Goal: Task Accomplishment & Management: Manage account settings

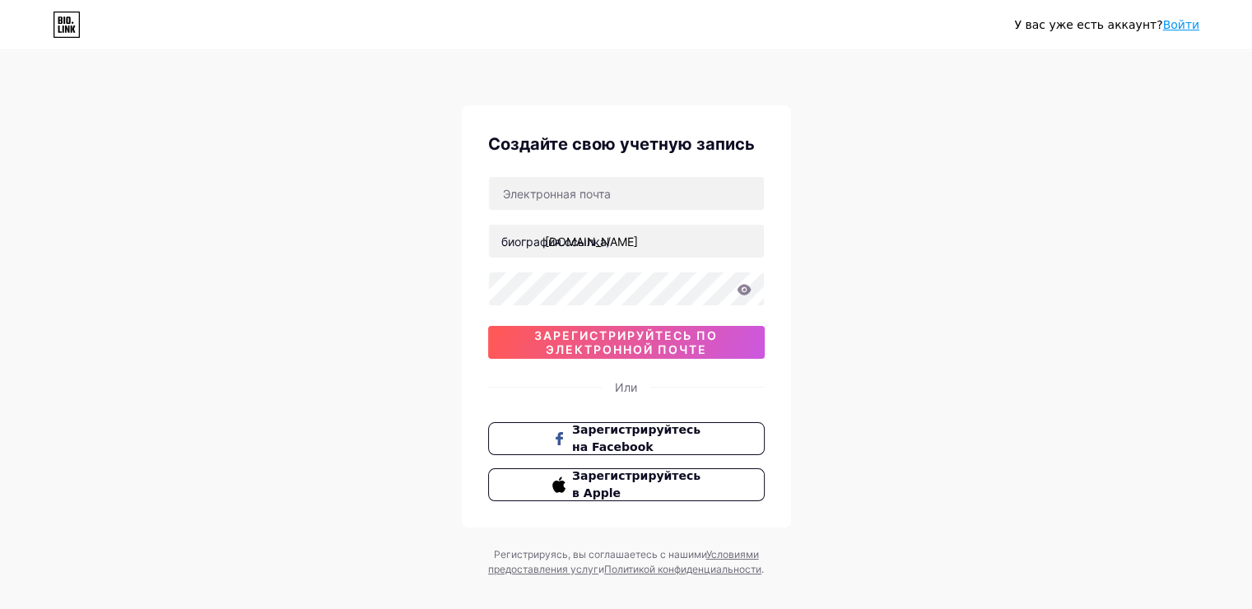
type input "[EMAIL_ADDRESS][DOMAIN_NAME]"
click at [819, 230] on div "У вас уже есть аккаунт? Войти Создайте свою учетную запись биография.ссылка/ [E…" at bounding box center [626, 315] width 1252 height 630
click at [1175, 22] on ya-tr-span "Войти" at bounding box center [1180, 24] width 37 height 13
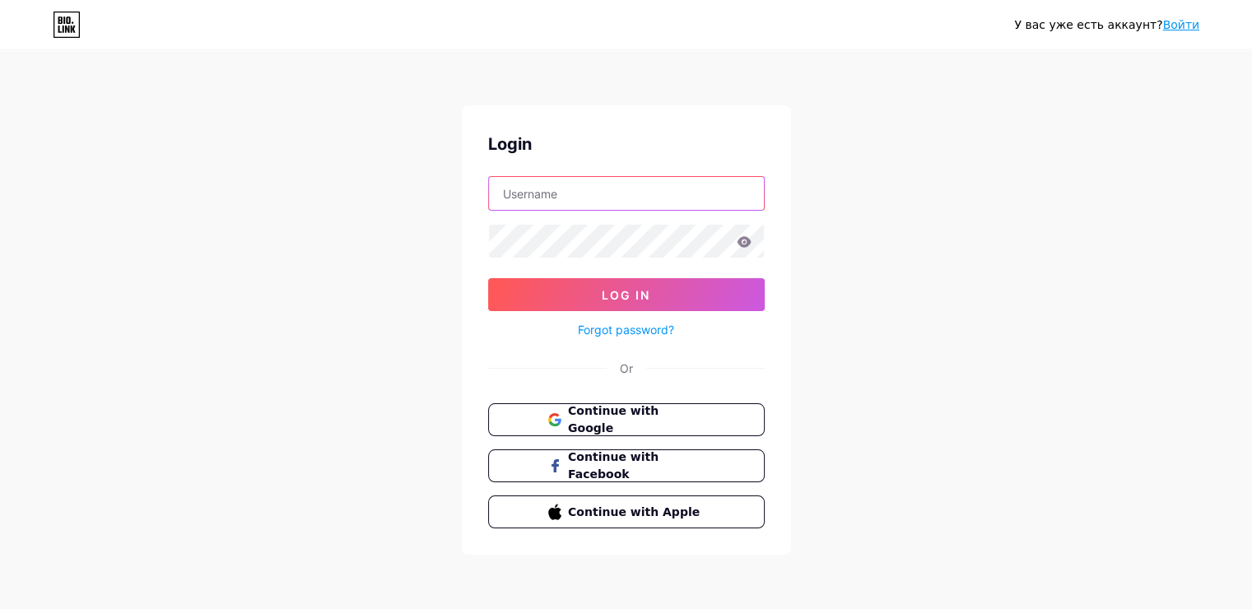
type input "[EMAIL_ADDRESS][DOMAIN_NAME]"
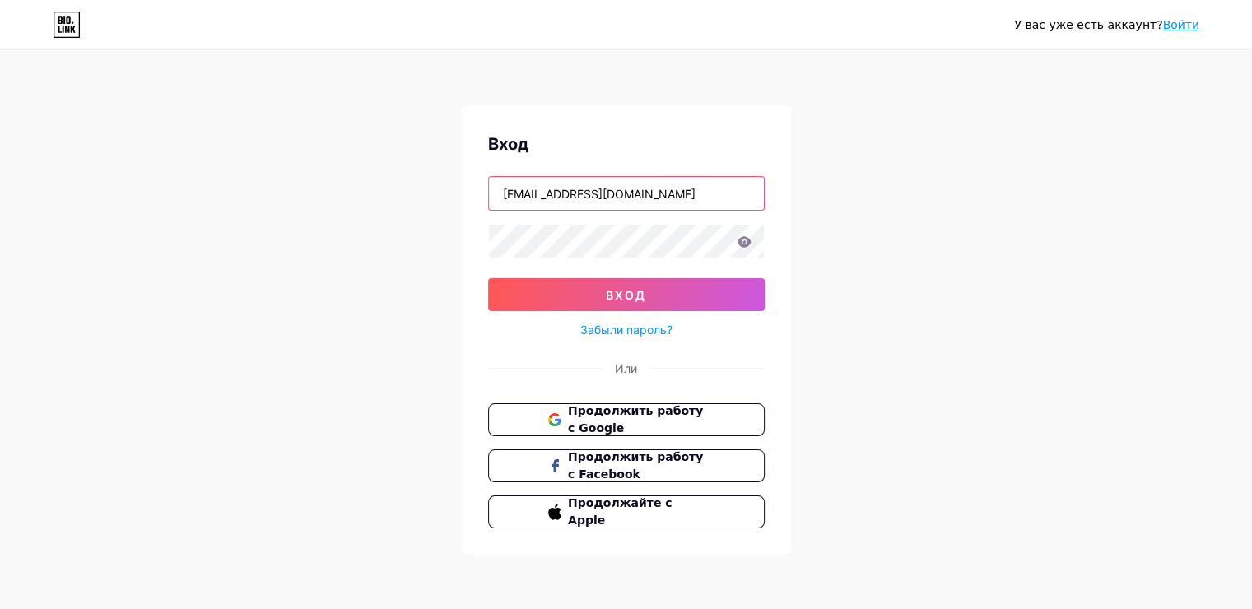
drag, startPoint x: 702, startPoint y: 188, endPoint x: 384, endPoint y: 192, distance: 317.7
click at [384, 192] on div "У вас уже есть аккаунт? Войти Вход artu1974bk@mail.ru вход Забыли пароль? Или П…" at bounding box center [626, 303] width 1252 height 607
type input "С"
type input "с"
type input "С"
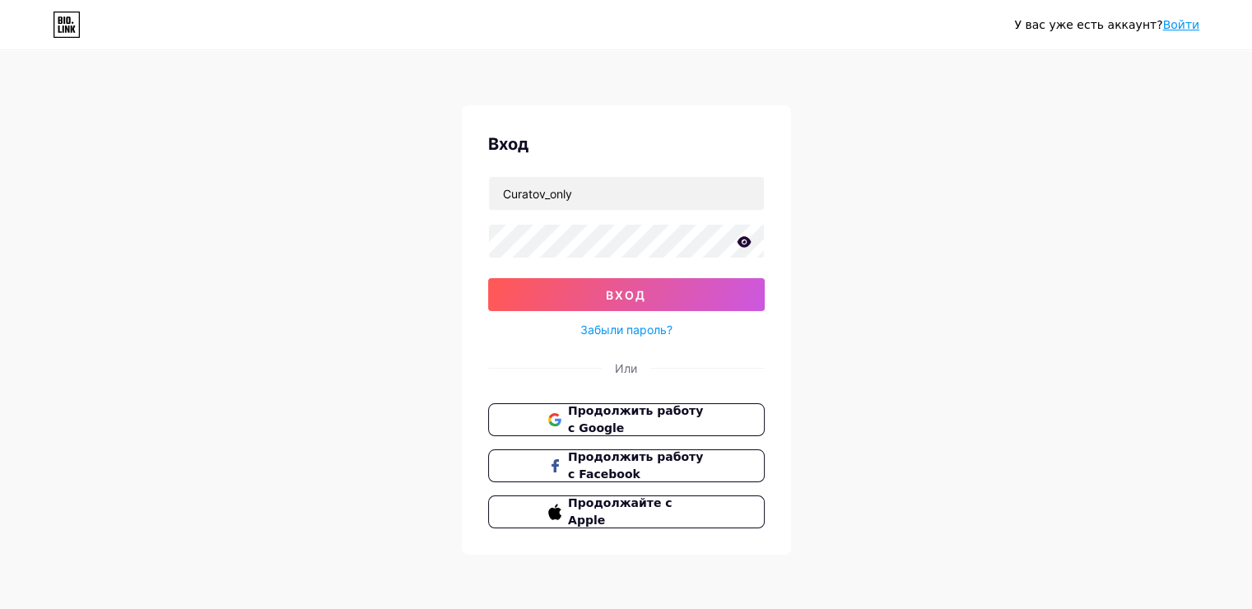
click at [738, 237] on icon at bounding box center [744, 242] width 15 height 12
click at [694, 296] on button "вход" at bounding box center [626, 294] width 277 height 33
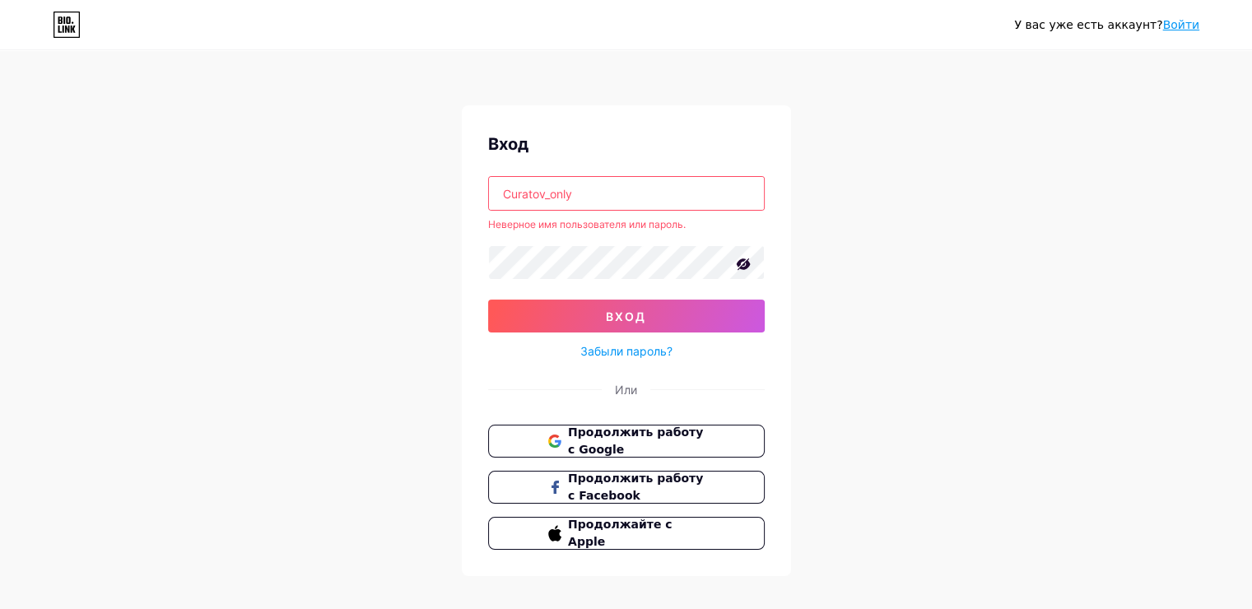
click at [612, 196] on input "Curatov_only" at bounding box center [626, 193] width 275 height 33
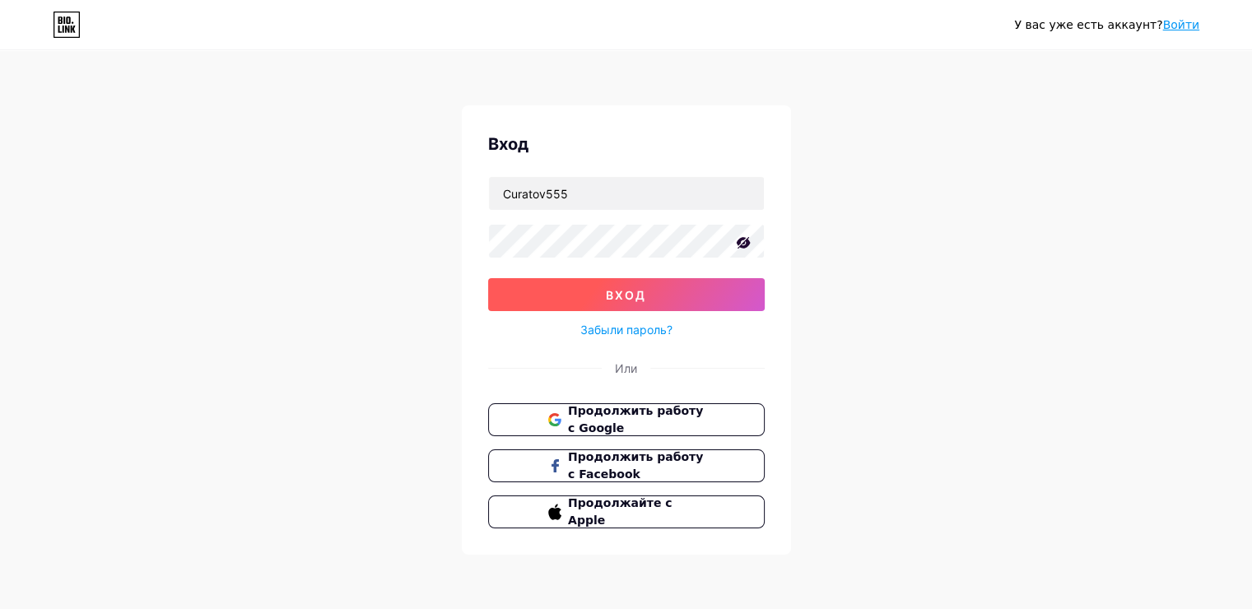
click at [612, 283] on button "вход" at bounding box center [626, 294] width 277 height 33
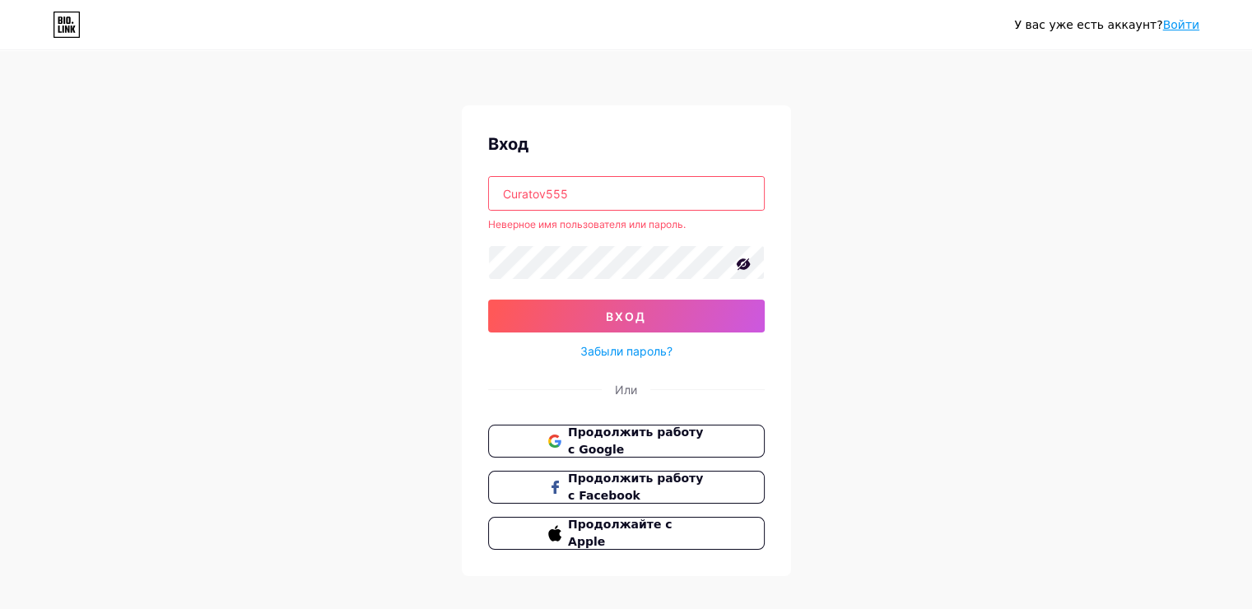
click at [607, 198] on input "Curatov555" at bounding box center [626, 193] width 275 height 33
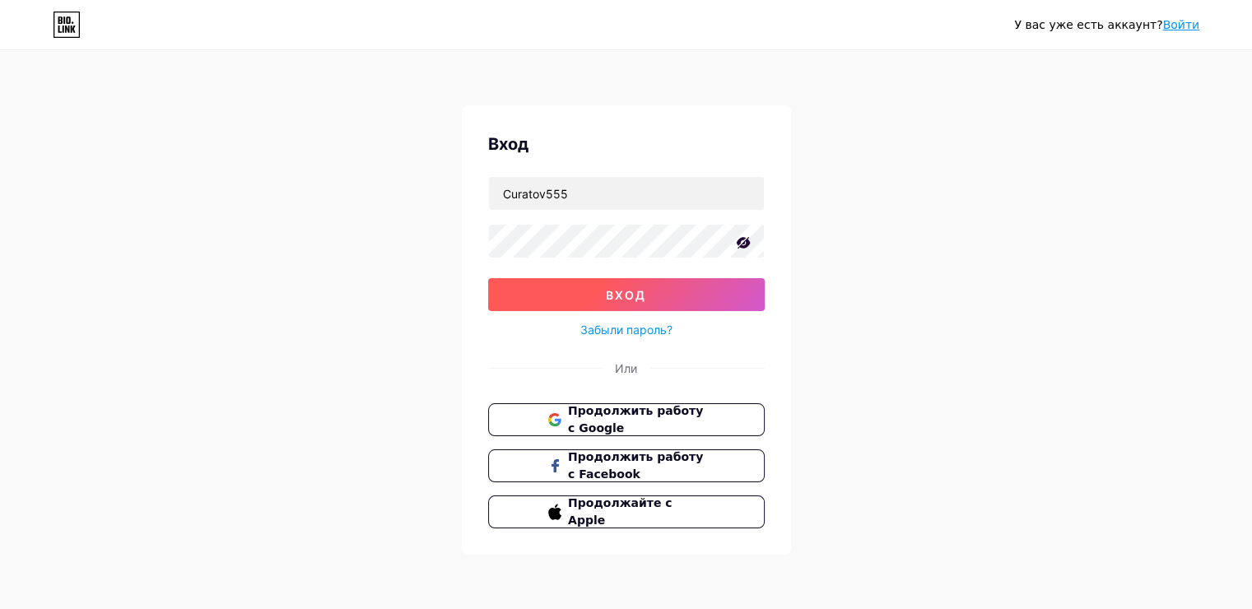
click at [617, 301] on button "вход" at bounding box center [626, 294] width 277 height 33
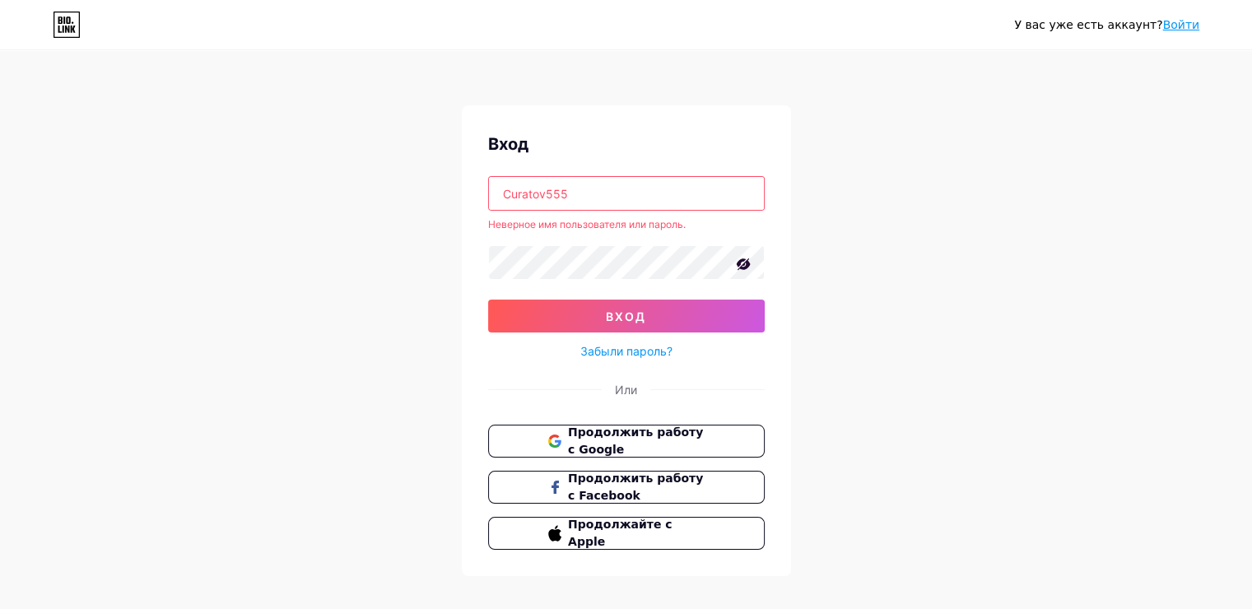
click at [588, 188] on input "Curatov555" at bounding box center [626, 193] width 275 height 33
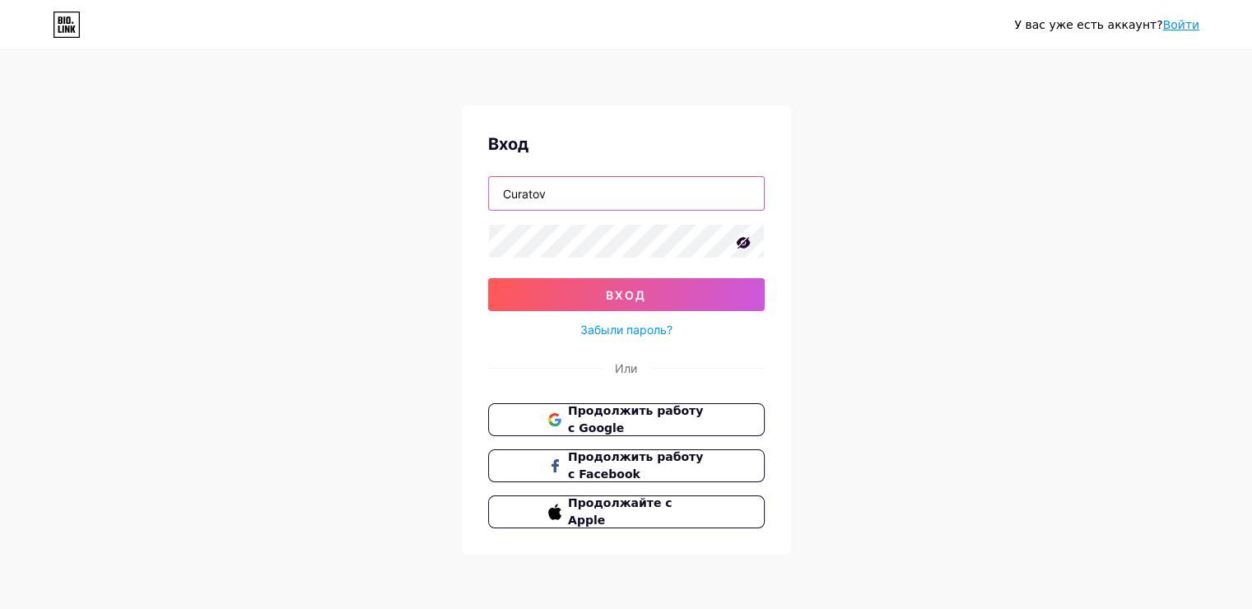
click at [588, 188] on input "Curatov" at bounding box center [626, 193] width 275 height 33
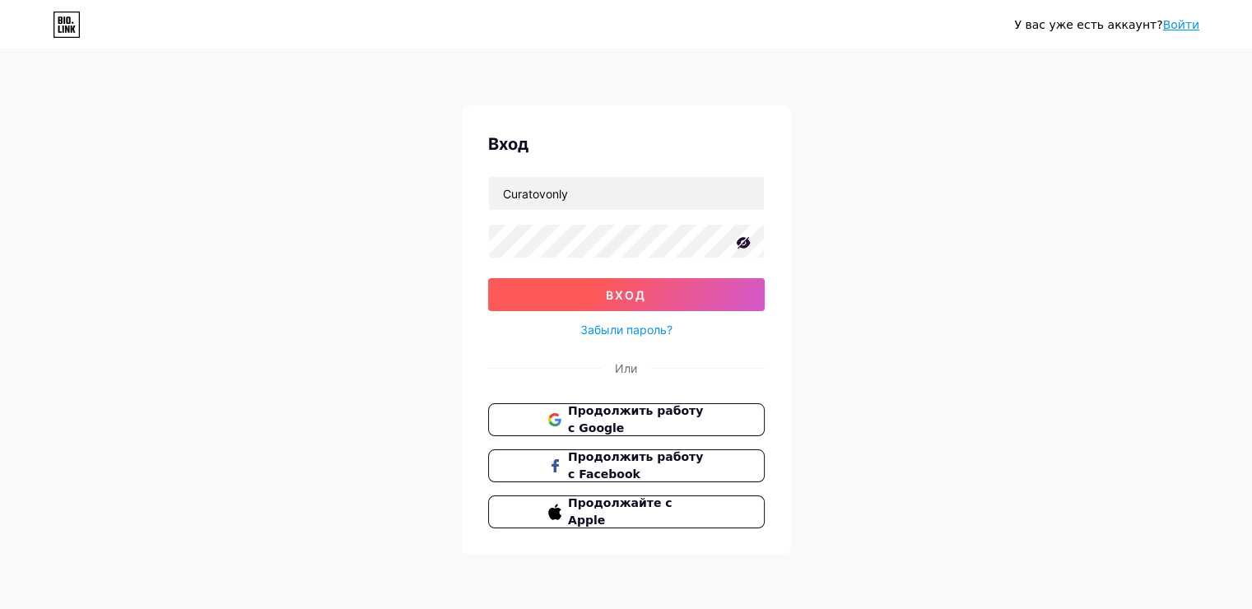
click at [546, 294] on button "вход" at bounding box center [626, 294] width 277 height 33
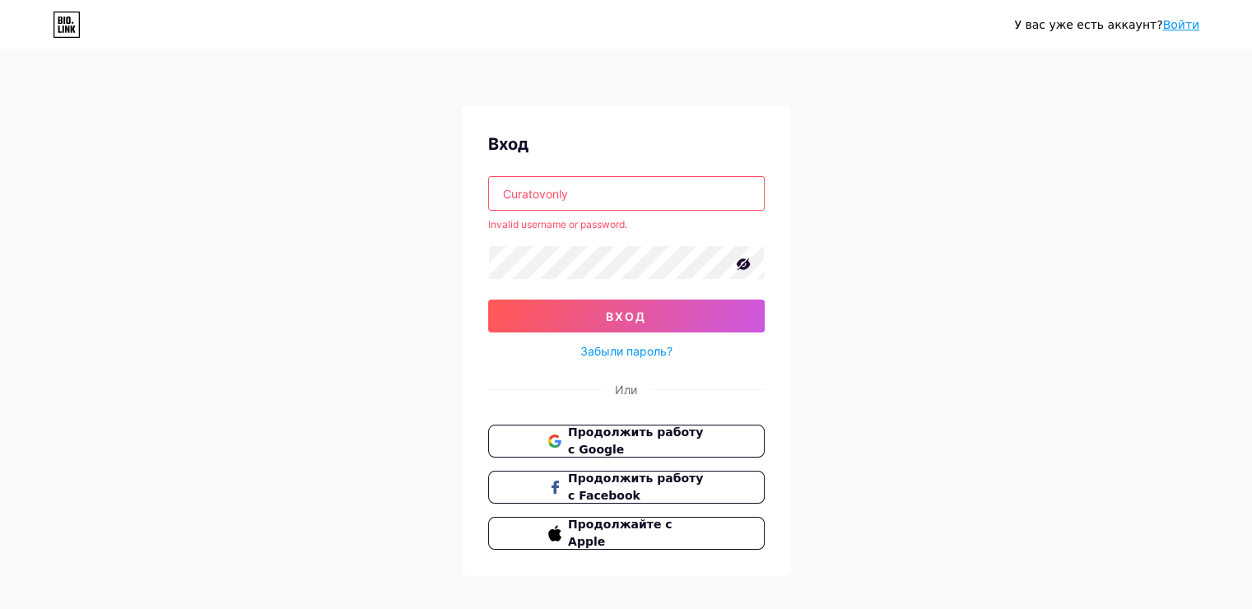
click at [594, 199] on input "Curatovonly" at bounding box center [626, 193] width 275 height 33
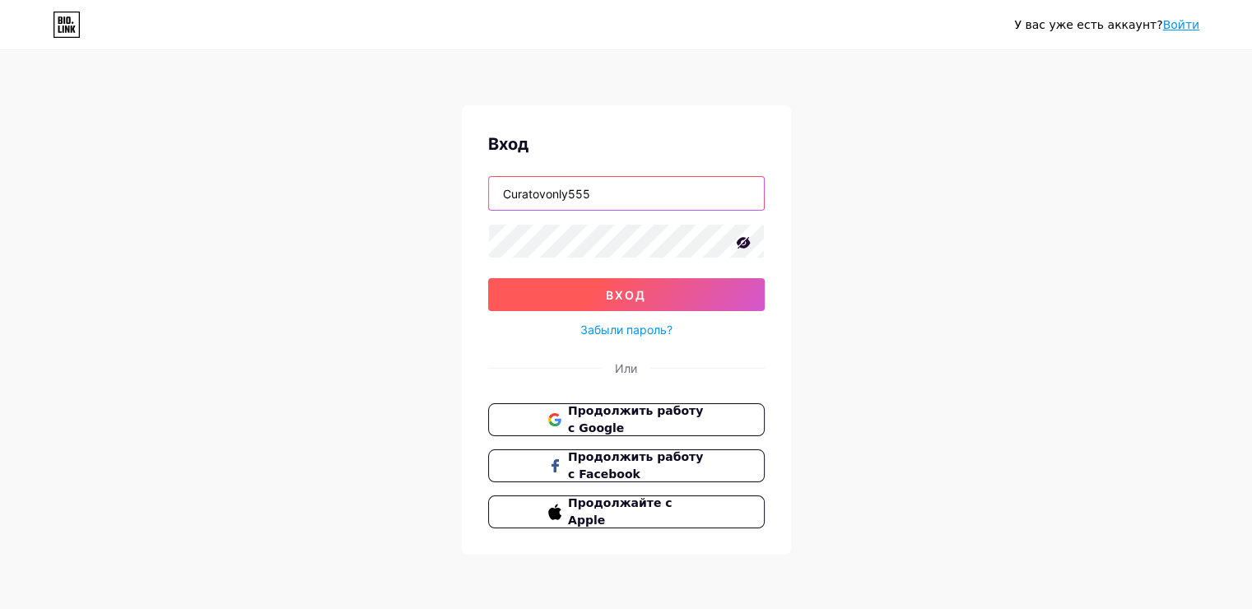
type input "Curatovonly555"
click at [584, 291] on button "вход" at bounding box center [626, 294] width 277 height 33
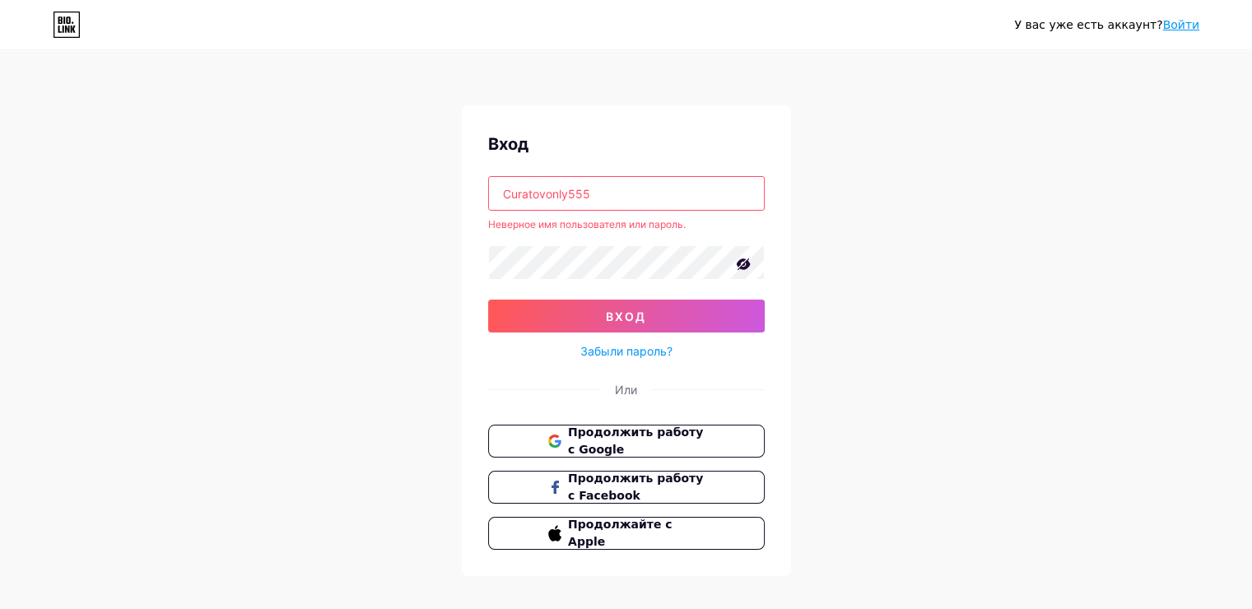
drag, startPoint x: 653, startPoint y: 195, endPoint x: 560, endPoint y: 188, distance: 93.3
click at [477, 191] on div "Вход Curatovonly555 Неверное имя пользователя или пароль. вход Забыли пароль? И…" at bounding box center [626, 340] width 329 height 471
click at [736, 191] on input "Curatovonly555" at bounding box center [626, 193] width 275 height 33
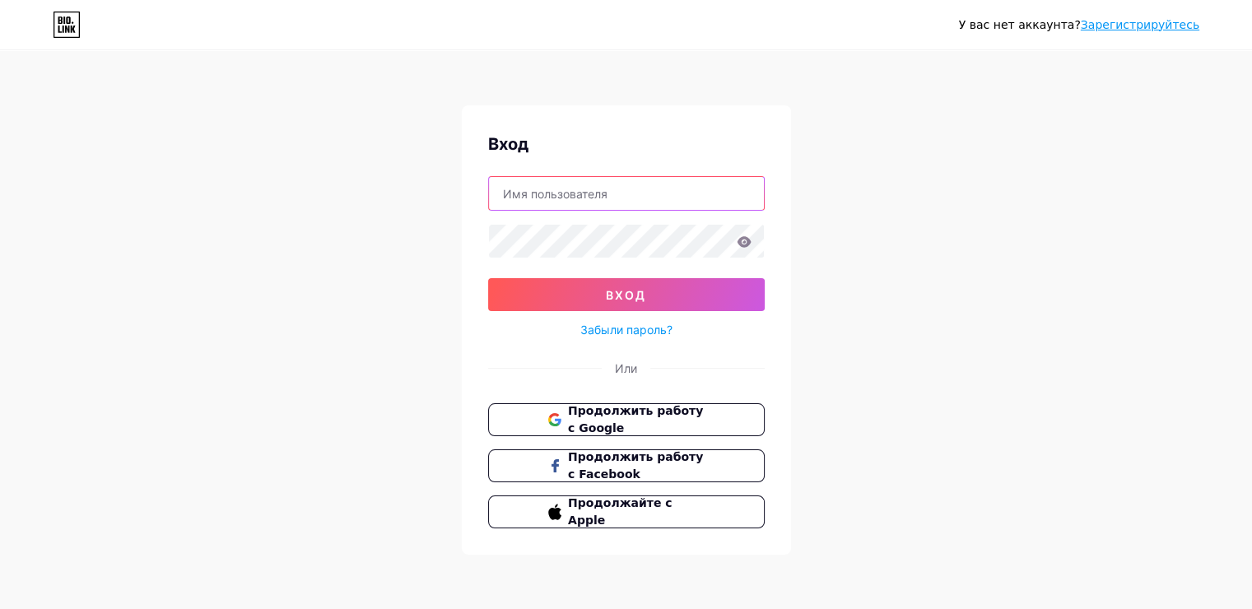
type input "[EMAIL_ADDRESS][DOMAIN_NAME]"
drag, startPoint x: 625, startPoint y: 195, endPoint x: 504, endPoint y: 188, distance: 121.2
click at [504, 188] on input "[EMAIL_ADDRESS][DOMAIN_NAME]" at bounding box center [626, 193] width 275 height 33
paste input "Curatovonly555"
click at [543, 188] on input "Curatovonly" at bounding box center [626, 193] width 275 height 33
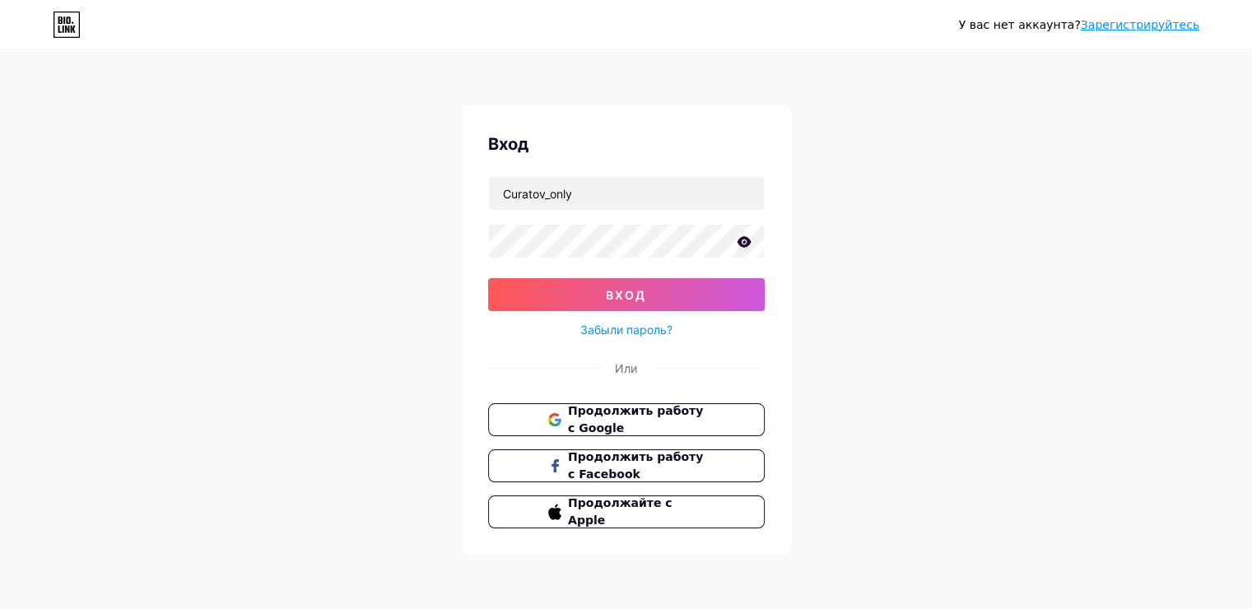
click at [737, 236] on icon at bounding box center [744, 242] width 15 height 12
click at [338, 231] on div "У вас нет аккаунта? Зарегистрируйтесь Вход Curatov_only вход Забыли пароль? [PE…" at bounding box center [626, 303] width 1252 height 607
click at [678, 295] on button "вход" at bounding box center [626, 294] width 277 height 33
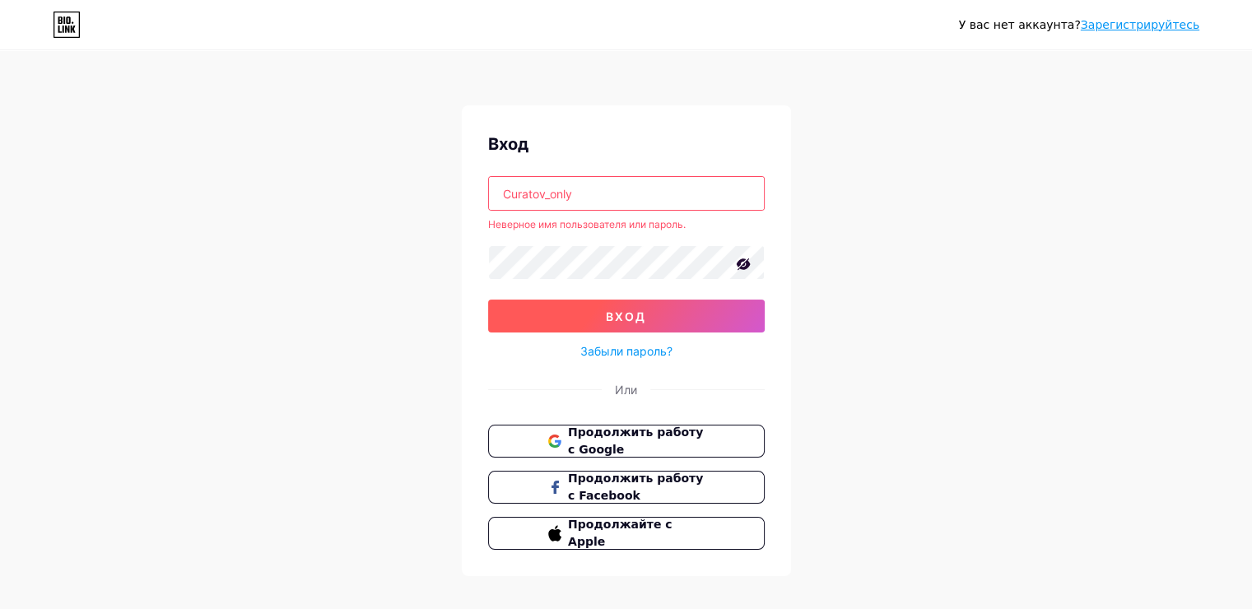
click at [560, 300] on button "вход" at bounding box center [626, 316] width 277 height 33
click at [580, 198] on input "Curatov_only" at bounding box center [626, 193] width 275 height 33
click at [547, 197] on input "Curatov_only" at bounding box center [626, 193] width 275 height 33
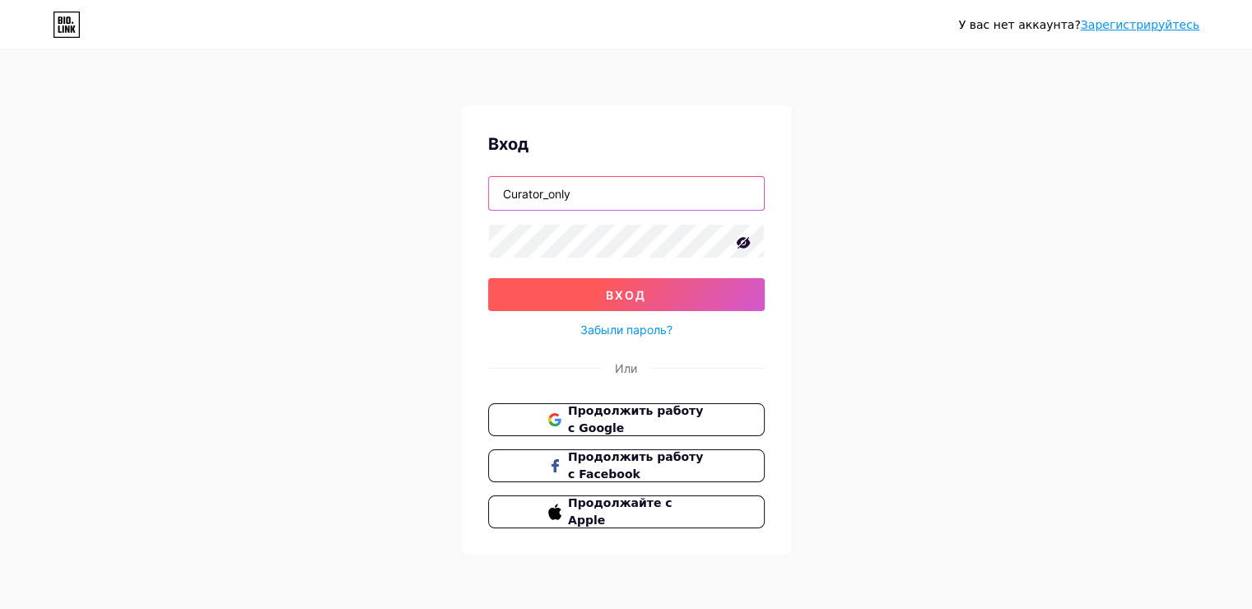
type input "Curator_only"
click at [591, 291] on button "вход" at bounding box center [626, 294] width 277 height 33
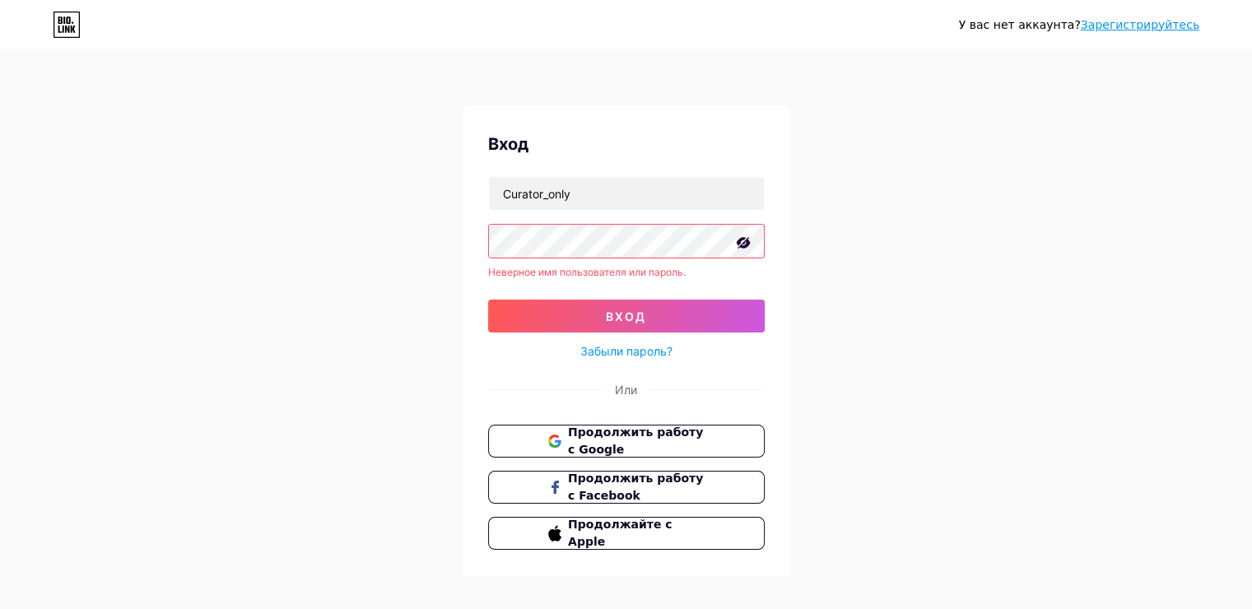
drag, startPoint x: 833, startPoint y: 226, endPoint x: 741, endPoint y: 247, distance: 94.6
click at [833, 226] on div "У вас нет аккаунта? Зарегистрируйтесь Вход Curator_only Неверное имя пользовате…" at bounding box center [626, 314] width 1252 height 629
click at [615, 307] on button "вход" at bounding box center [626, 316] width 277 height 33
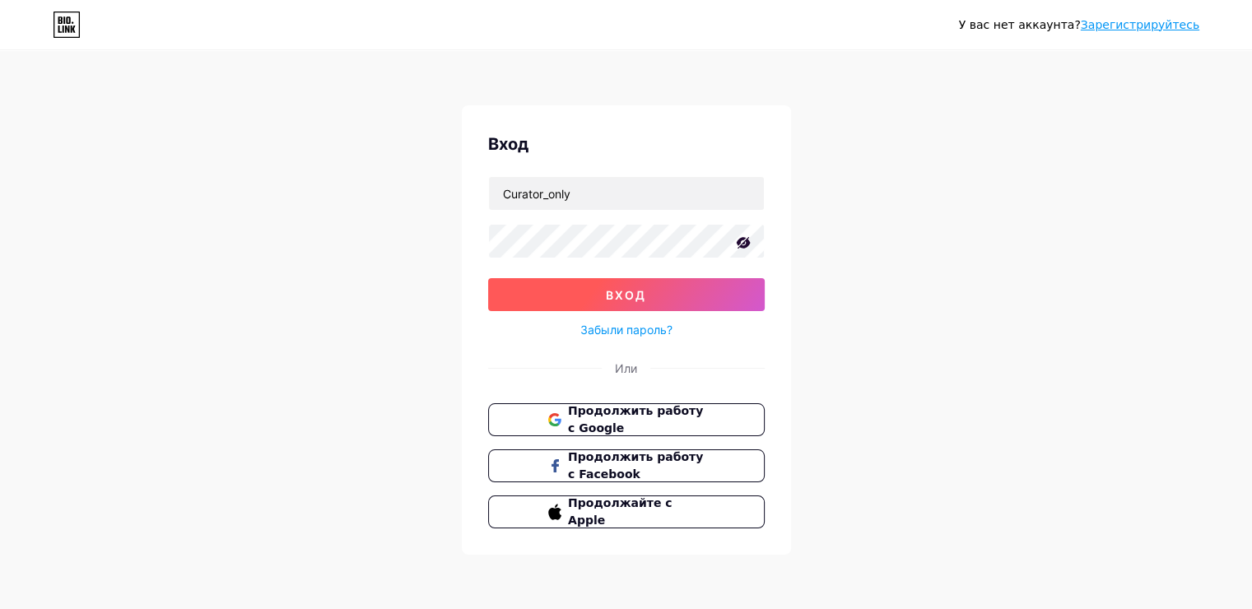
click at [547, 285] on button "вход" at bounding box center [626, 294] width 277 height 33
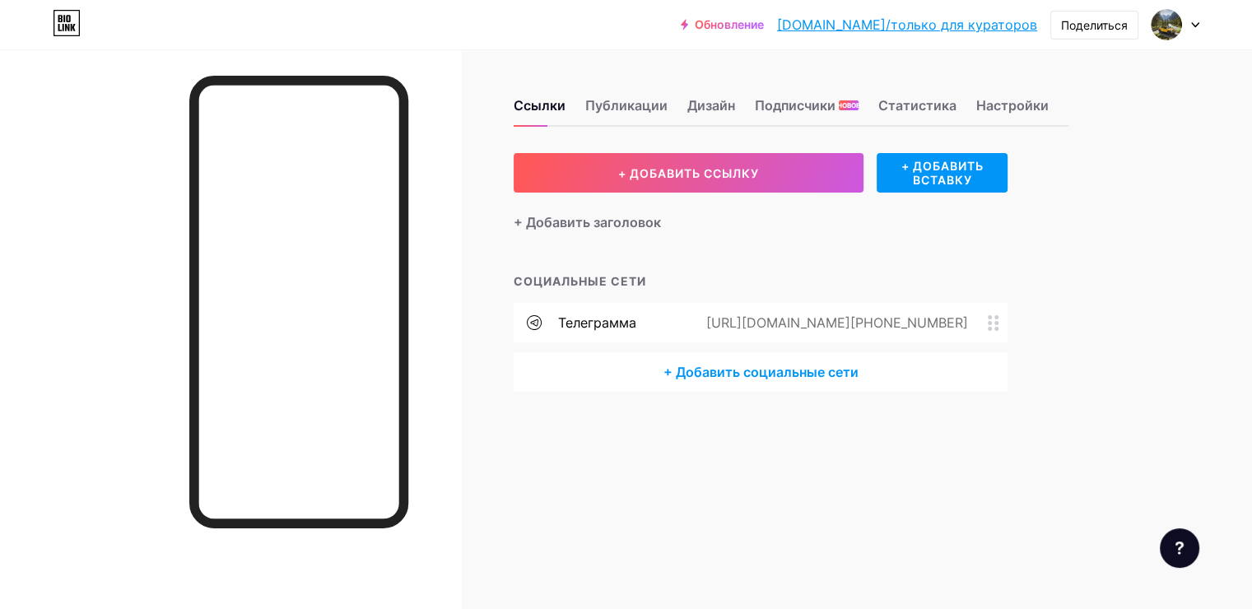
click at [801, 362] on body "Обновление [DOMAIN_NAME]/curato... [DOMAIN_NAME]/только для кураторов Поделитьс…" at bounding box center [626, 304] width 1252 height 609
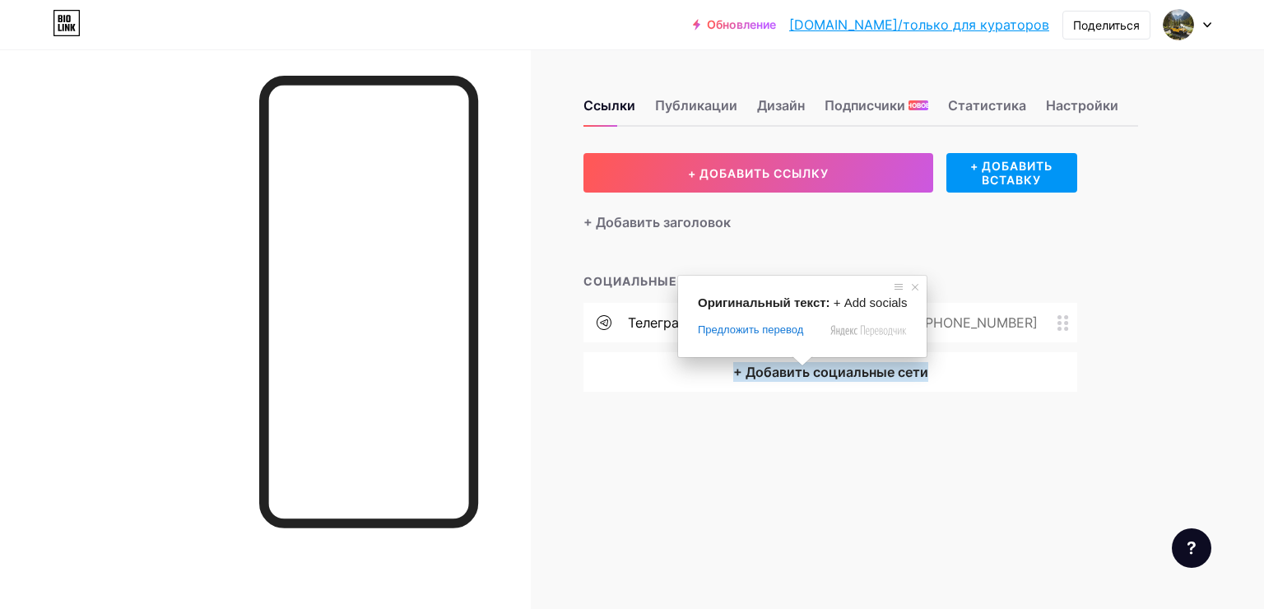
click at [988, 290] on div "СОЦИАЛЬНЫЕ СЕТИ телеграмма [URL][DOMAIN_NAME][PHONE_NUMBER] + Добавить социальн…" at bounding box center [831, 331] width 494 height 119
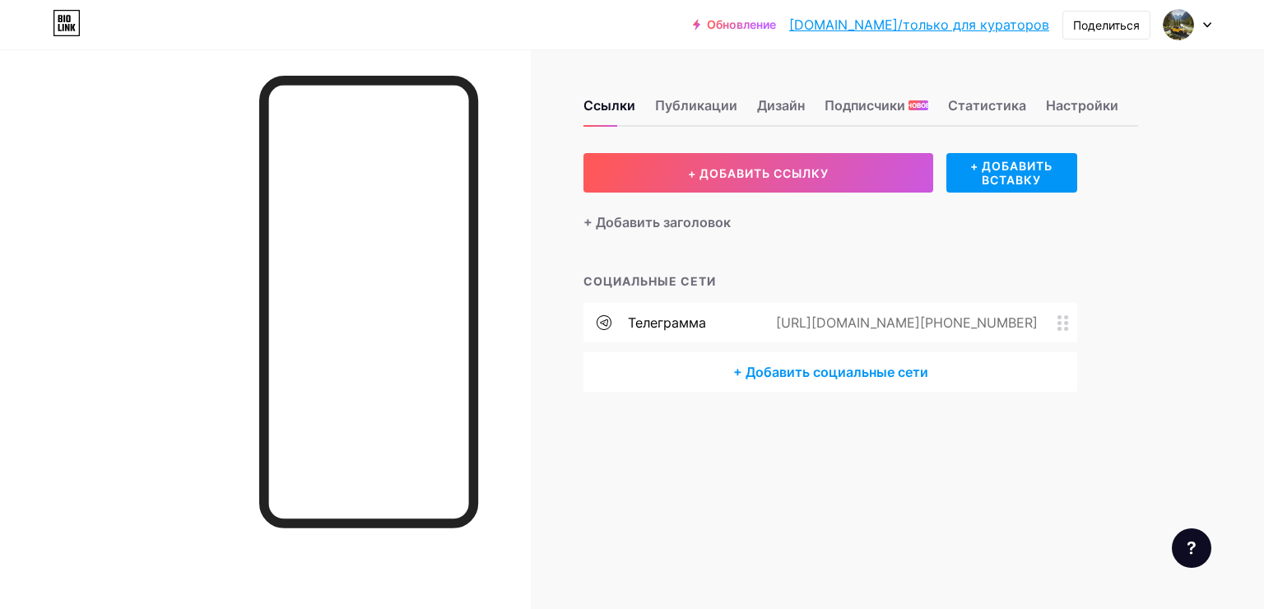
drag, startPoint x: 1089, startPoint y: 270, endPoint x: 1054, endPoint y: 311, distance: 54.3
click at [1087, 273] on div "+ ДОБАВИТЬ ССЫЛКУ + ДОБАВИТЬ ВСТАВКУ + Добавить заголовок СОЦИАЛЬНЫЕ СЕТИ телег…" at bounding box center [861, 272] width 555 height 239
click at [1064, 319] on icon at bounding box center [1064, 323] width 12 height 16
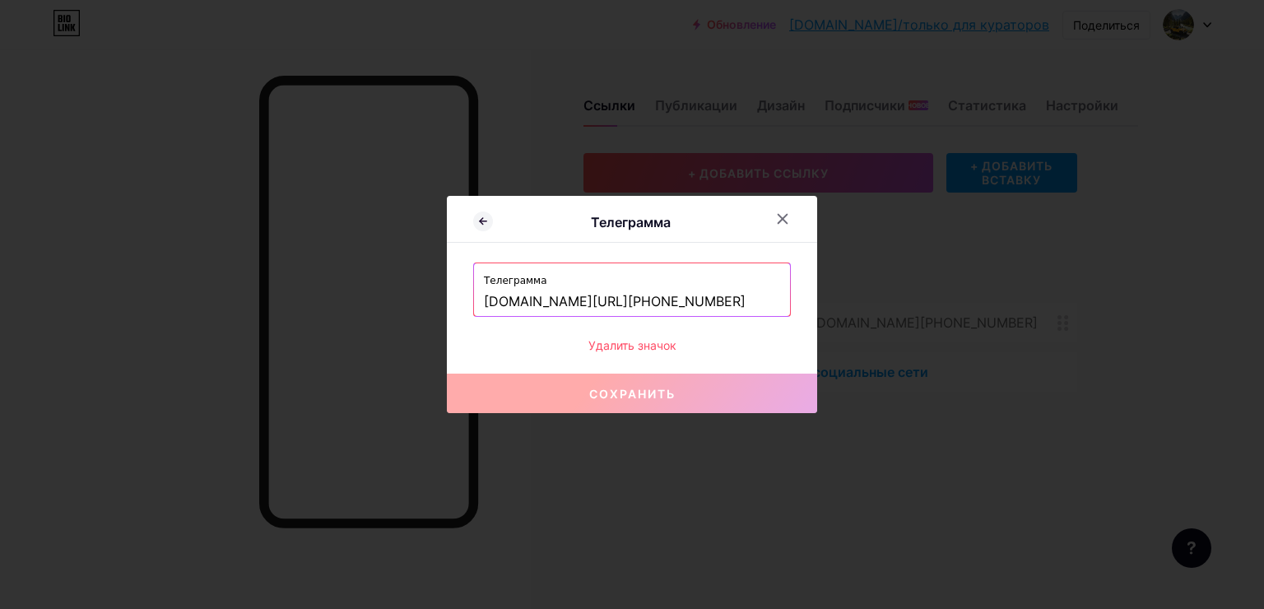
click at [627, 337] on ya-tr-span "Удалить значок" at bounding box center [633, 345] width 88 height 17
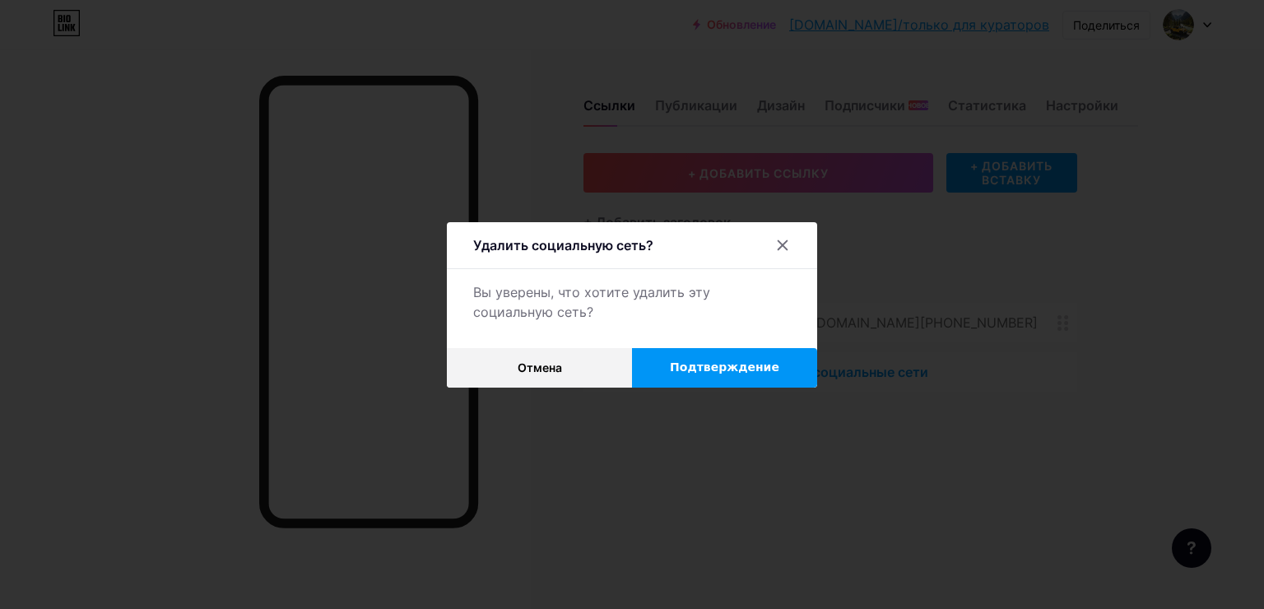
click at [703, 361] on ya-tr-span "Подтверждение" at bounding box center [724, 367] width 109 height 13
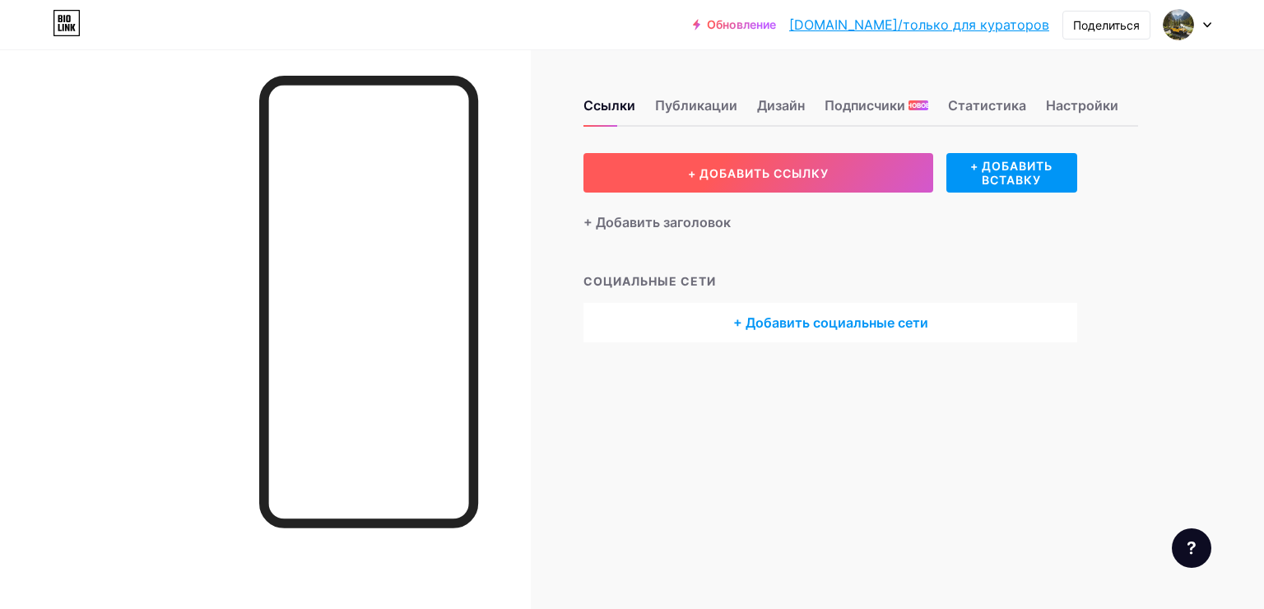
click at [774, 181] on button "+ ДОБАВИТЬ ССЫЛКУ" at bounding box center [759, 173] width 350 height 40
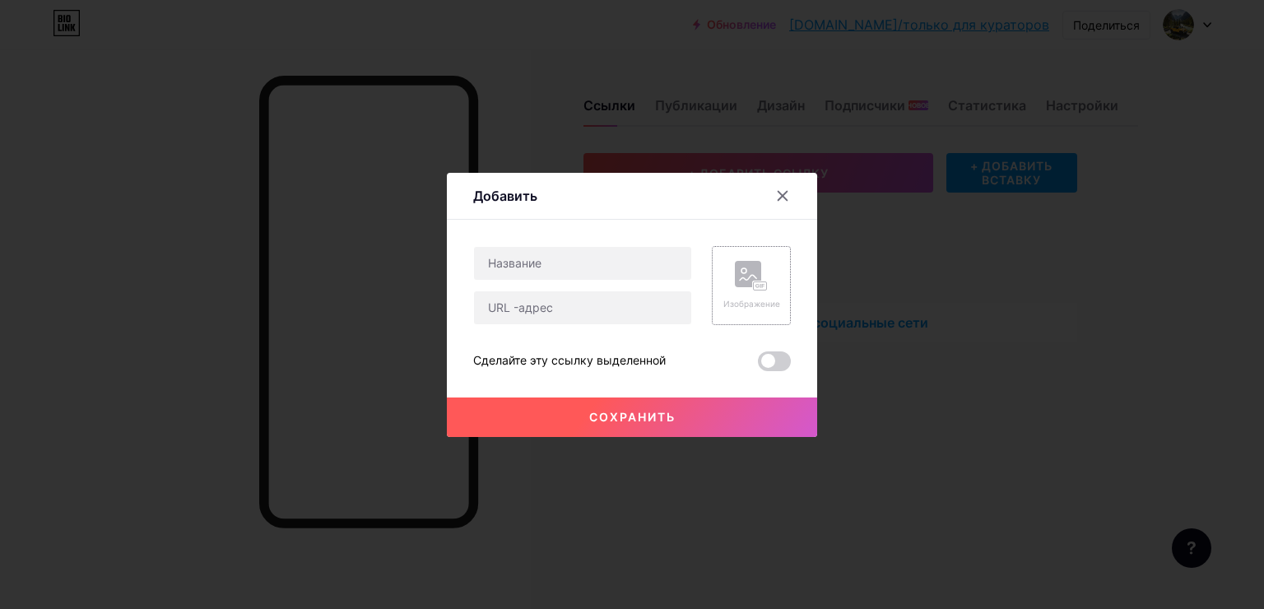
click at [743, 275] on rect at bounding box center [748, 274] width 26 height 26
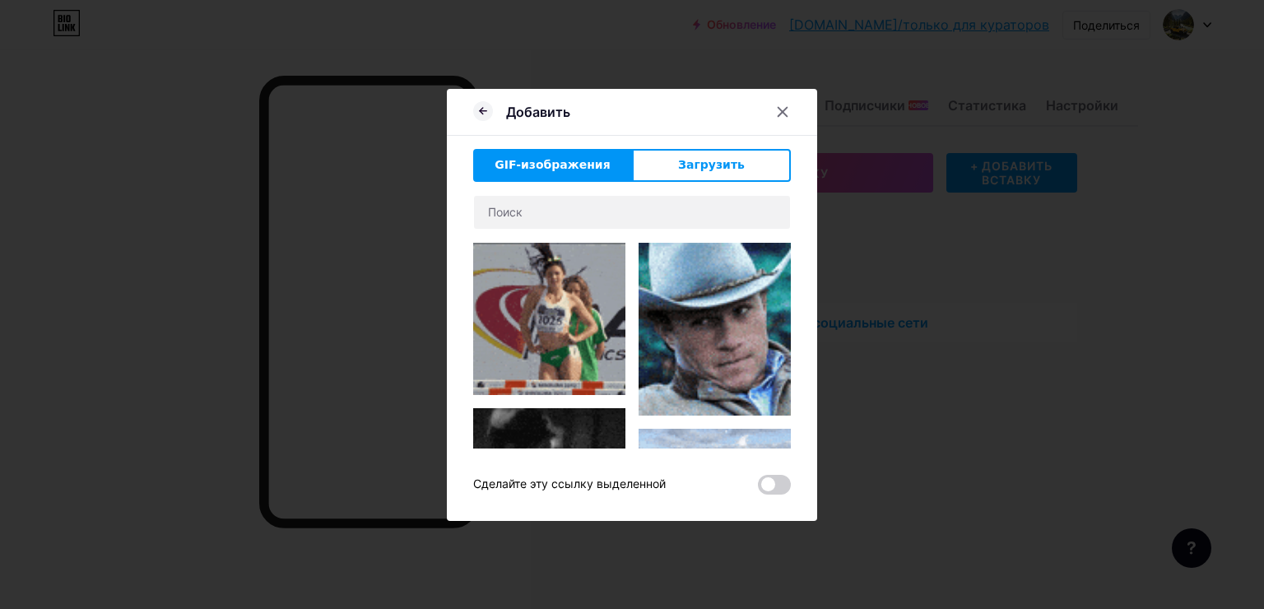
click at [685, 186] on div "GIF-изображения Загрузить Content YouTube Play YouTube video without leaving yo…" at bounding box center [632, 322] width 318 height 346
click at [691, 171] on ya-tr-span "Загрузить" at bounding box center [711, 164] width 67 height 13
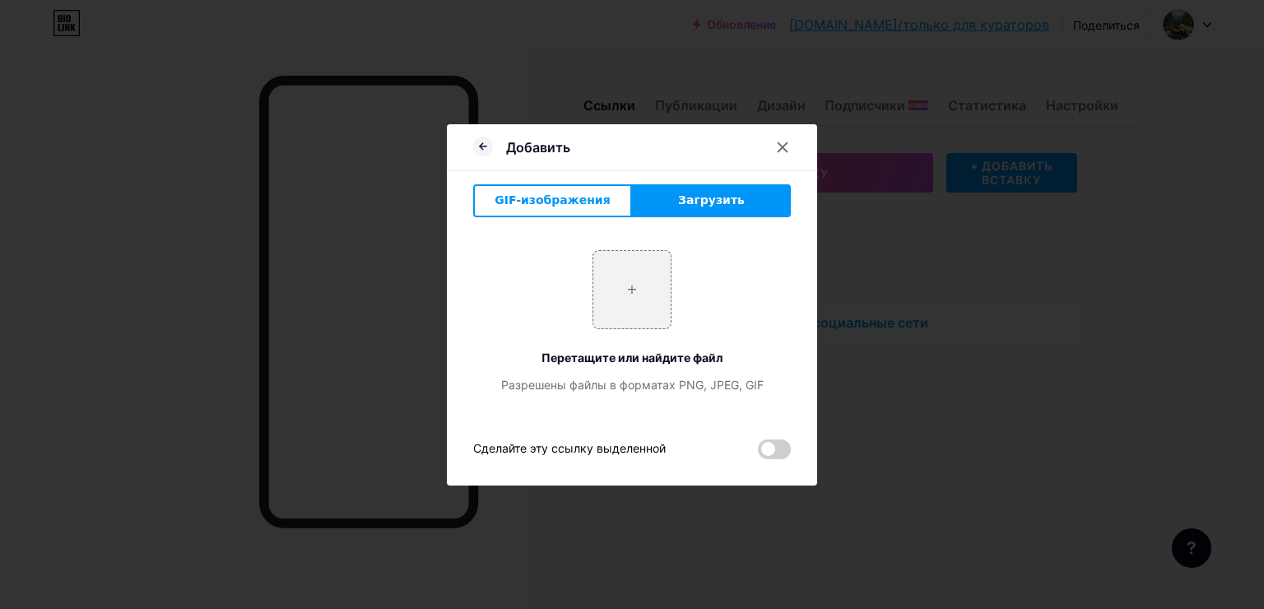
click at [730, 203] on ya-tr-span "Загрузить" at bounding box center [711, 199] width 67 height 13
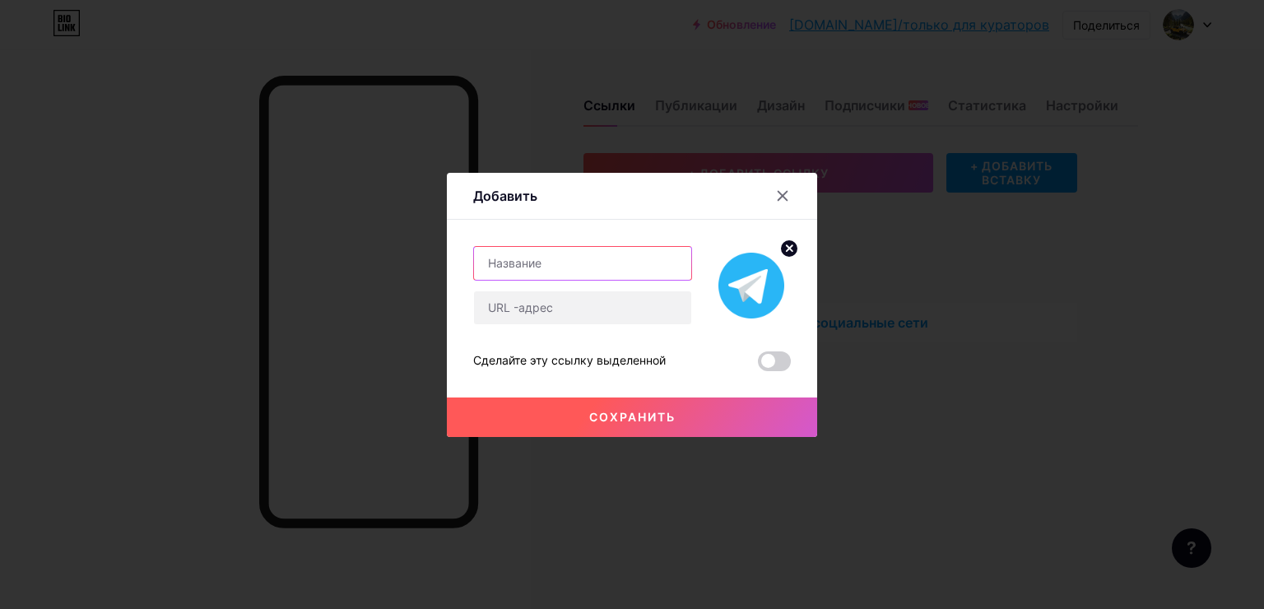
click at [587, 254] on input "text" at bounding box center [582, 263] width 217 height 33
type input "N"
type input "Телеграм"
click at [630, 222] on div "Content YouTube Play YouTube video without leaving your page. ADD Vimeo Play Vi…" at bounding box center [632, 295] width 318 height 151
click at [570, 295] on input "text" at bounding box center [582, 307] width 217 height 33
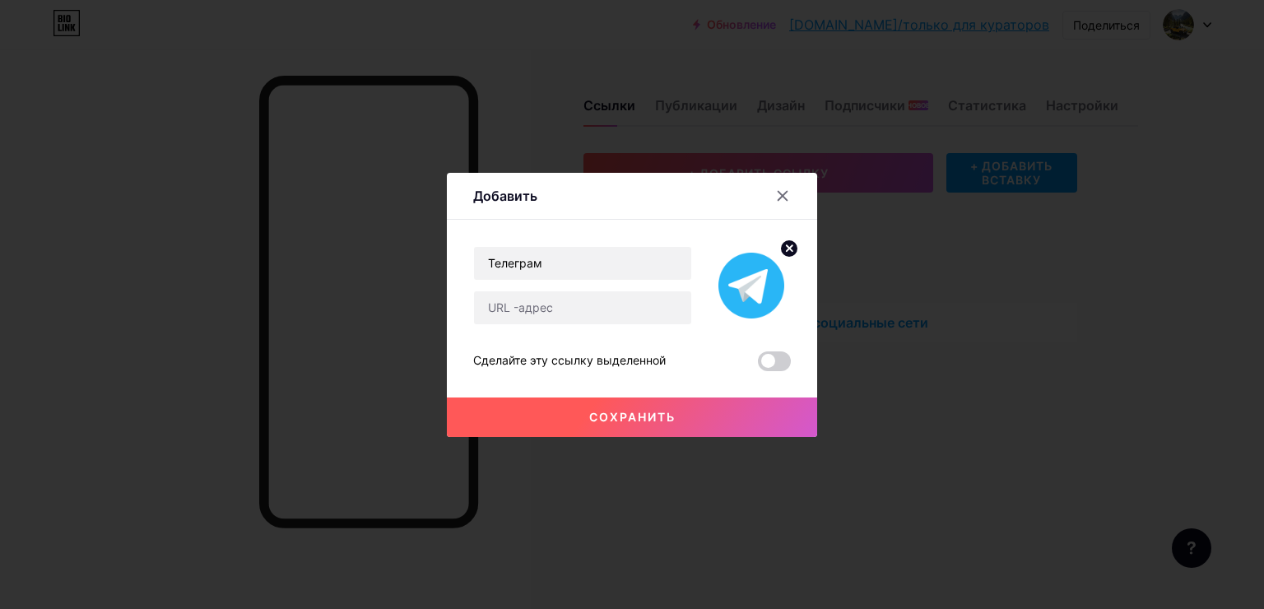
click at [675, 224] on div "Content YouTube Play YouTube video without leaving your page. ADD Vimeo Play Vi…" at bounding box center [632, 295] width 318 height 151
click at [571, 311] on input "text" at bounding box center [582, 307] width 217 height 33
paste input "[URL][DOMAIN_NAME][PHONE_NUMBER]"
type input "[URL][DOMAIN_NAME][PHONE_NUMBER]"
click at [572, 412] on button "Сохранить" at bounding box center [632, 418] width 370 height 40
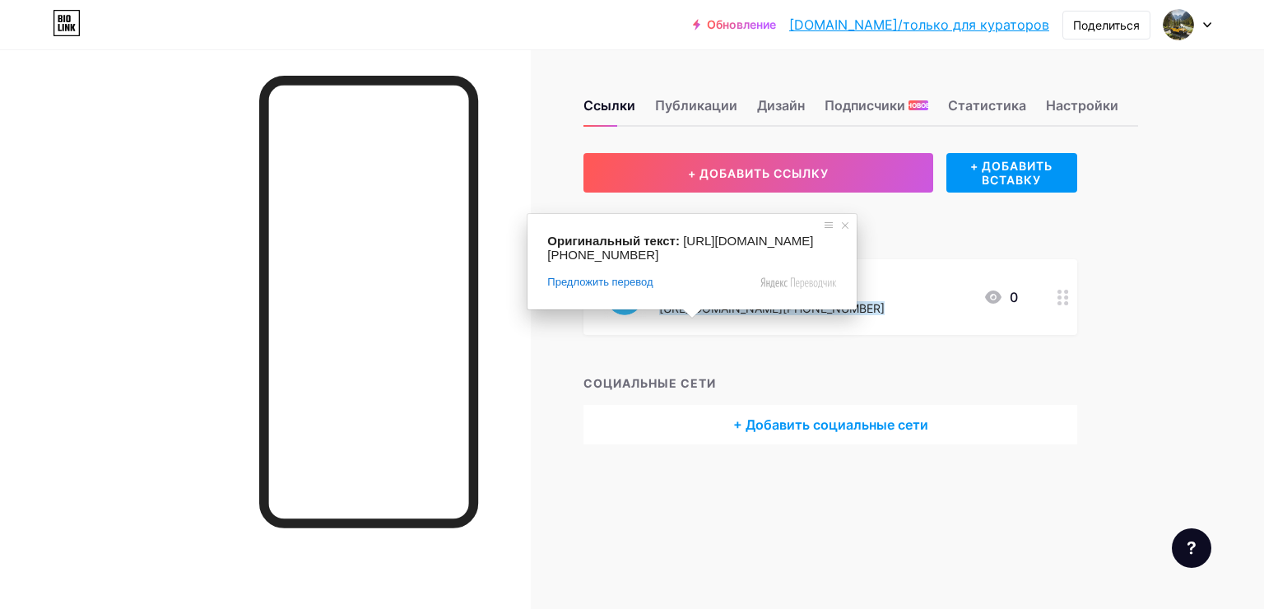
click at [928, 261] on div "Телеграм [URL][DOMAIN_NAME][PHONE_NUMBER] 0" at bounding box center [831, 297] width 494 height 76
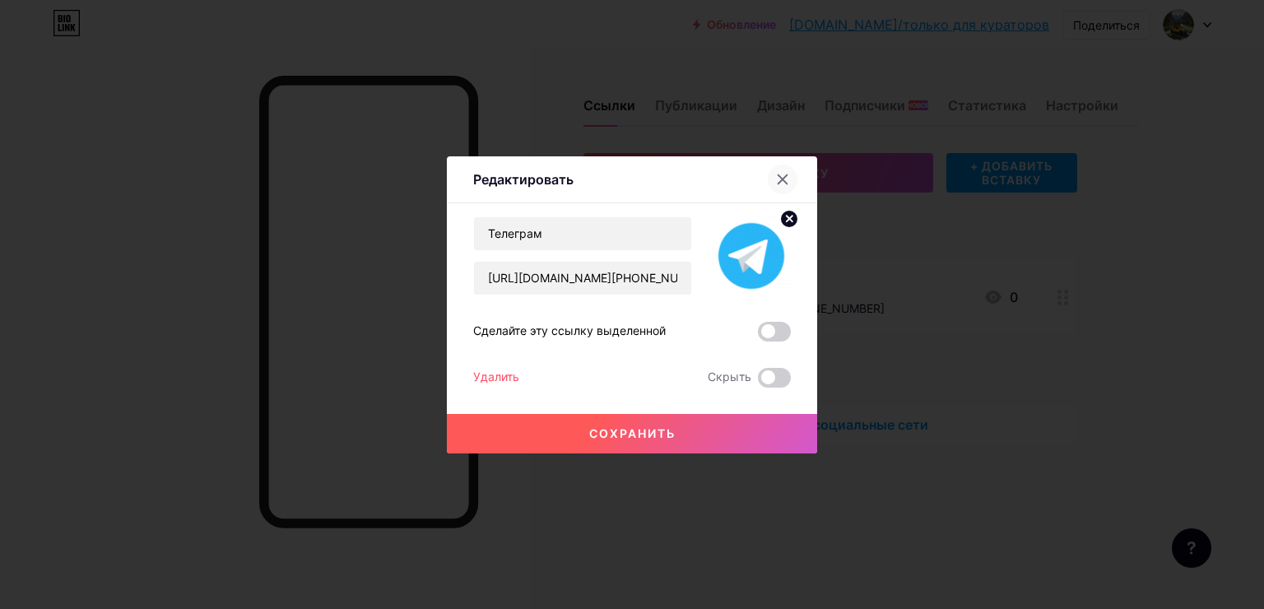
click at [780, 186] on div at bounding box center [783, 180] width 30 height 30
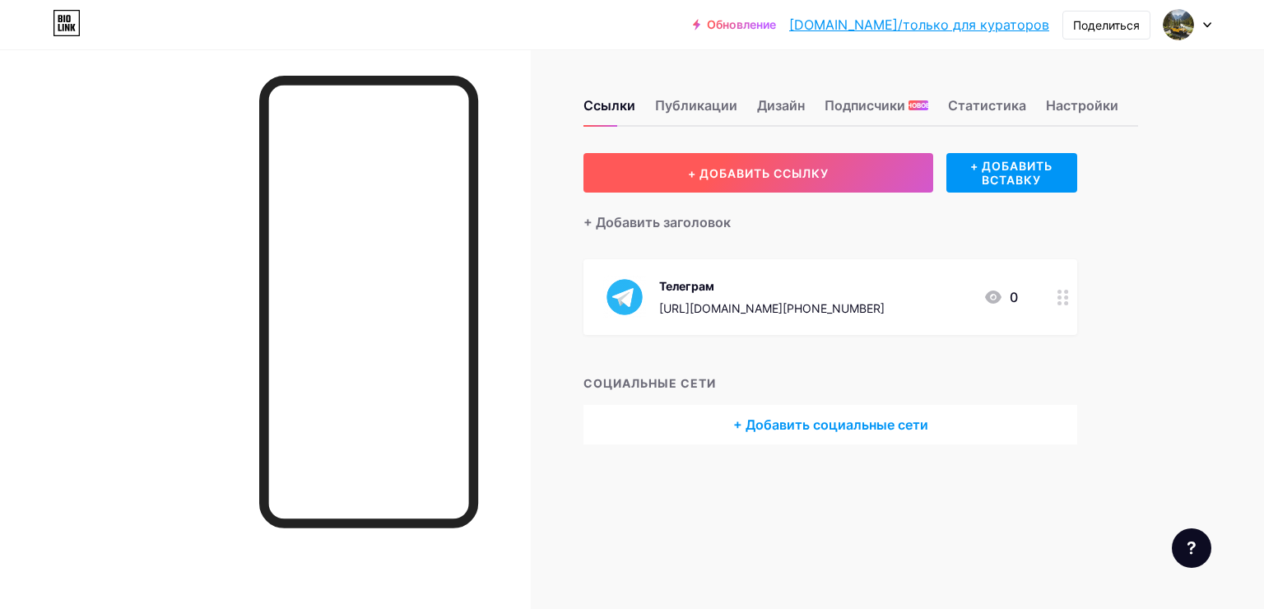
click at [755, 185] on button "+ ДОБАВИТЬ ССЫЛКУ" at bounding box center [759, 173] width 350 height 40
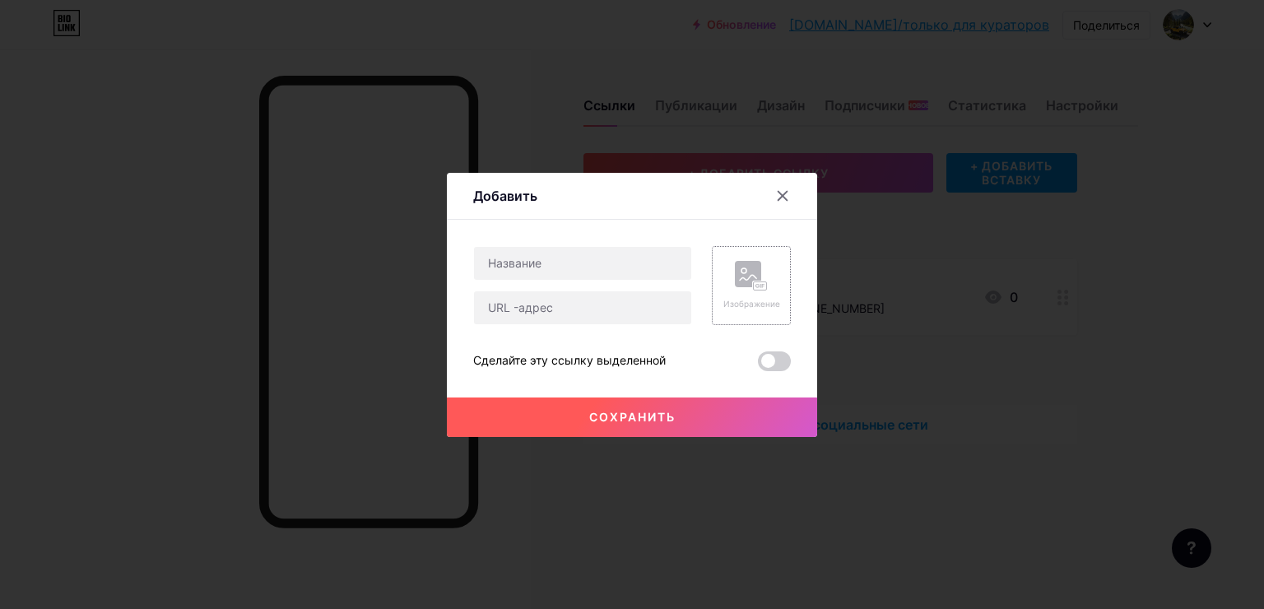
click at [735, 265] on rect at bounding box center [748, 274] width 26 height 26
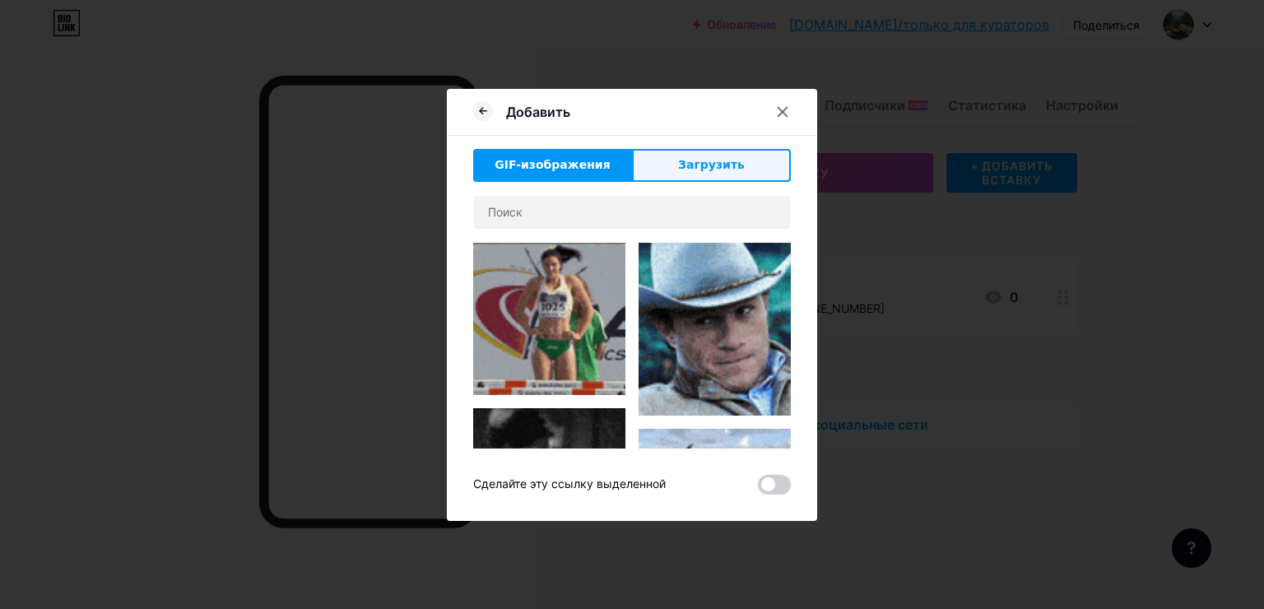
click at [685, 175] on button "Загрузить" at bounding box center [711, 165] width 159 height 33
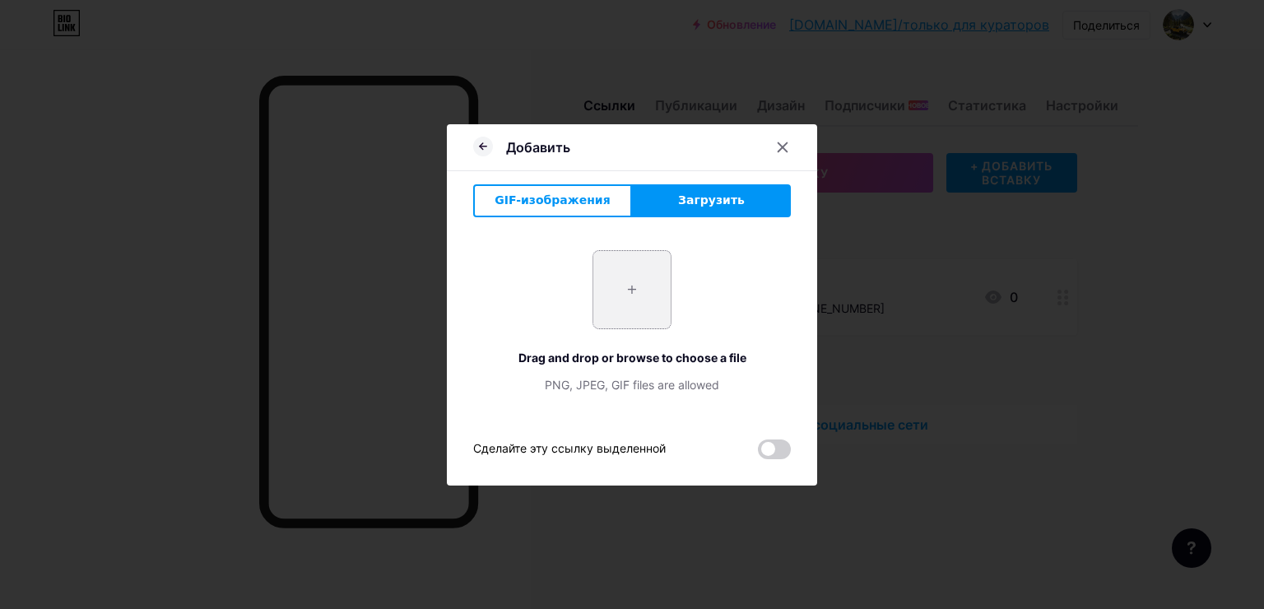
click at [656, 275] on input "file" at bounding box center [631, 289] width 77 height 77
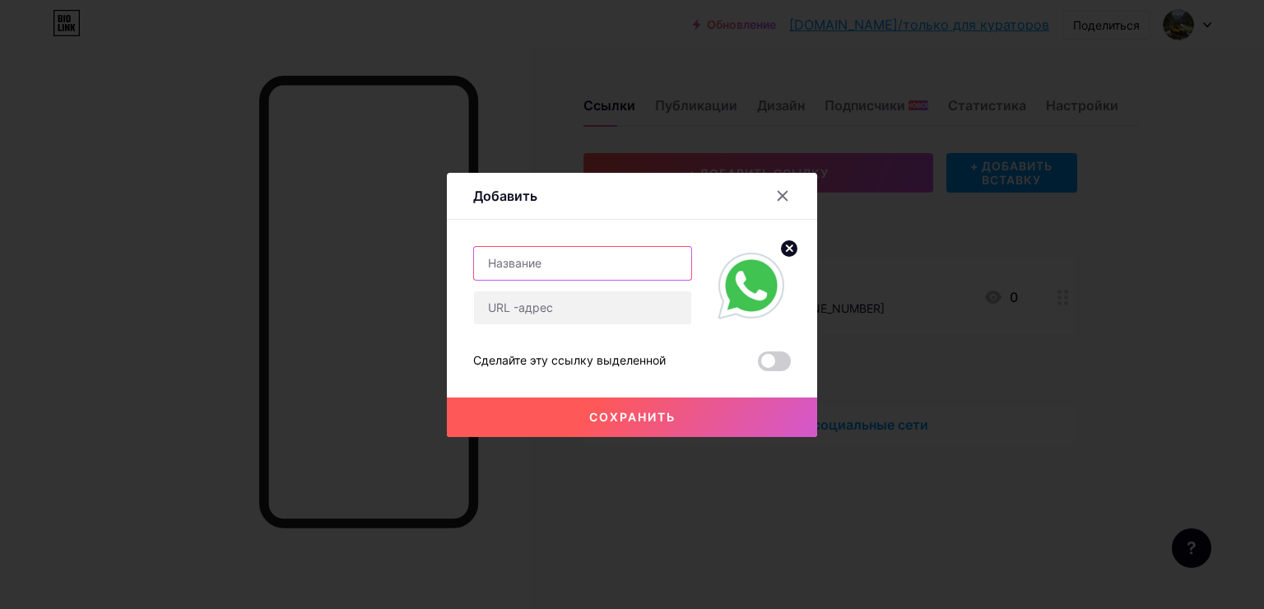
click at [580, 260] on input "text" at bounding box center [582, 263] width 217 height 33
drag, startPoint x: 509, startPoint y: 267, endPoint x: 570, endPoint y: 297, distance: 68.8
click at [510, 265] on input "WhatsApp" at bounding box center [582, 263] width 217 height 33
type input "WhatsApp"
click at [589, 321] on input "text" at bounding box center [582, 307] width 217 height 33
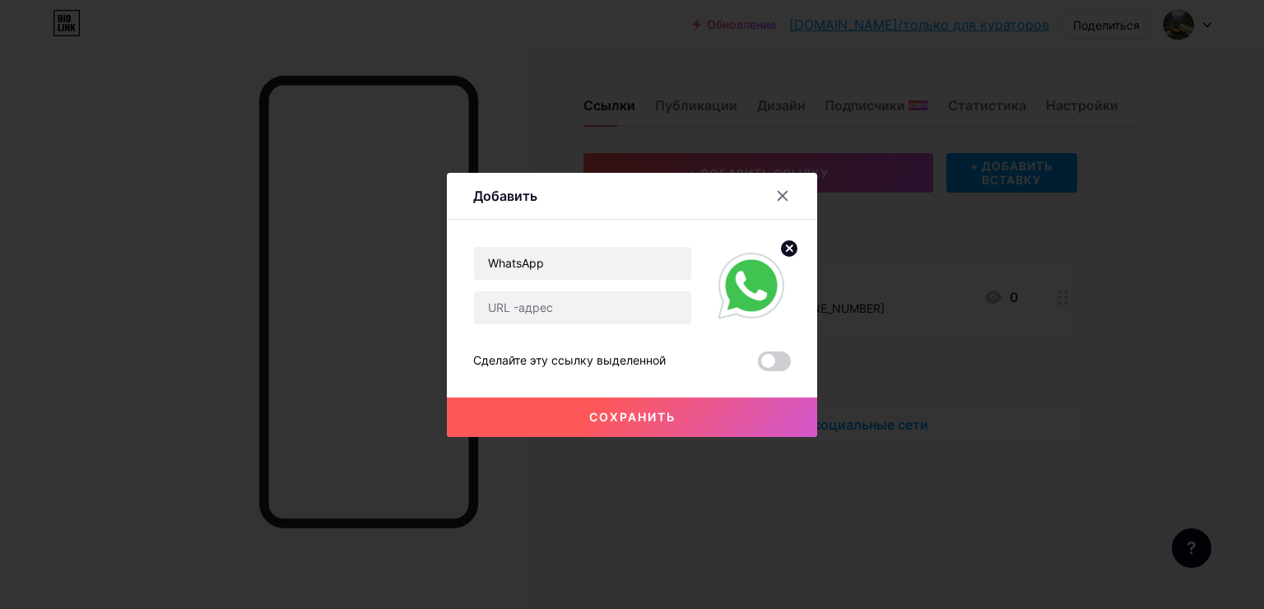
click at [700, 273] on div at bounding box center [741, 285] width 99 height 79
click at [576, 329] on div "WhatsApp Сделайте эту ссылку выделенной Сохранить" at bounding box center [632, 308] width 318 height 125
click at [574, 318] on input "text" at bounding box center [582, 307] width 217 height 33
paste input "[URL][DOMAIN_NAME]"
type input "[URL][DOMAIN_NAME]"
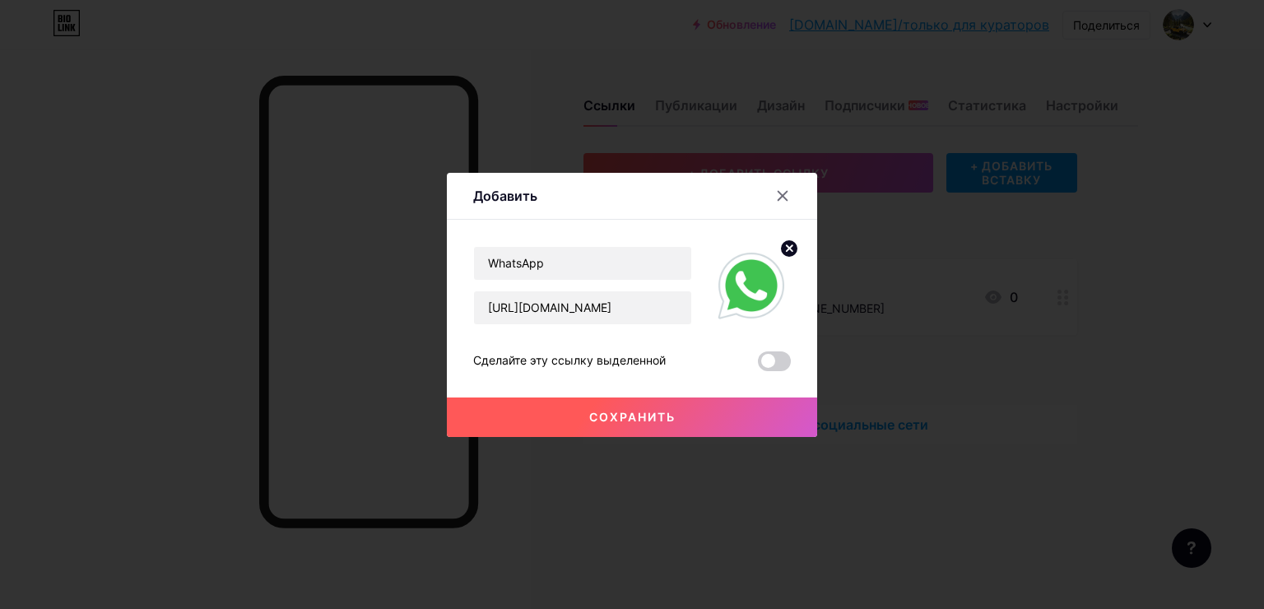
click at [690, 215] on div "Добавить" at bounding box center [632, 200] width 370 height 39
click at [659, 402] on button "Сохранить" at bounding box center [632, 418] width 370 height 40
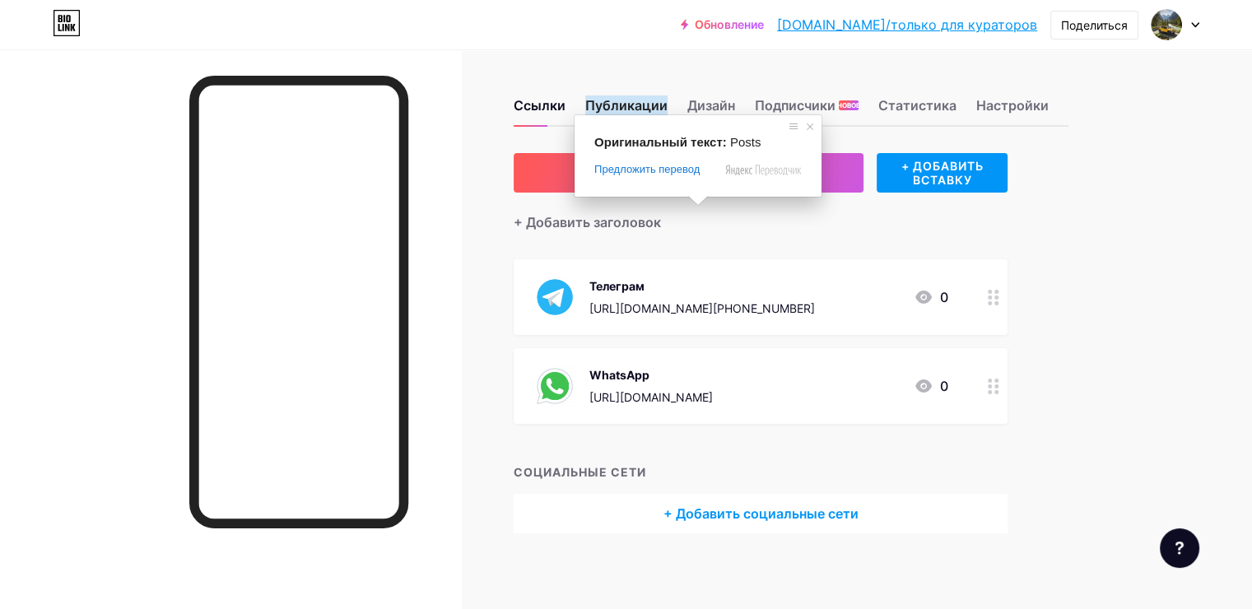
click at [708, 88] on div "Ссылки Публикации Дизайн Подписчики НОВОЕ Статистика Настройки" at bounding box center [791, 98] width 555 height 58
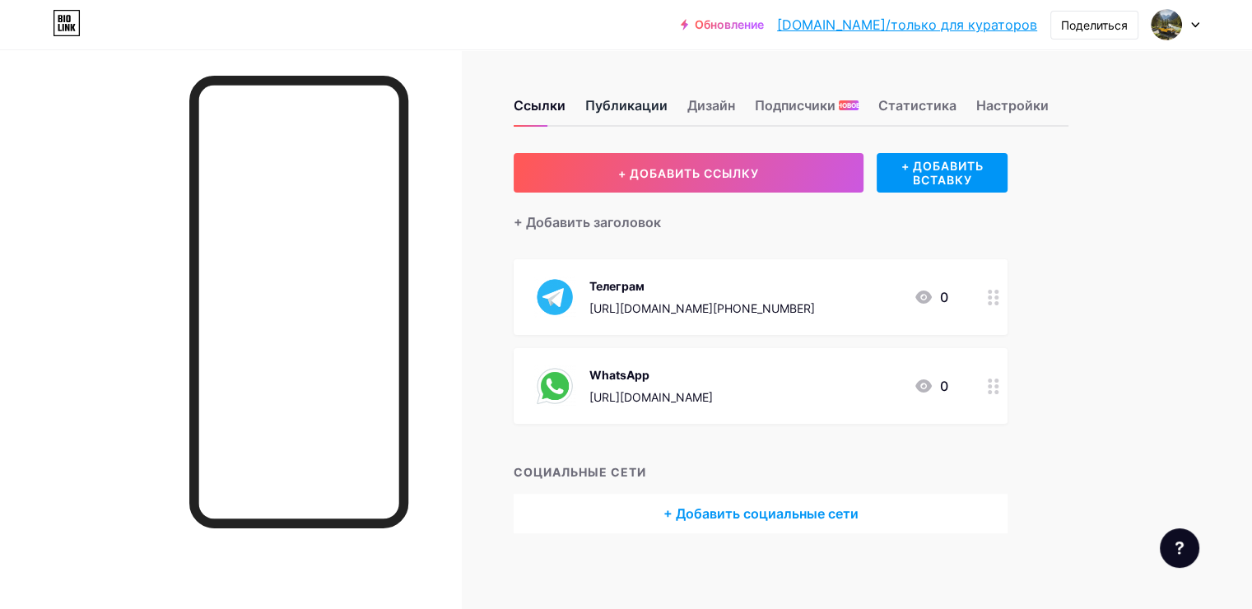
click at [668, 105] on ya-tr-span "Публикации" at bounding box center [626, 105] width 82 height 20
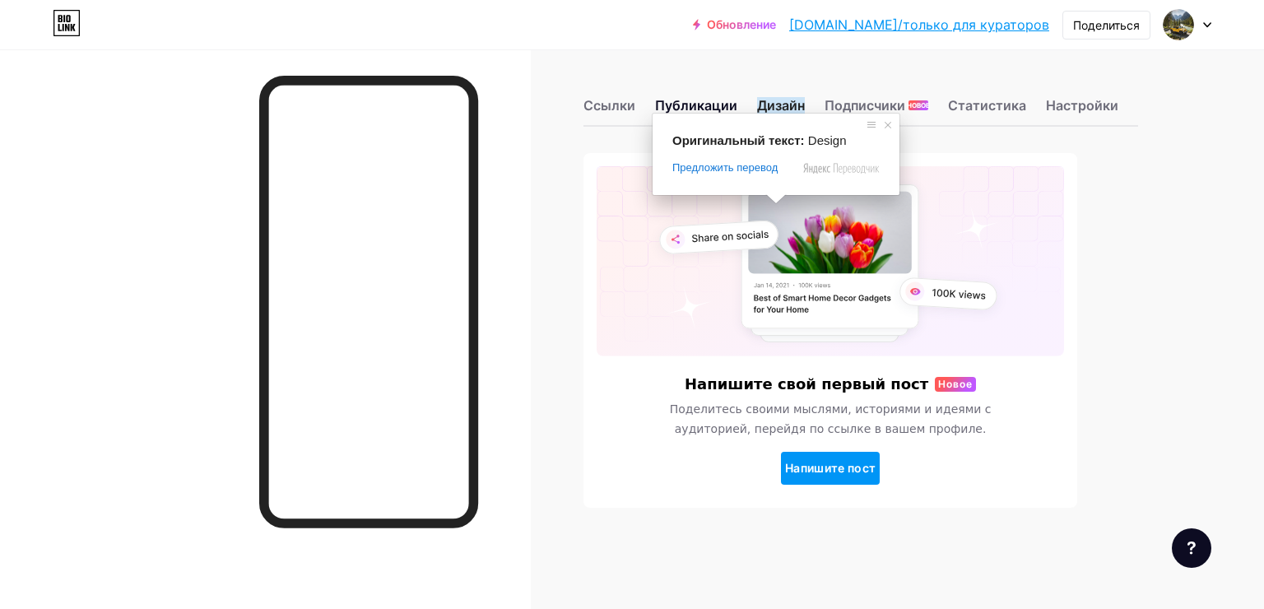
click at [767, 105] on ya-tr-span "Дизайн" at bounding box center [781, 105] width 48 height 16
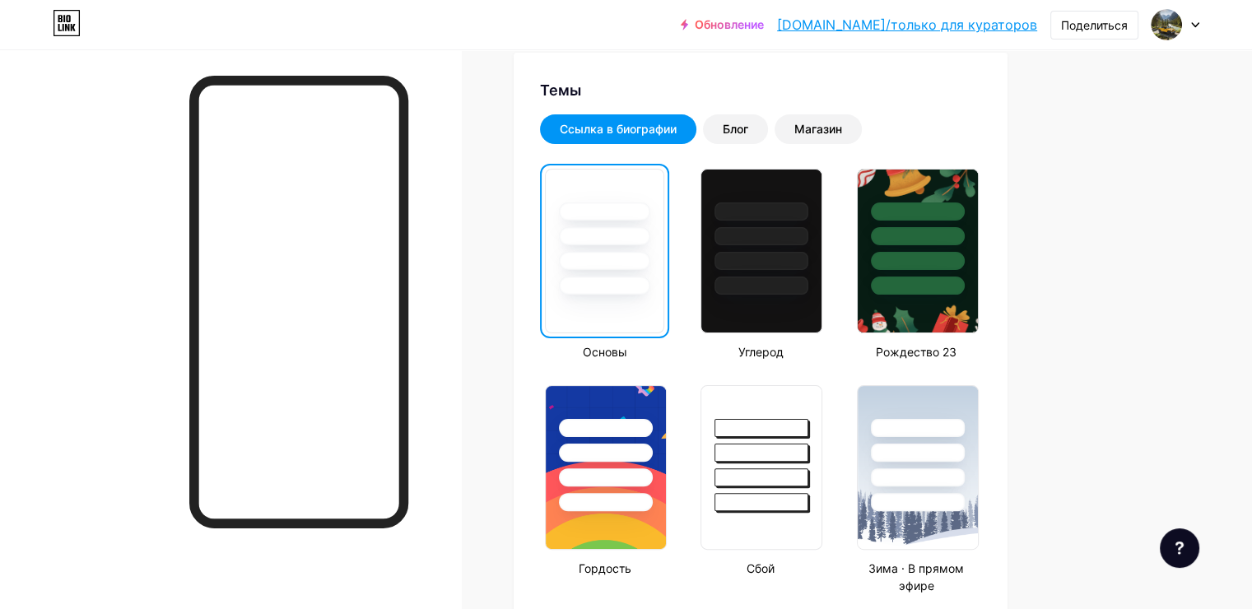
scroll to position [329, 0]
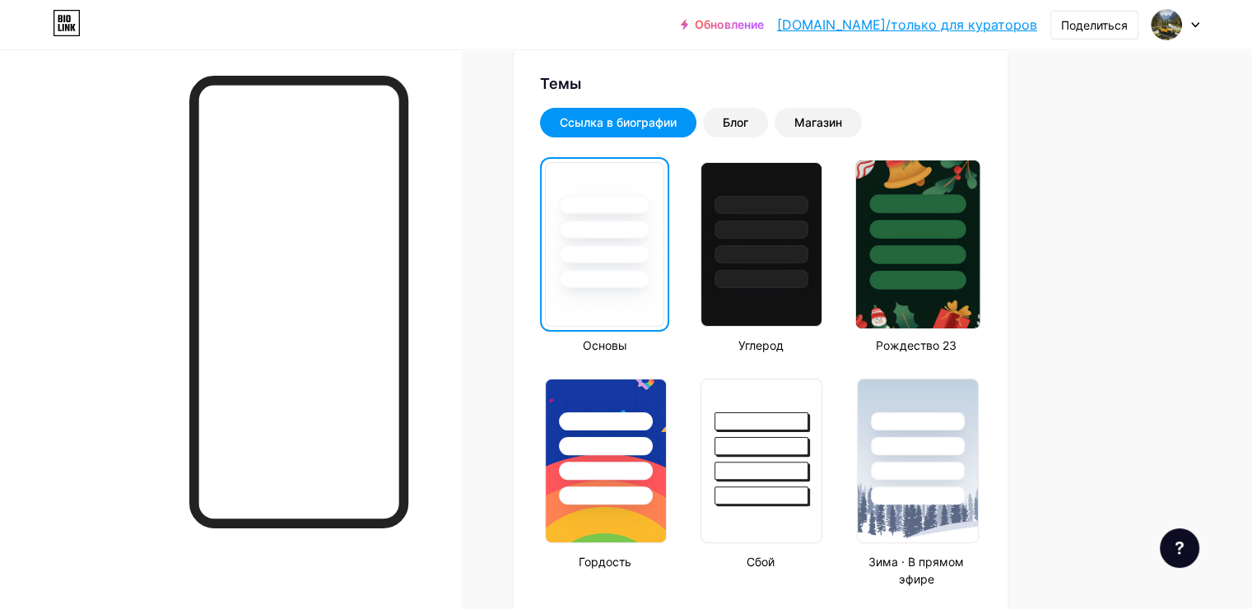
click at [966, 250] on div at bounding box center [917, 254] width 96 height 19
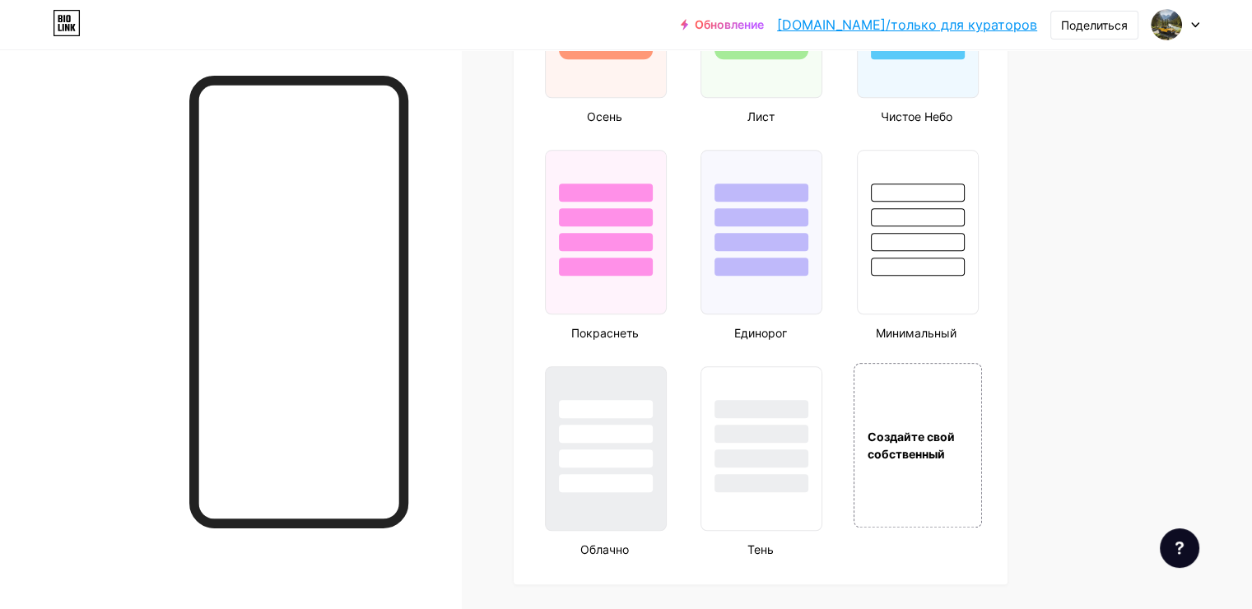
scroll to position [1729, 0]
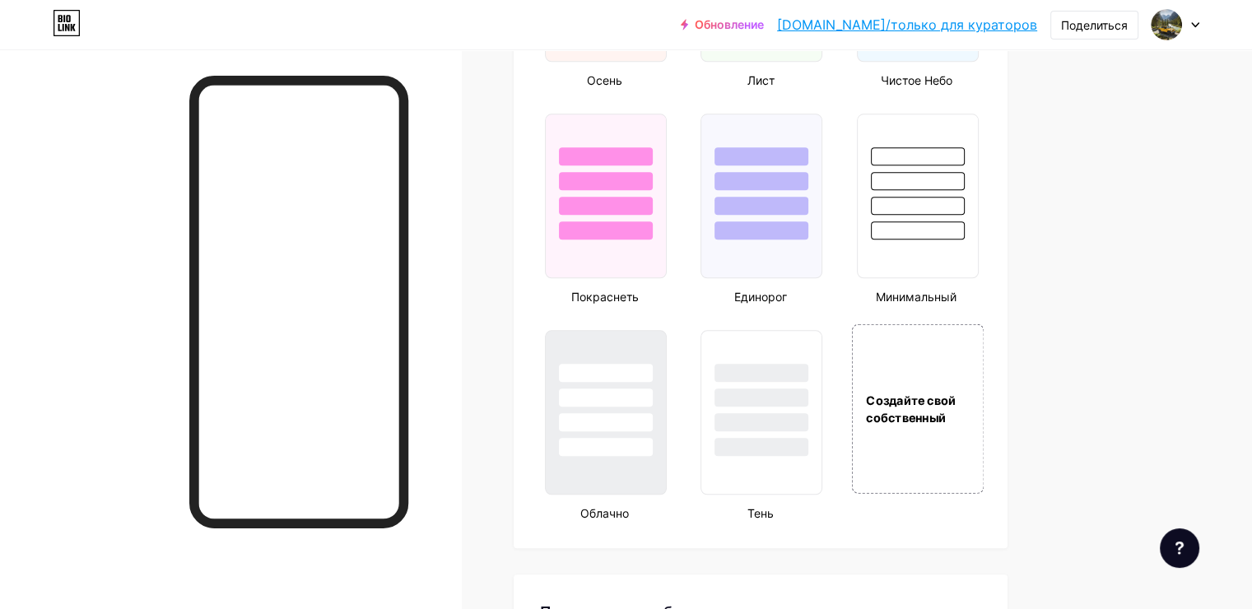
click at [956, 393] on ya-tr-span "Создайте свой собственный" at bounding box center [911, 409] width 90 height 32
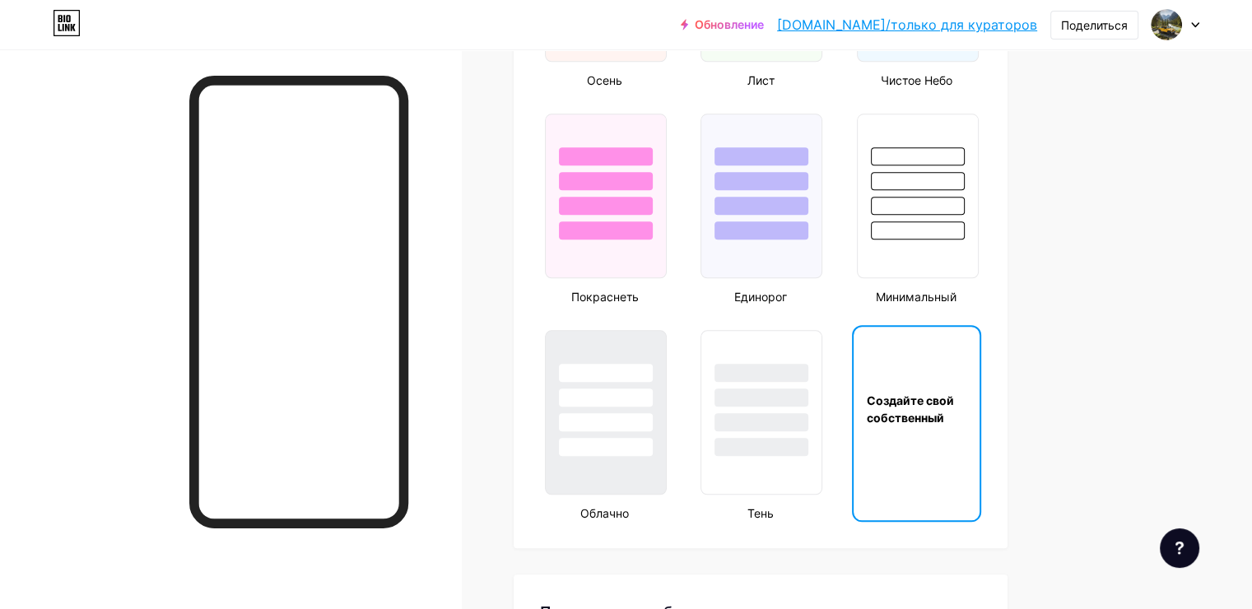
click at [954, 393] on ya-tr-span "Создайте свой собственный" at bounding box center [910, 408] width 87 height 31
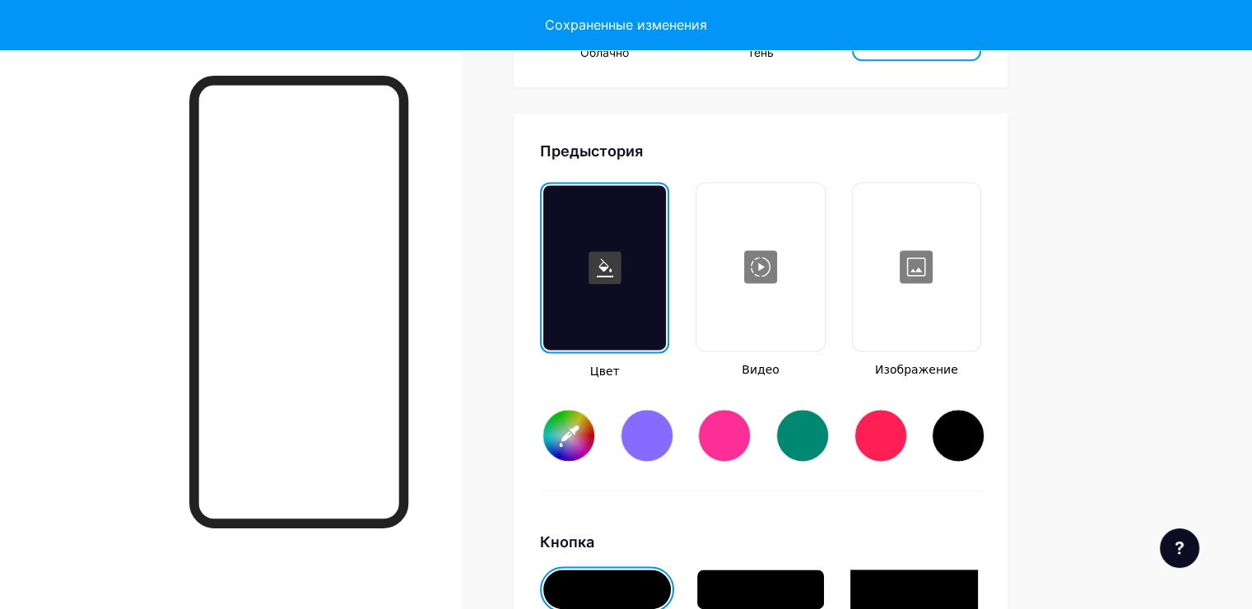
scroll to position [2232, 0]
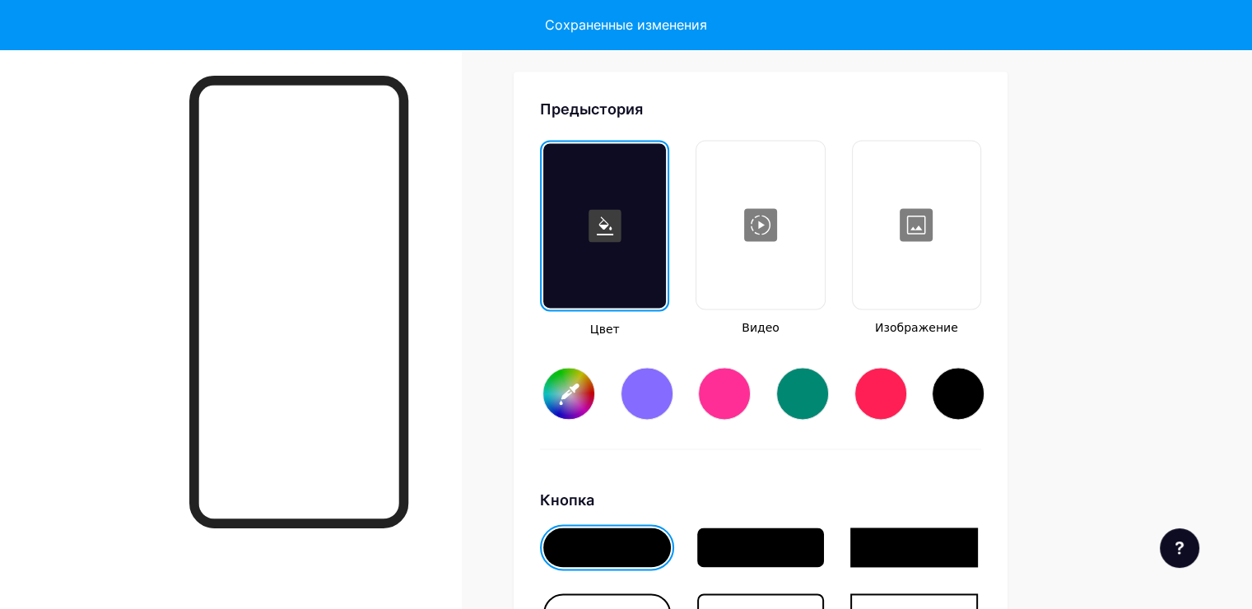
type input "#ffffff"
type input "#000000"
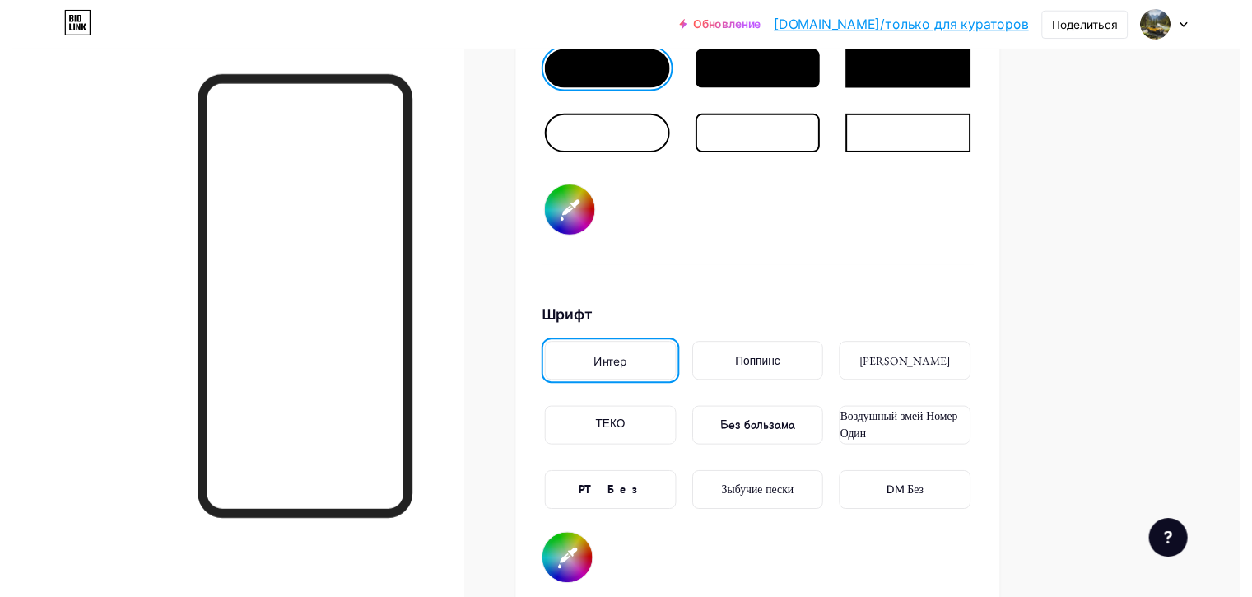
scroll to position [2725, 0]
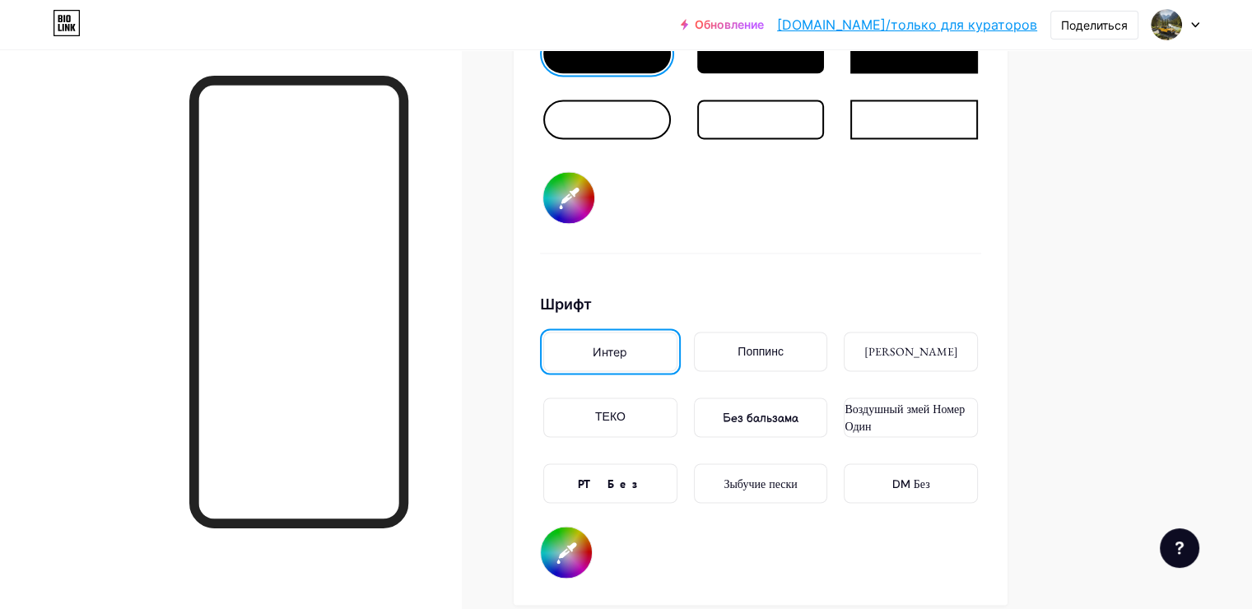
click at [677, 420] on div "ТЕКО" at bounding box center [610, 418] width 134 height 40
click at [677, 362] on div "Интер" at bounding box center [610, 352] width 134 height 40
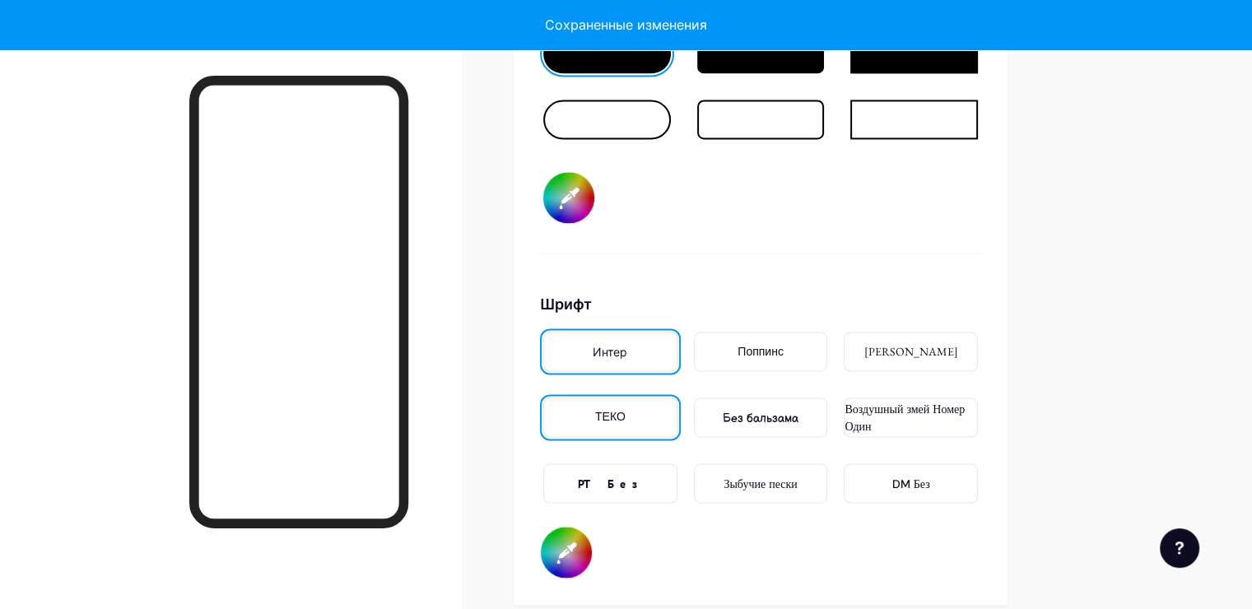
click at [784, 422] on div "Без бальзама" at bounding box center [761, 418] width 134 height 40
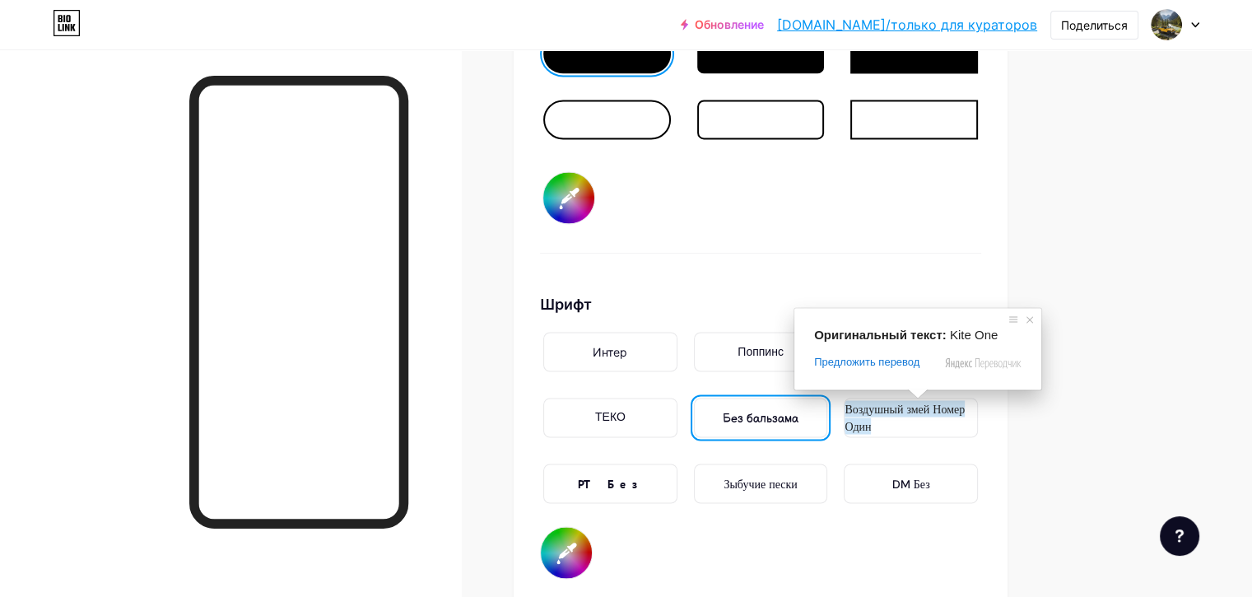
click at [626, 411] on ya-tr-span "ТЕКО" at bounding box center [610, 417] width 30 height 16
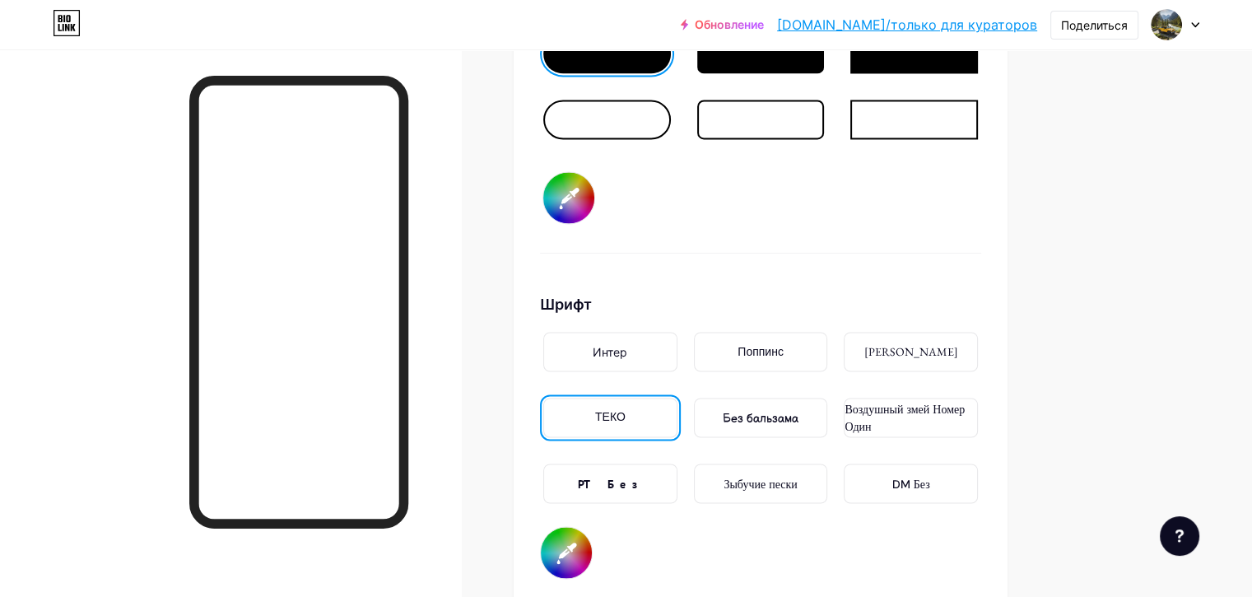
click at [677, 482] on div "PT Без" at bounding box center [610, 483] width 134 height 40
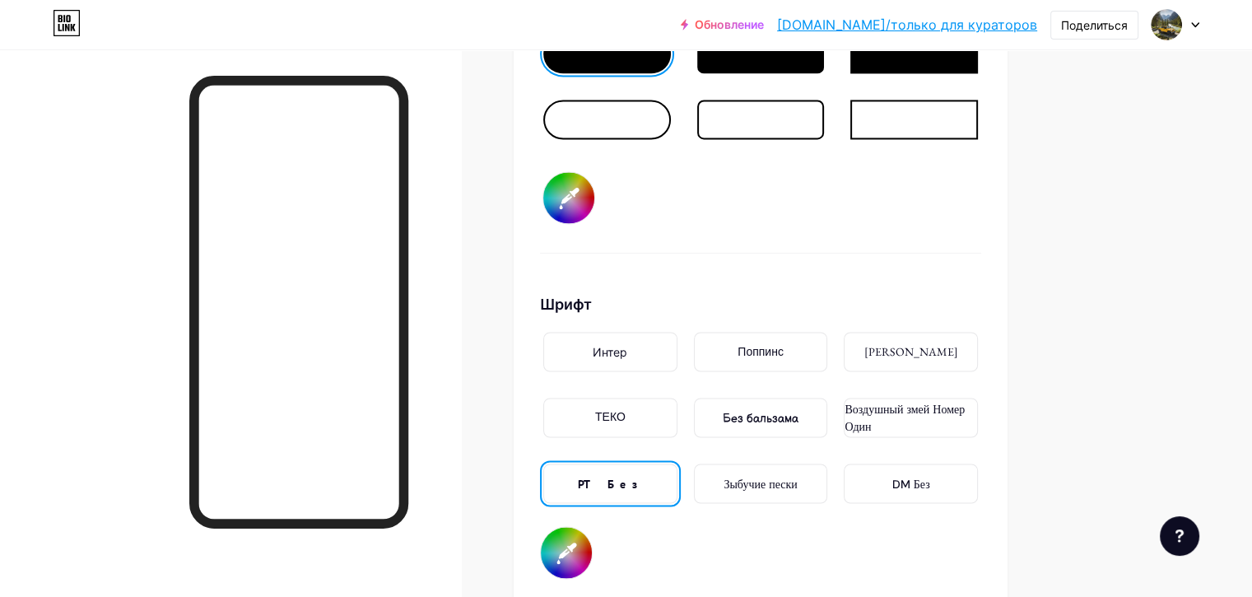
click at [949, 472] on div "DM Без" at bounding box center [911, 483] width 134 height 40
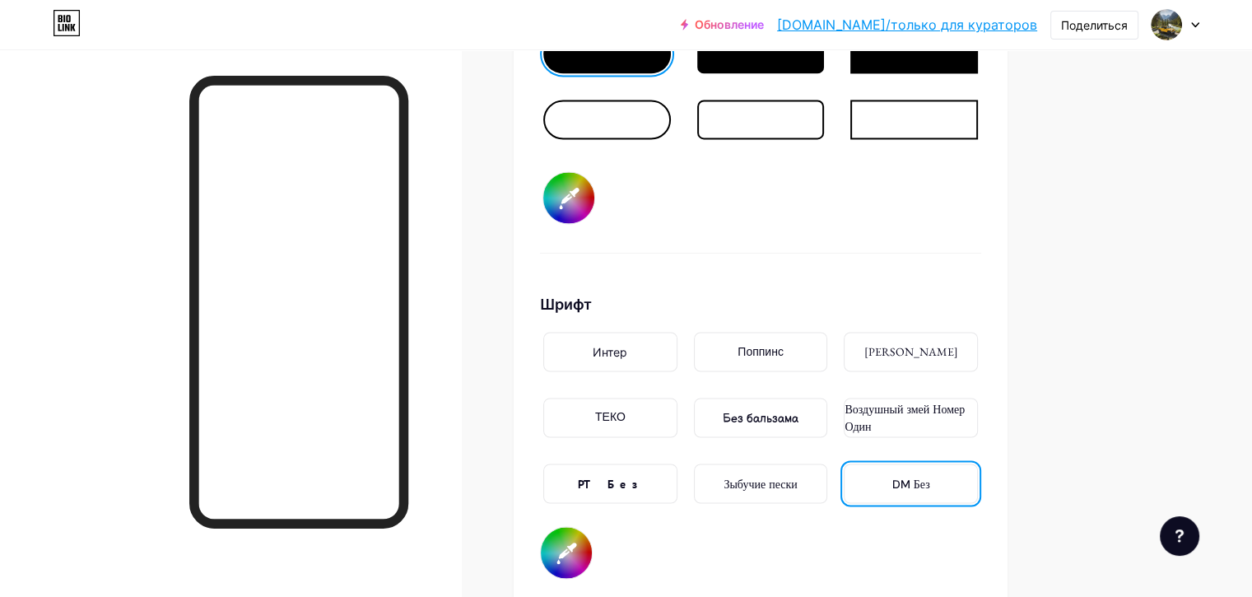
click at [966, 394] on div "Воздушный змей Номер Один" at bounding box center [910, 417] width 141 height 46
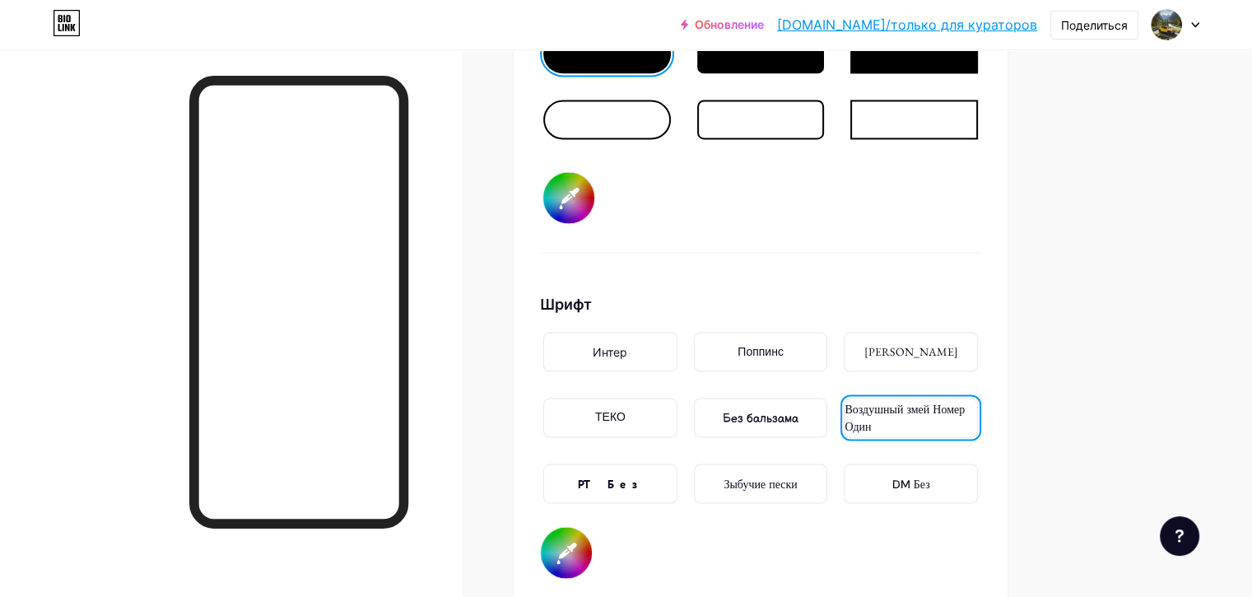
click at [958, 347] on ya-tr-span "[PERSON_NAME]" at bounding box center [911, 351] width 94 height 15
click at [627, 345] on ya-tr-span "Интер" at bounding box center [610, 352] width 35 height 14
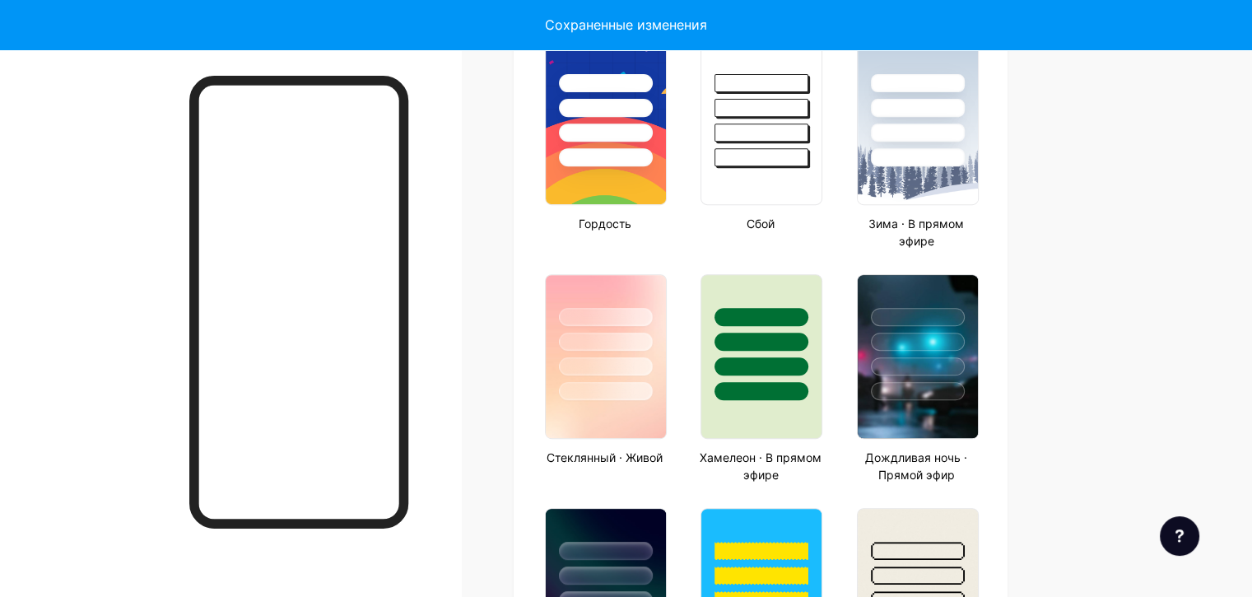
type input "#ffffff"
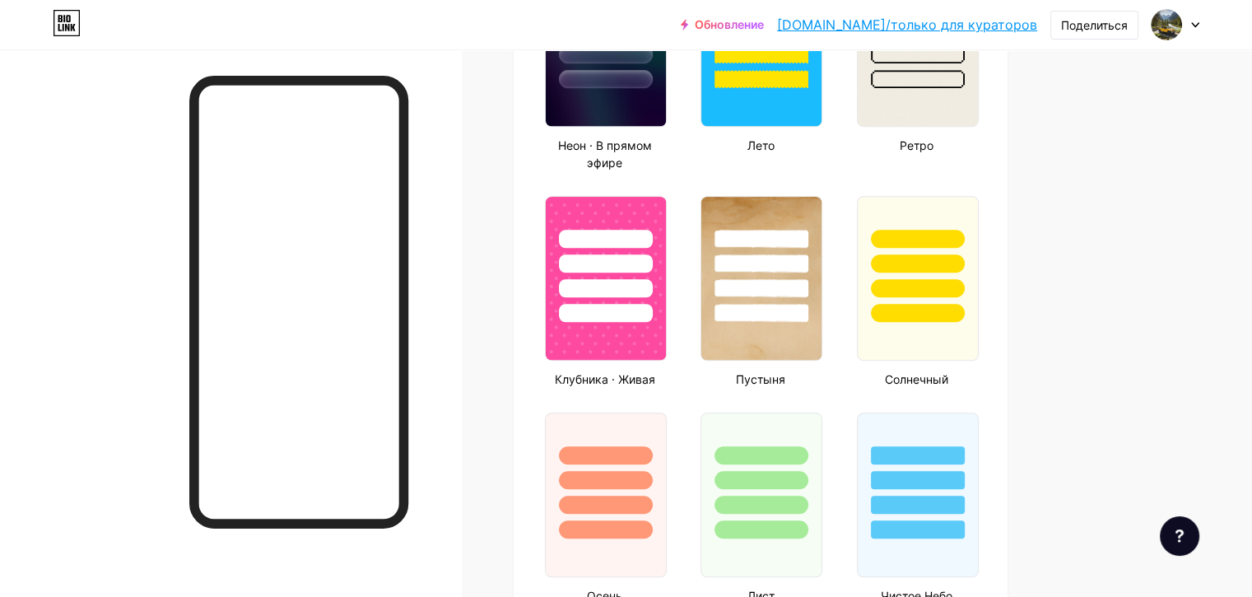
scroll to position [1161, 0]
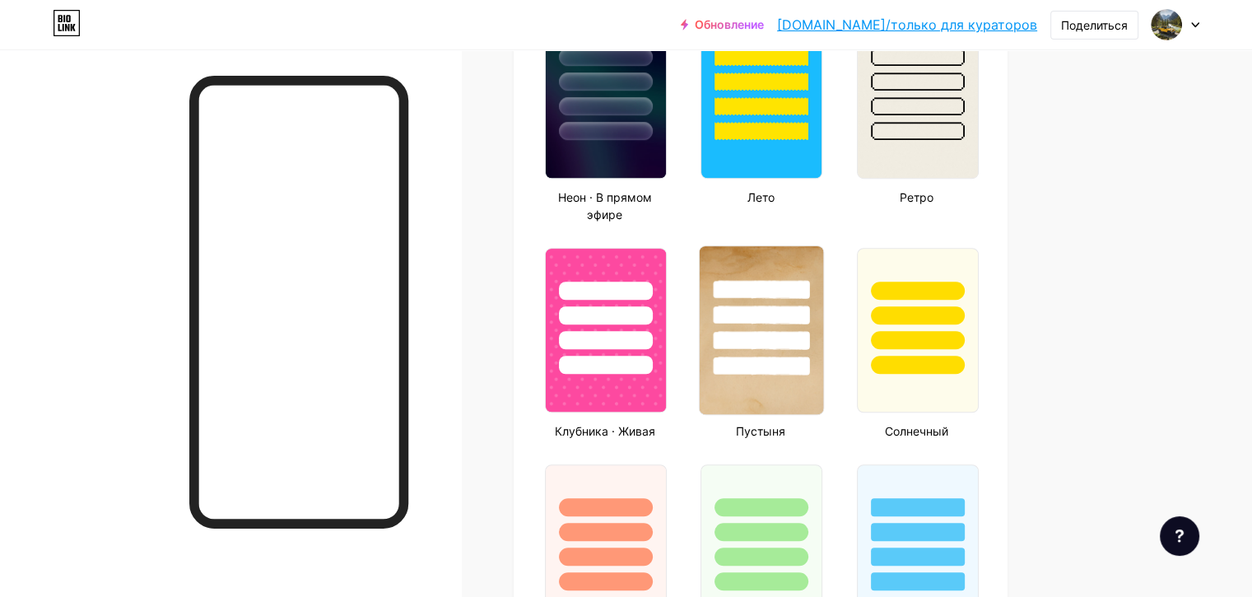
click at [810, 362] on div at bounding box center [762, 365] width 96 height 19
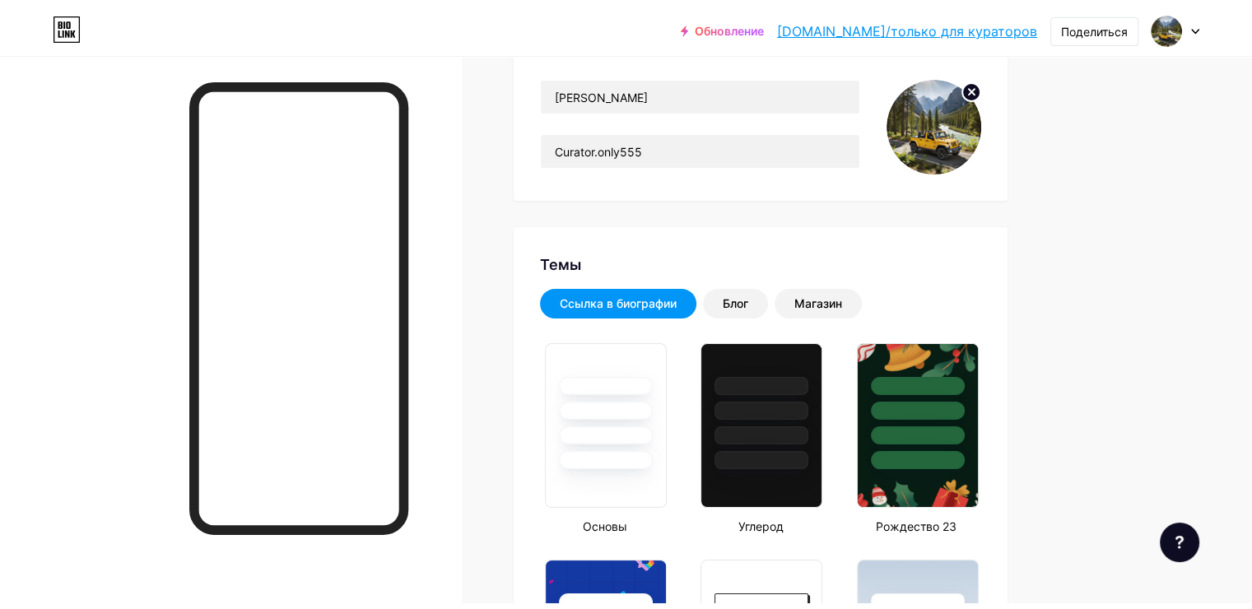
scroll to position [91, 0]
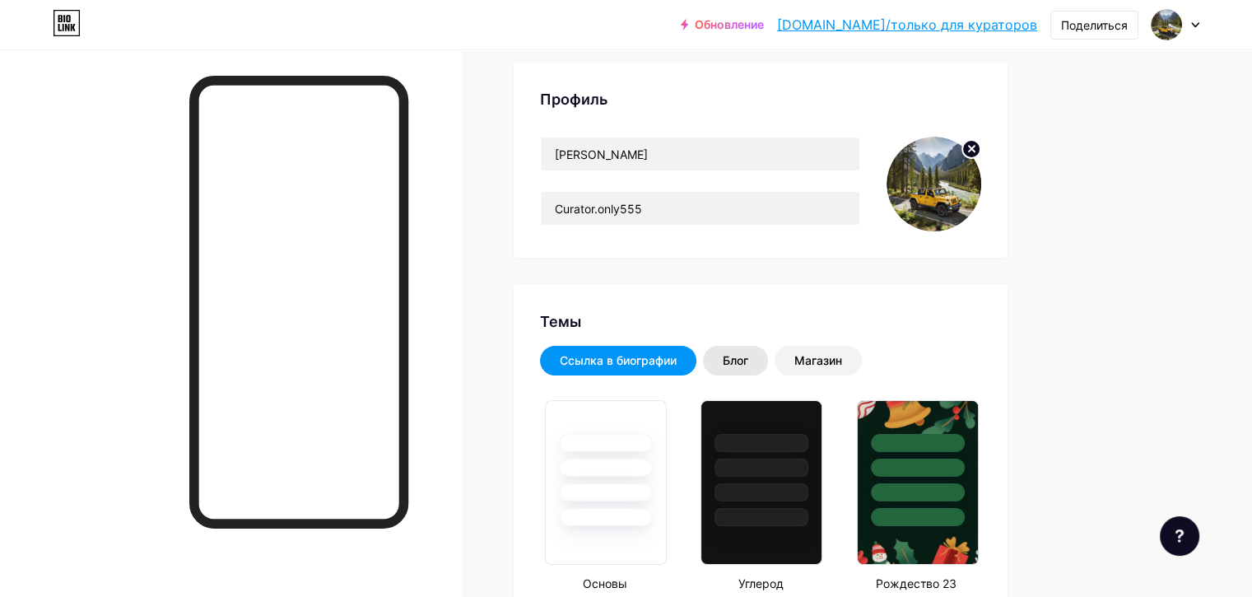
click at [768, 359] on div "Блог" at bounding box center [735, 361] width 65 height 30
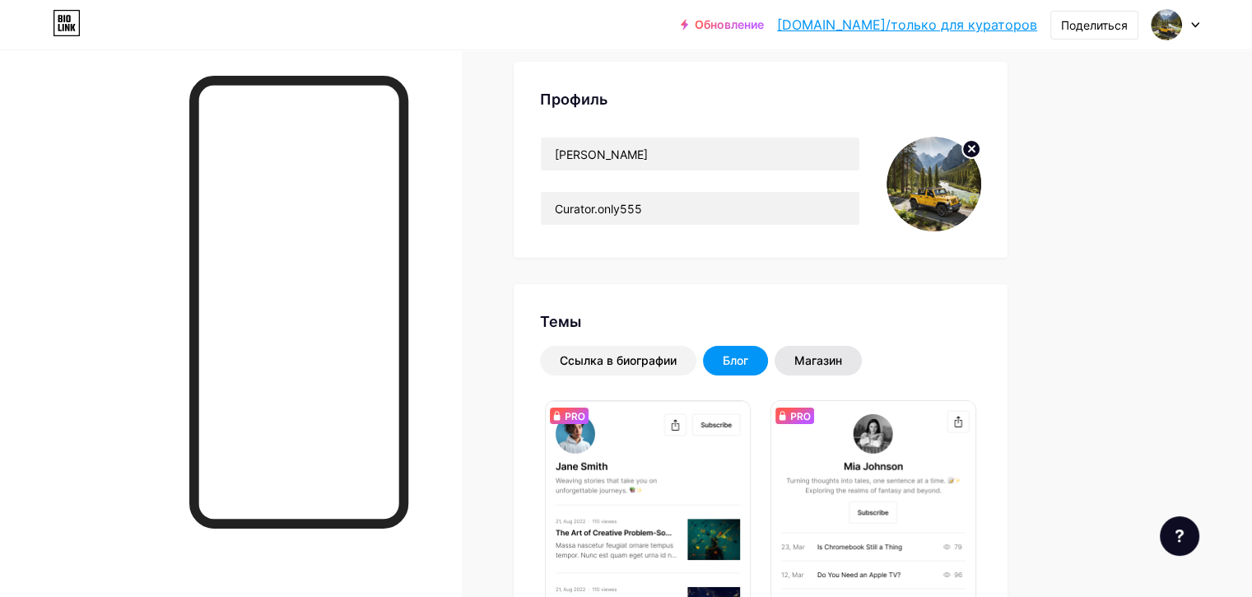
click at [842, 361] on ya-tr-span "Магазин" at bounding box center [818, 360] width 48 height 14
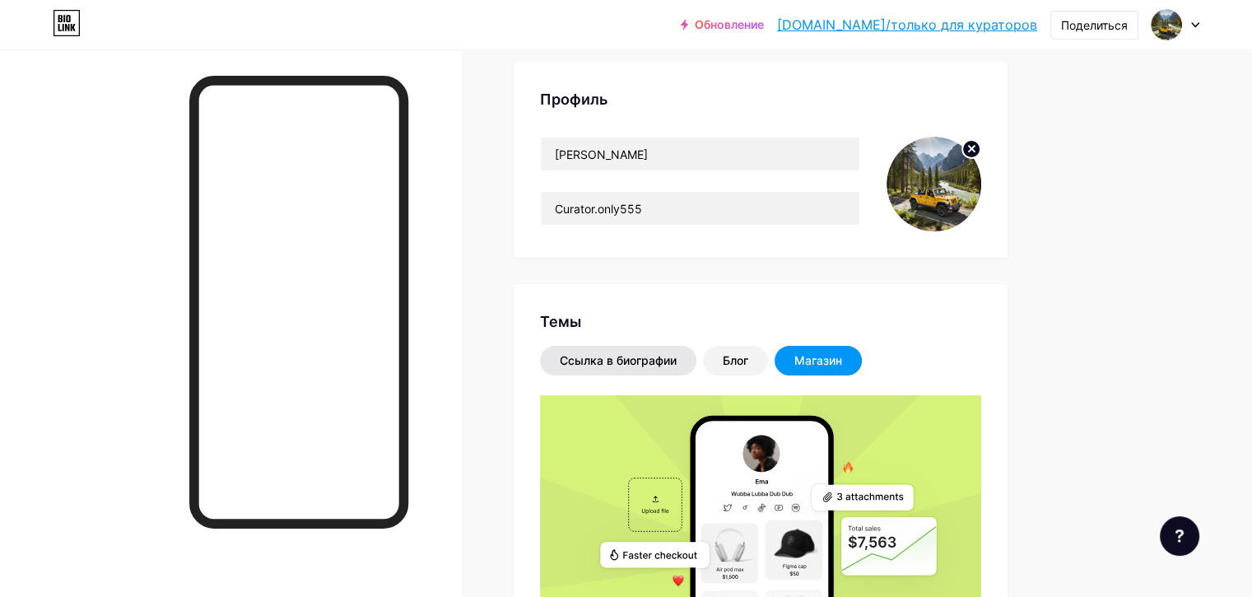
click at [677, 362] on ya-tr-span "Ссылка в биографии" at bounding box center [618, 360] width 117 height 14
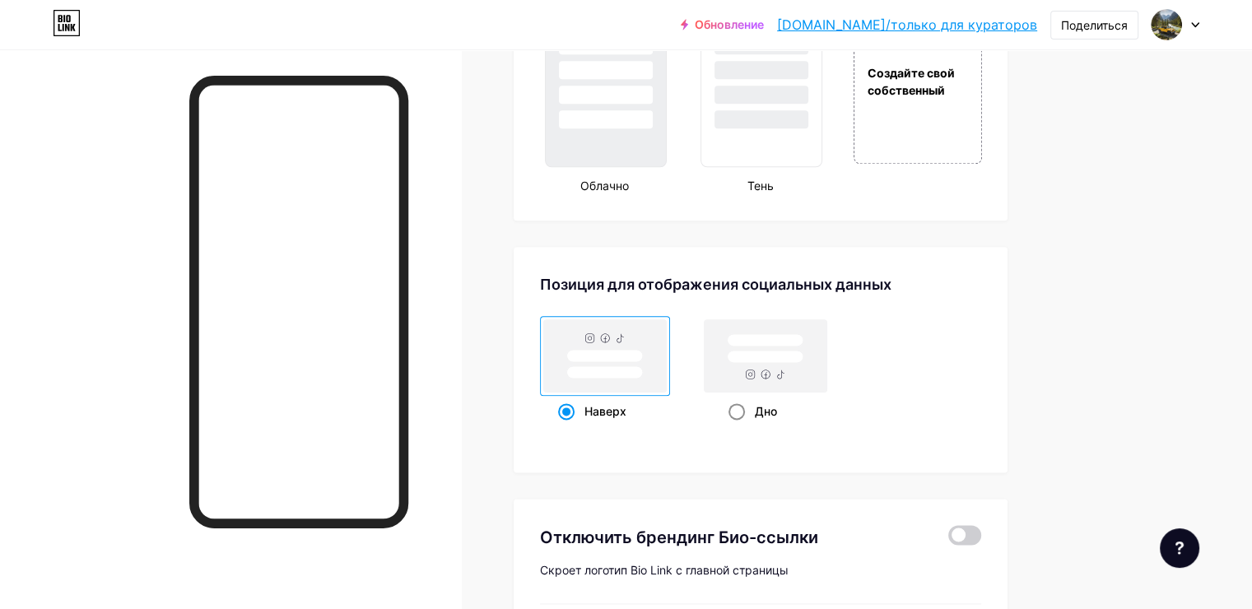
scroll to position [2067, 0]
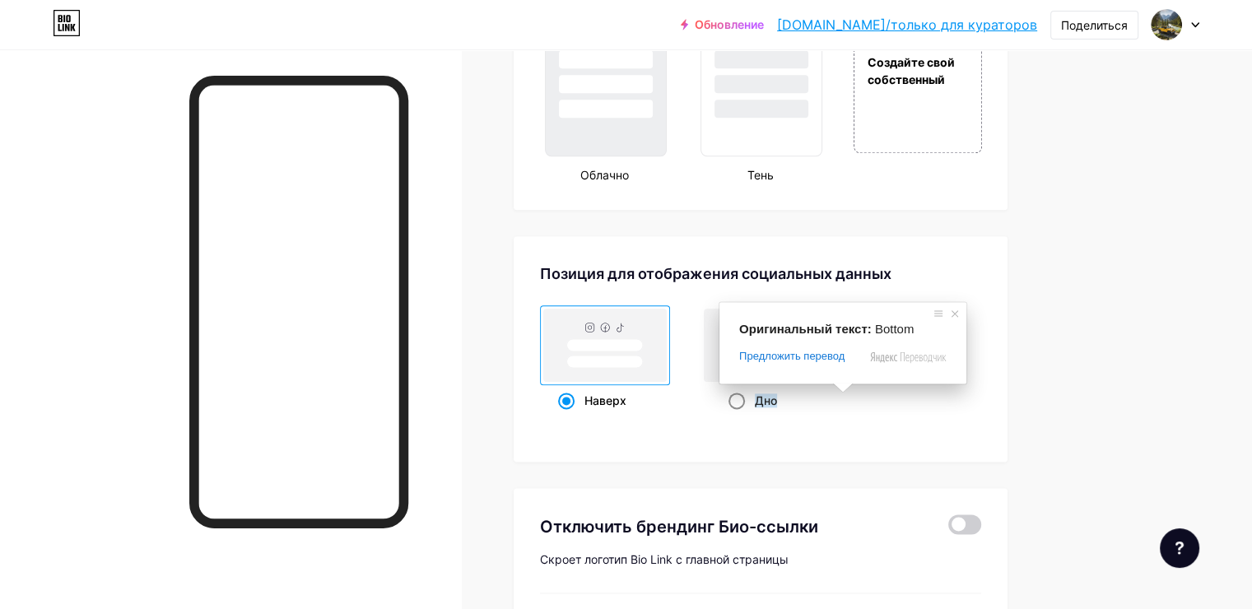
click at [840, 389] on span at bounding box center [842, 388] width 21 height 10
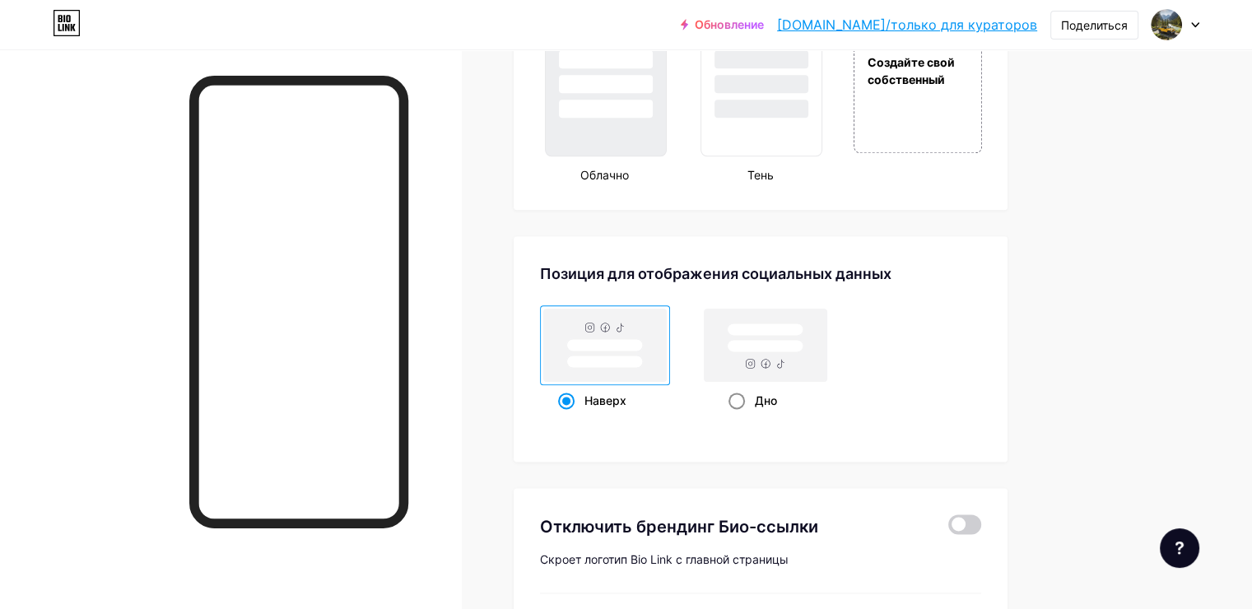
click at [777, 398] on ya-tr-span "Дно" at bounding box center [766, 400] width 22 height 14
click at [739, 416] on input "Дно" at bounding box center [733, 421] width 11 height 11
radio input "true"
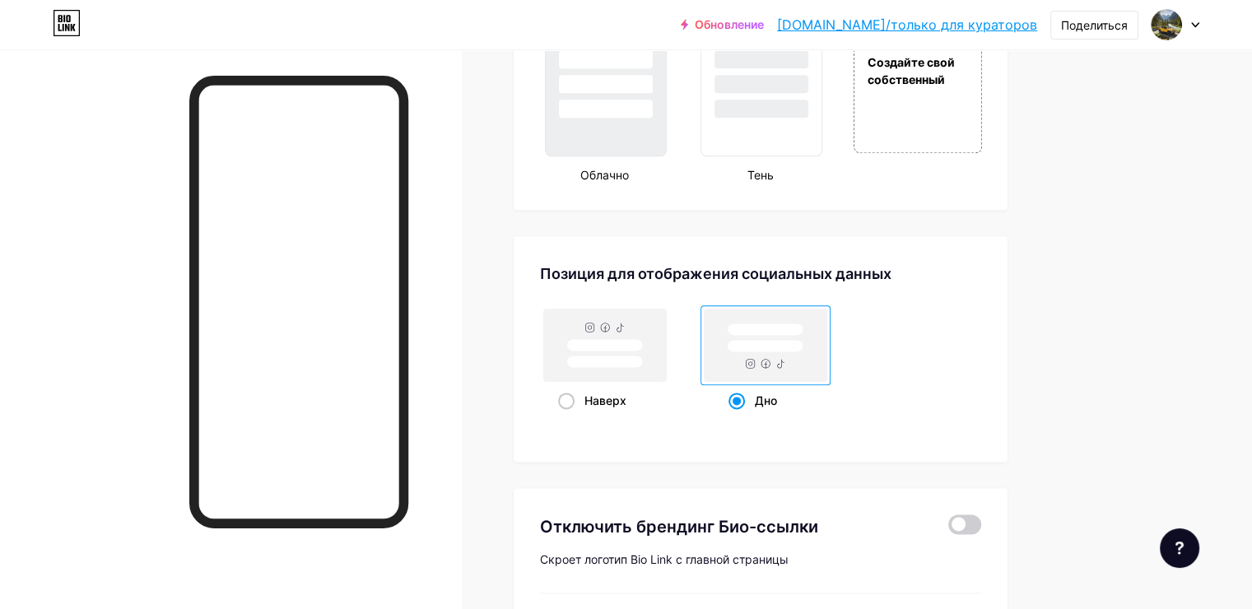
click at [937, 407] on div "Наверх Дно" at bounding box center [760, 360] width 441 height 111
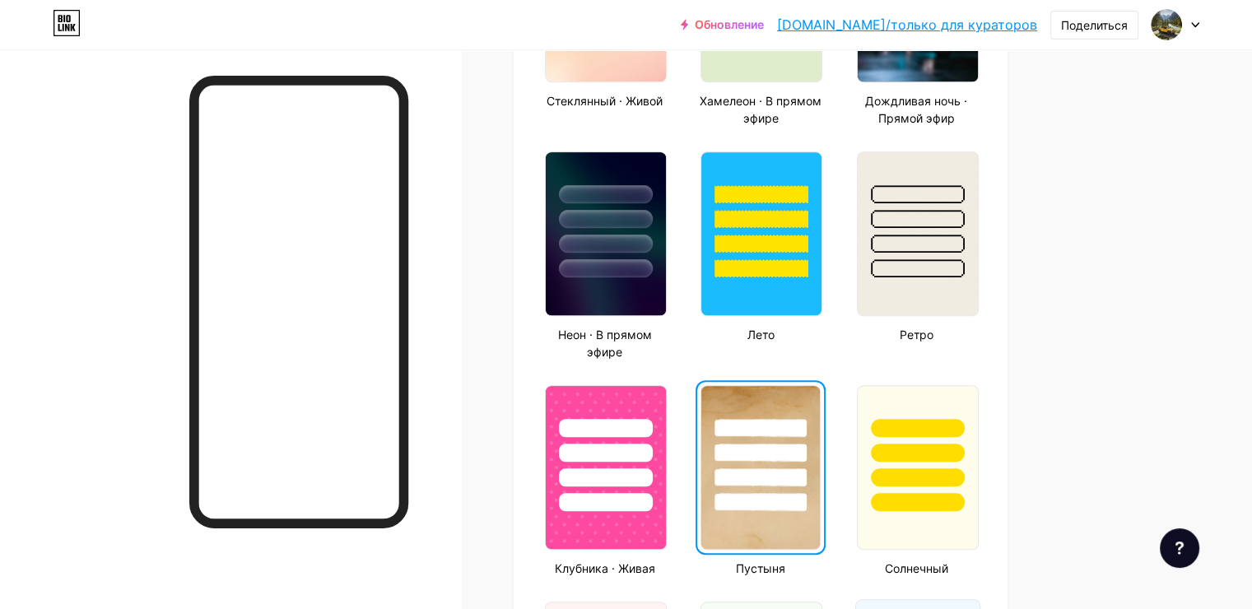
scroll to position [997, 0]
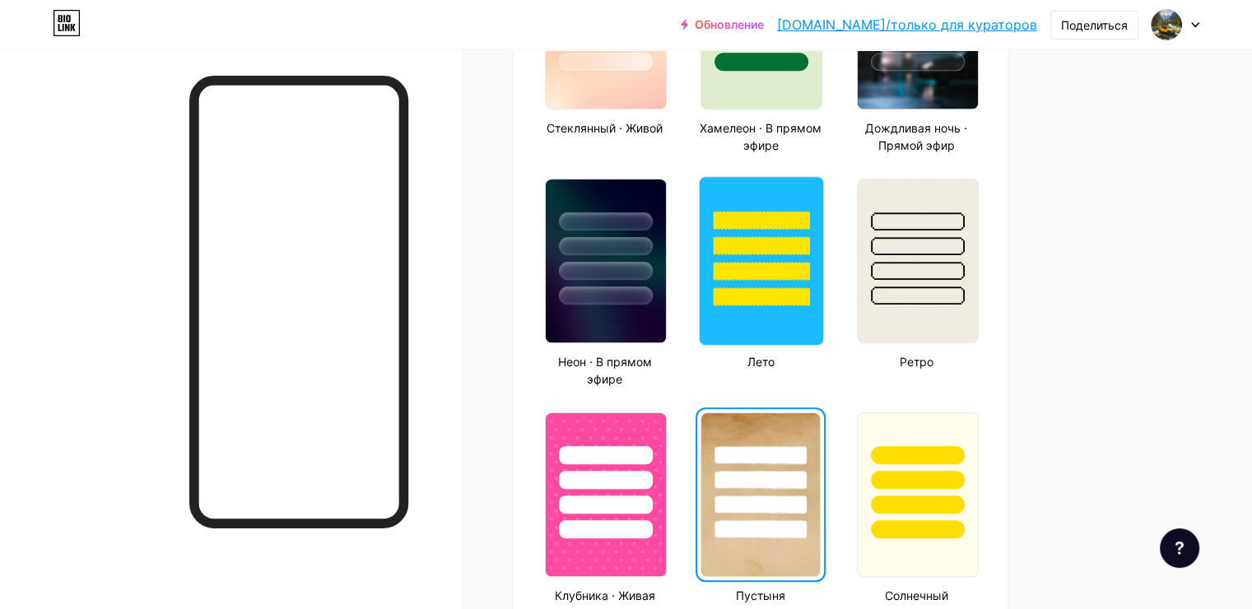
click at [824, 310] on div at bounding box center [761, 261] width 125 height 170
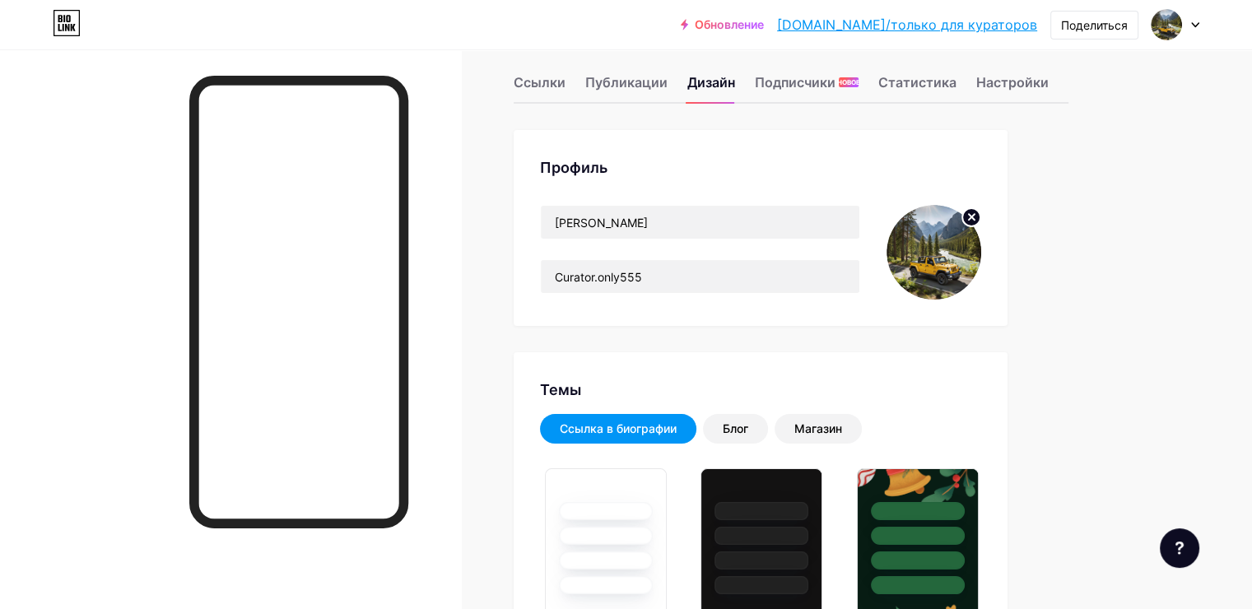
scroll to position [0, 0]
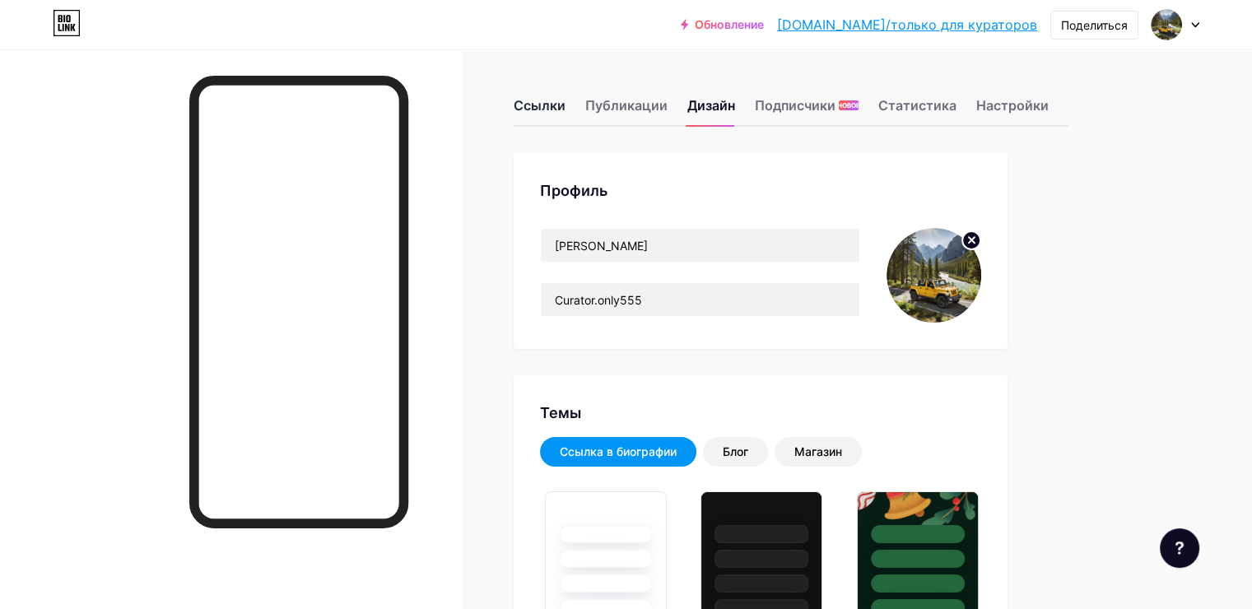
click at [565, 106] on ya-tr-span "Ссылки" at bounding box center [540, 105] width 52 height 16
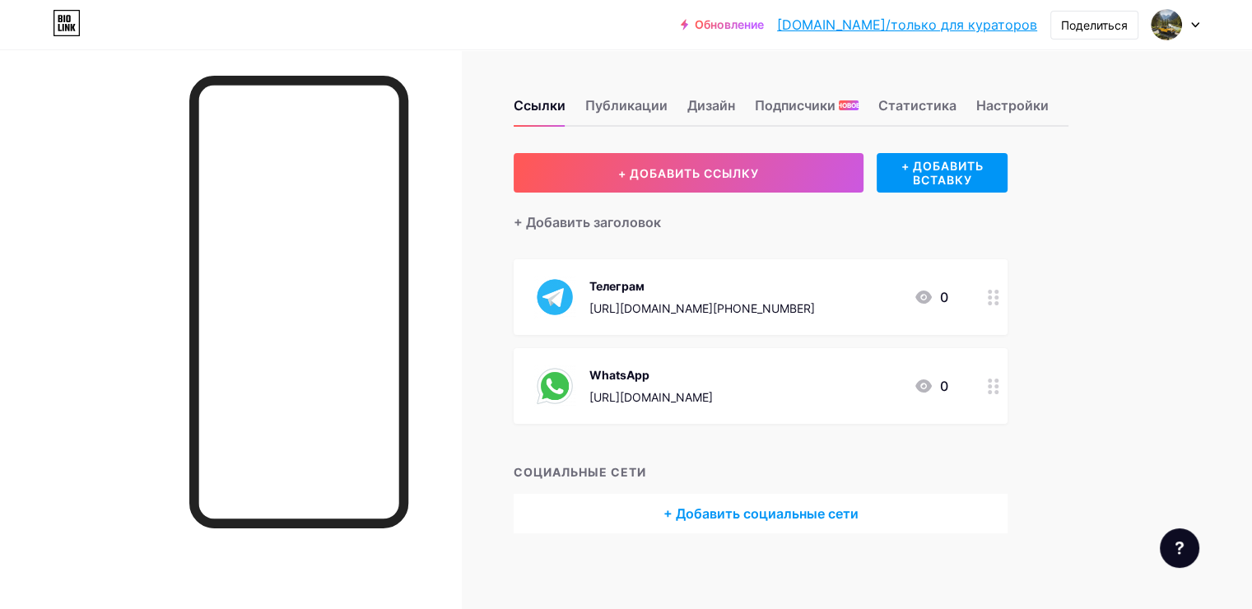
click at [461, 262] on div at bounding box center [230, 353] width 461 height 609
click at [1087, 26] on ya-tr-span "Поделиться" at bounding box center [1094, 25] width 67 height 14
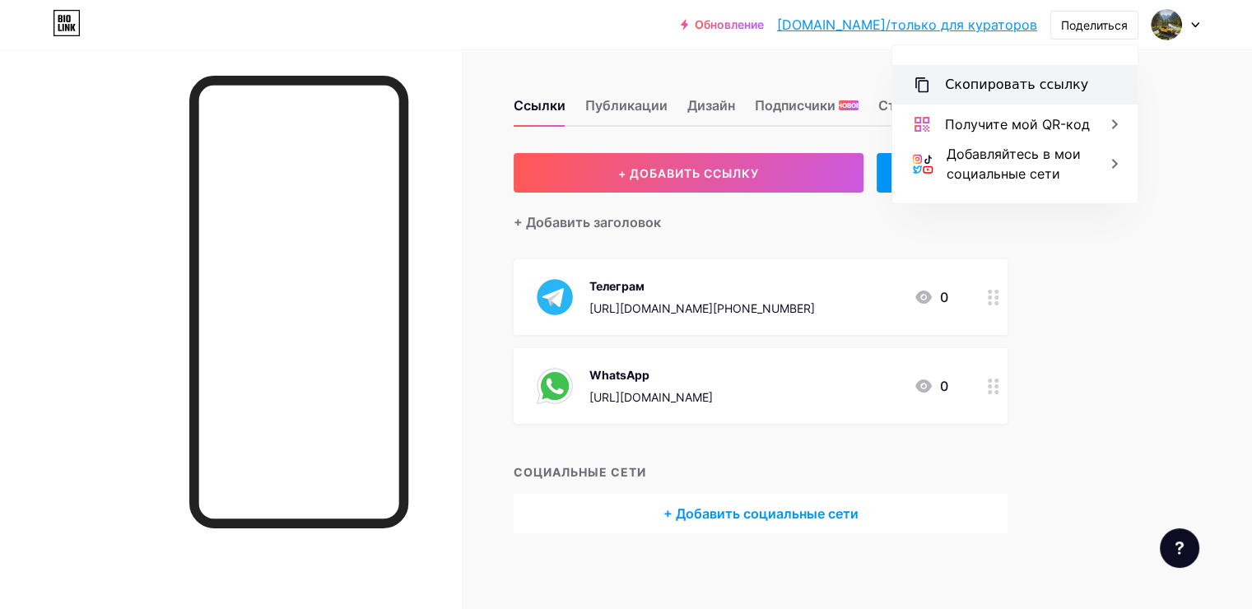
click at [1034, 92] on ya-tr-span "Скопировать ссылку" at bounding box center [1016, 85] width 143 height 16
click at [1138, 142] on div "Ссылки Публикации Дизайн Подписчики НОВОЕ Статистика Настройки + ДОБАВИТЬ ССЫЛК…" at bounding box center [569, 332] width 1138 height 566
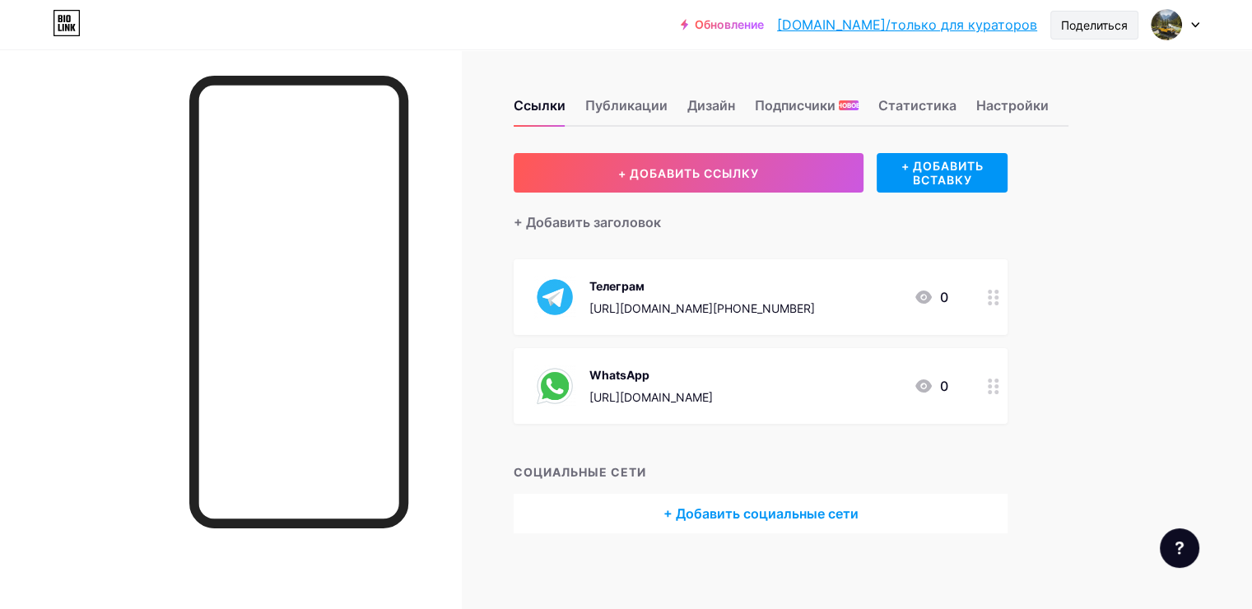
click at [1085, 26] on ya-tr-span "Поделиться" at bounding box center [1094, 25] width 67 height 14
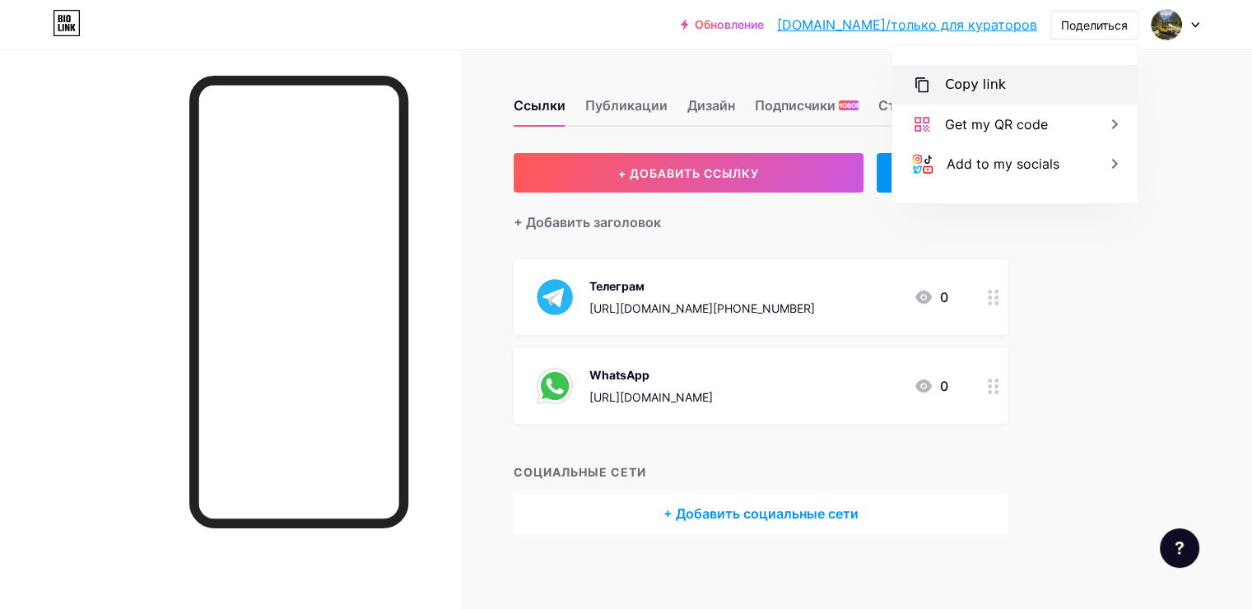
click at [1054, 70] on div "Copy link" at bounding box center [1014, 85] width 245 height 40
click at [915, 86] on icon at bounding box center [922, 85] width 20 height 20
click at [929, 89] on icon at bounding box center [922, 85] width 20 height 20
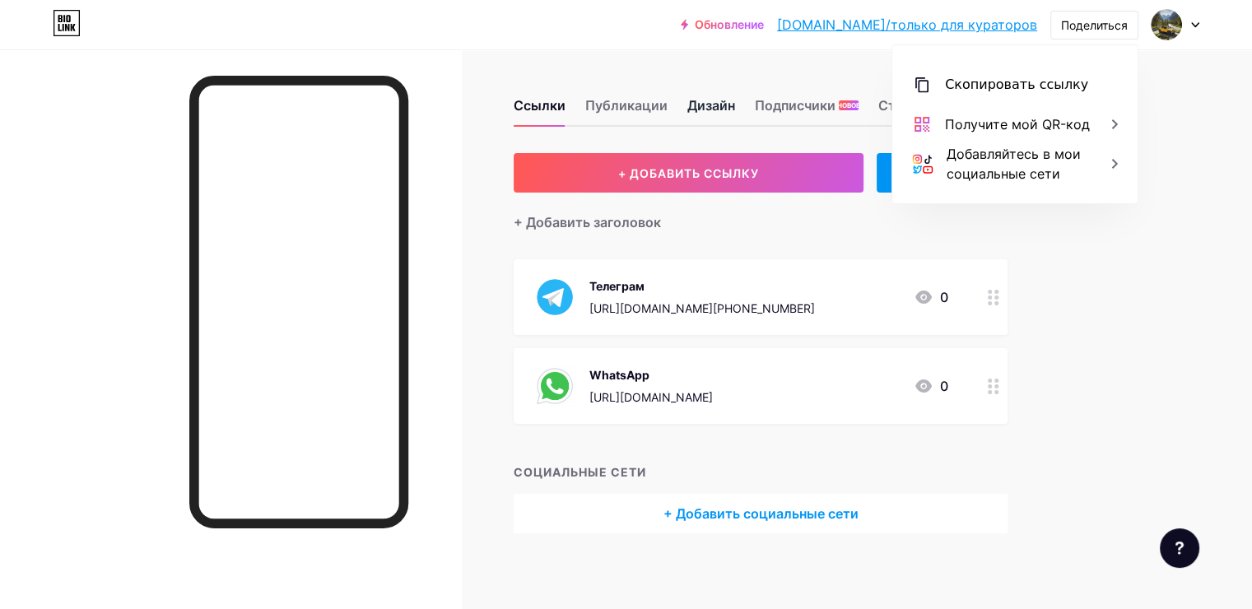
click at [735, 115] on div "Дизайн" at bounding box center [711, 110] width 48 height 30
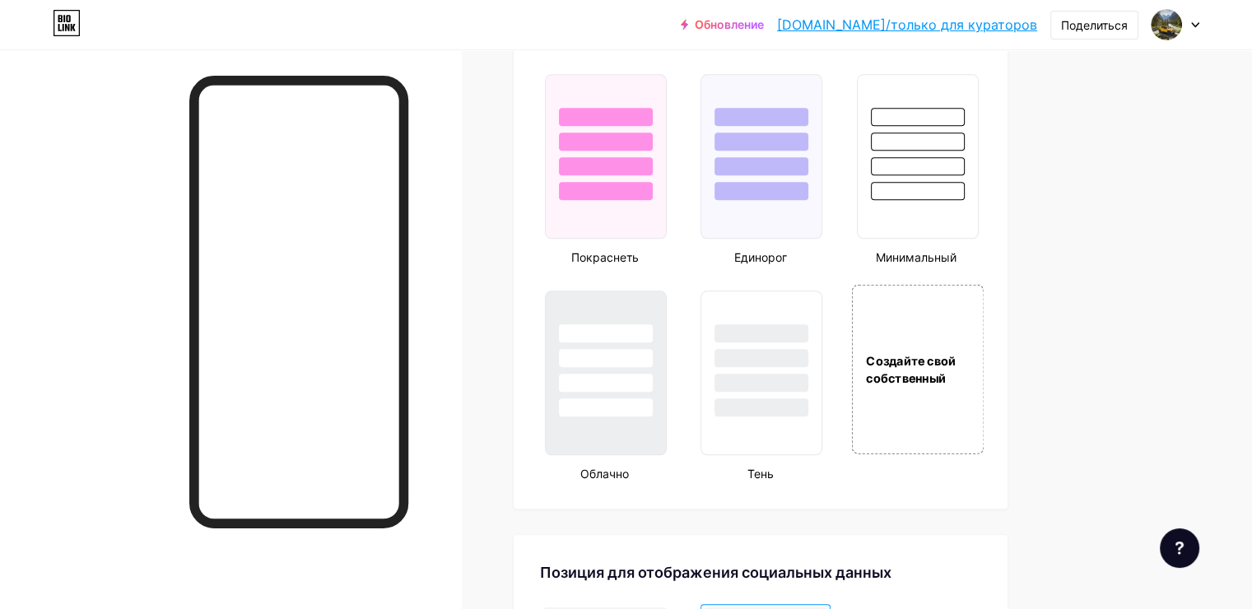
scroll to position [1835, 0]
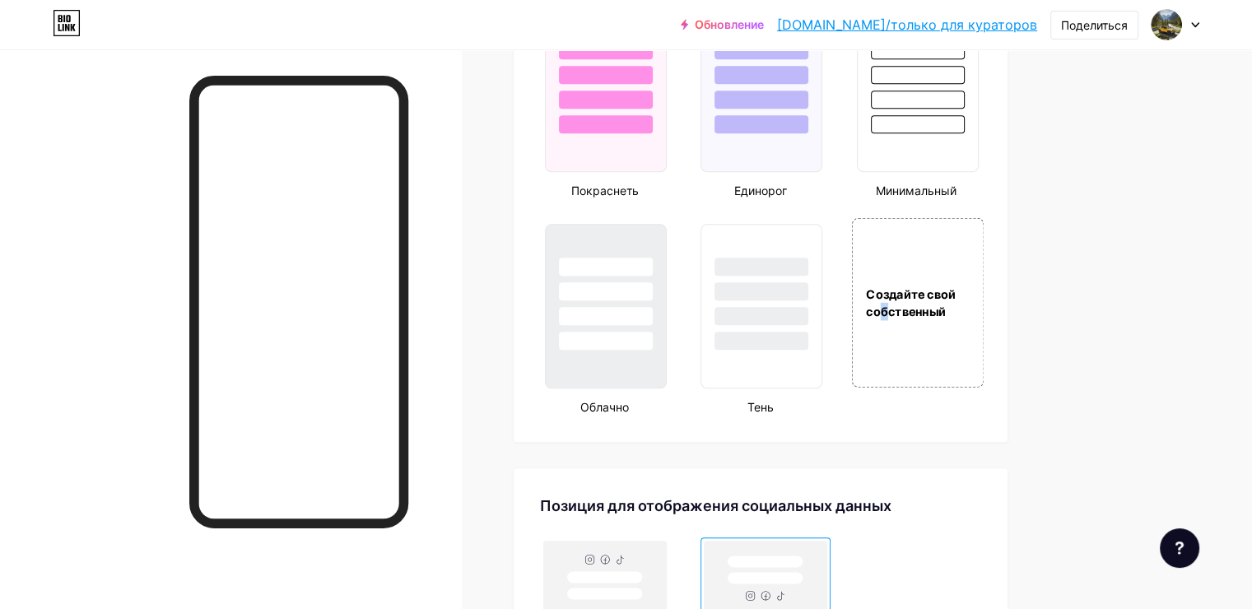
click at [955, 316] on div "Создайте свой собственный" at bounding box center [917, 302] width 133 height 170
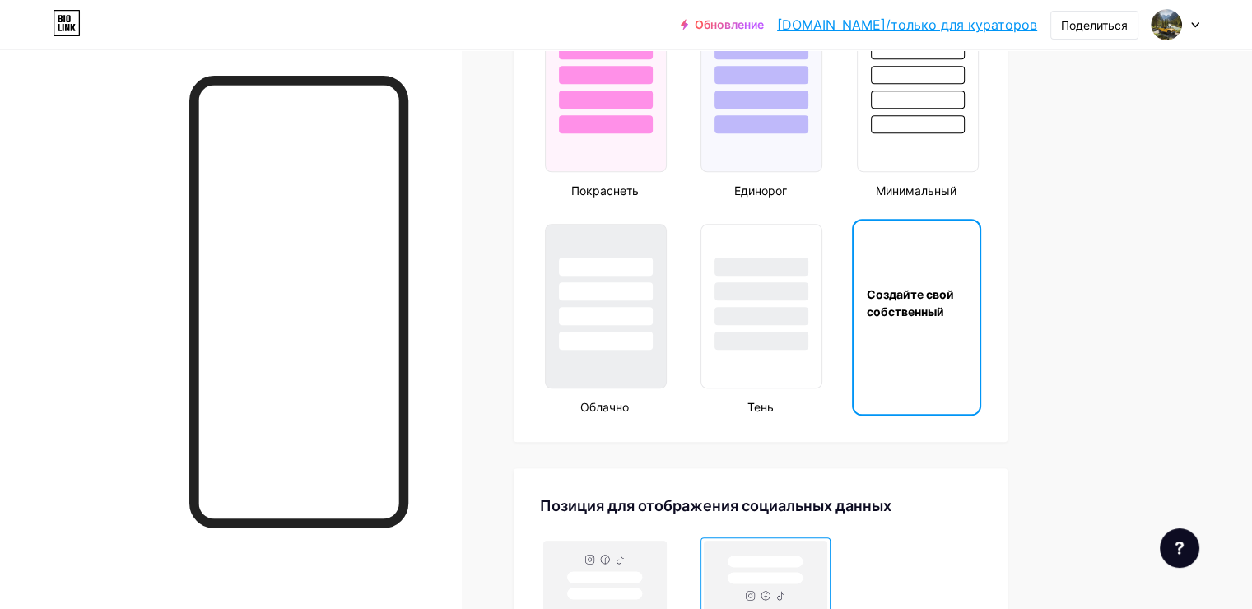
click at [970, 330] on div "Создайте свой собственный" at bounding box center [917, 303] width 126 height 165
click at [973, 319] on div "Создайте свой собственный" at bounding box center [917, 303] width 126 height 165
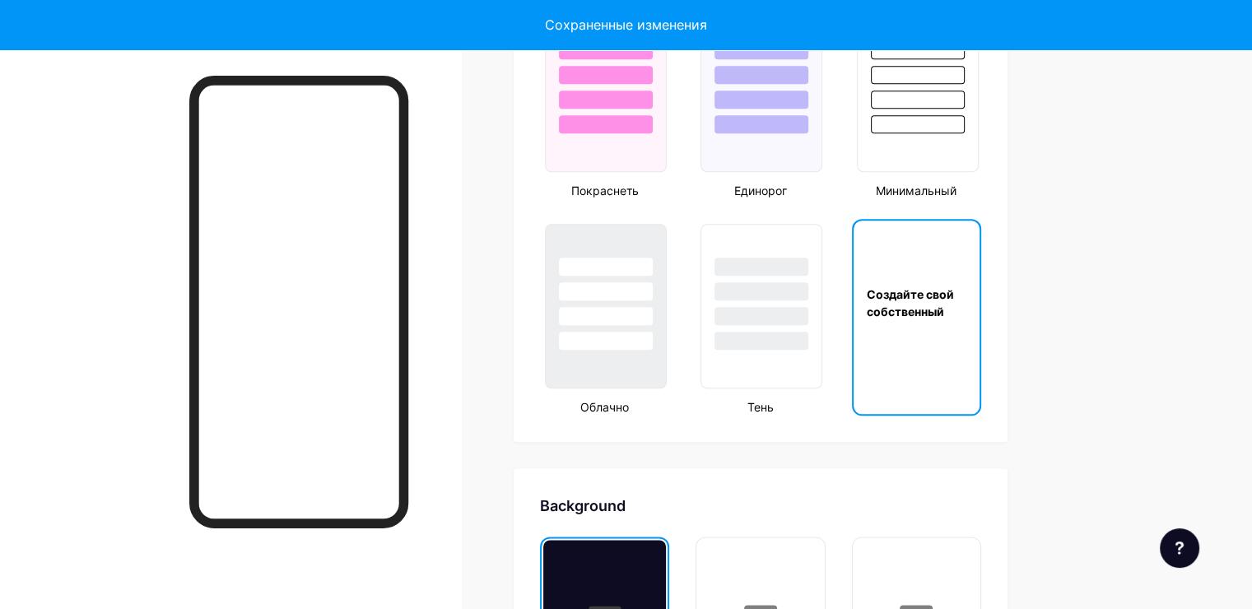
type input "#ffffff"
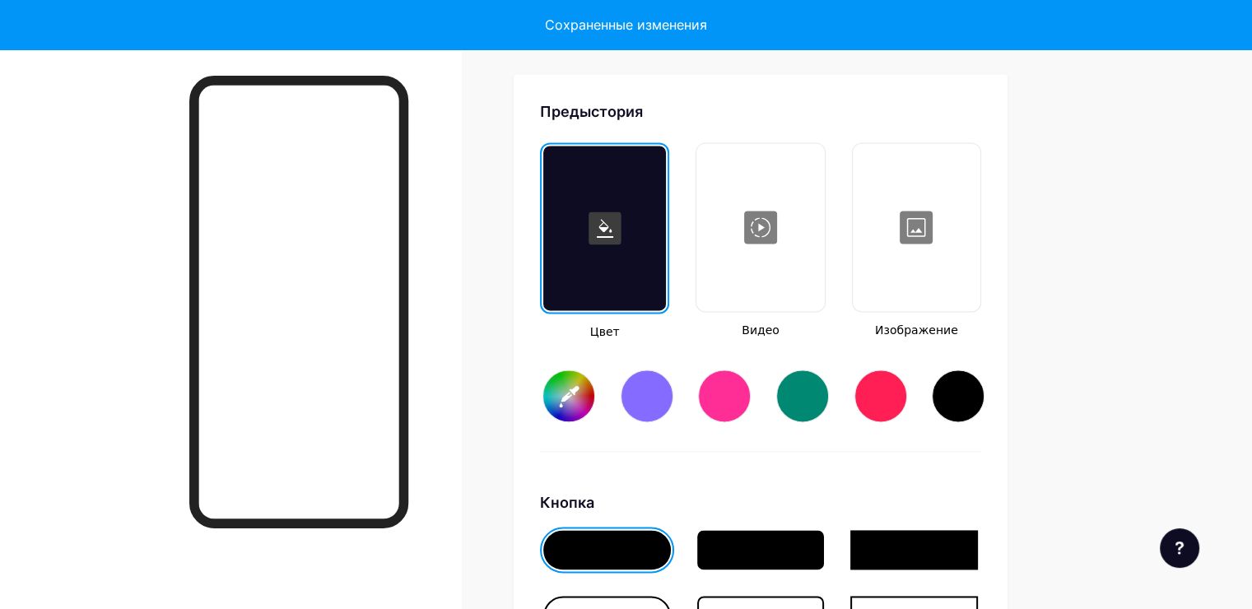
scroll to position [2232, 0]
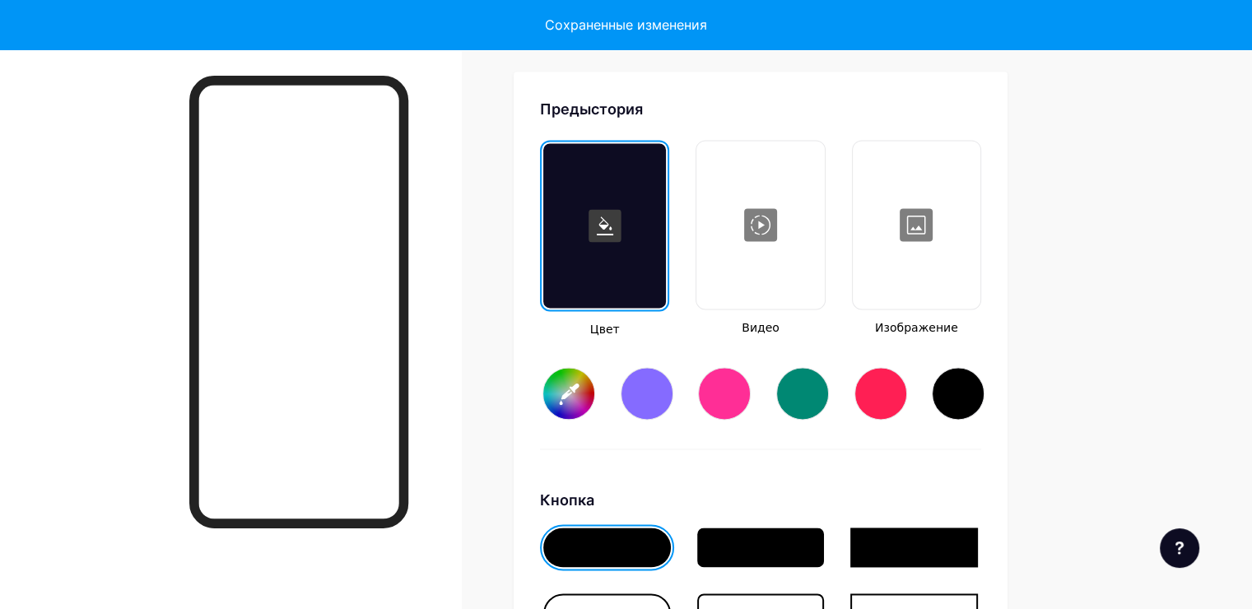
type input "#ffffff"
type input "#000000"
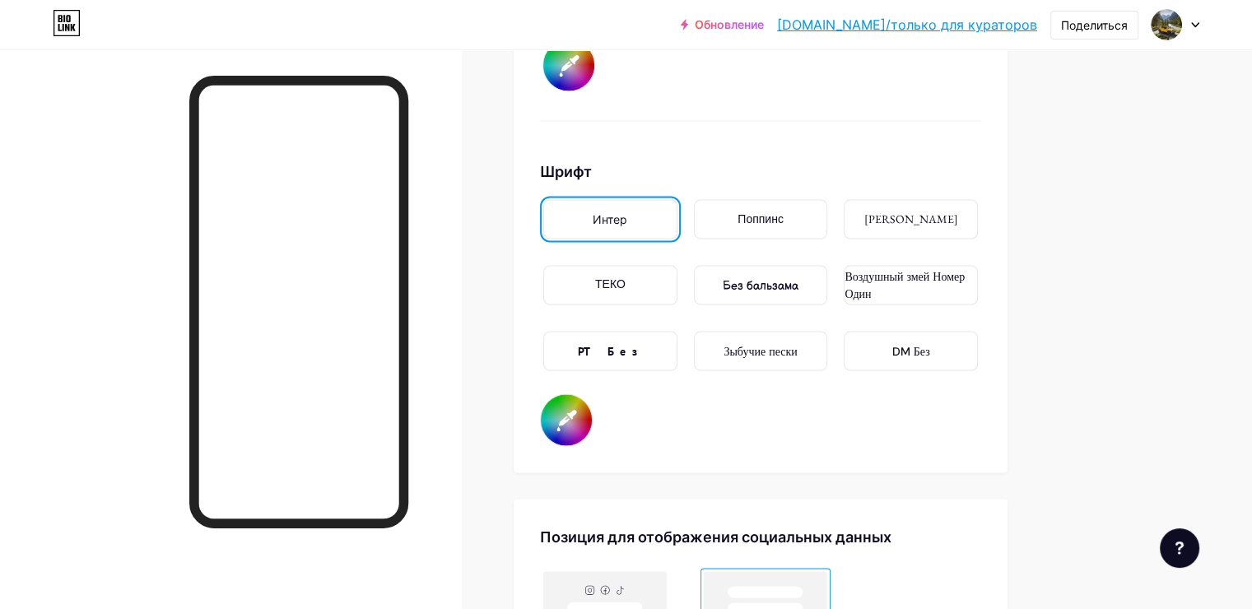
scroll to position [2890, 0]
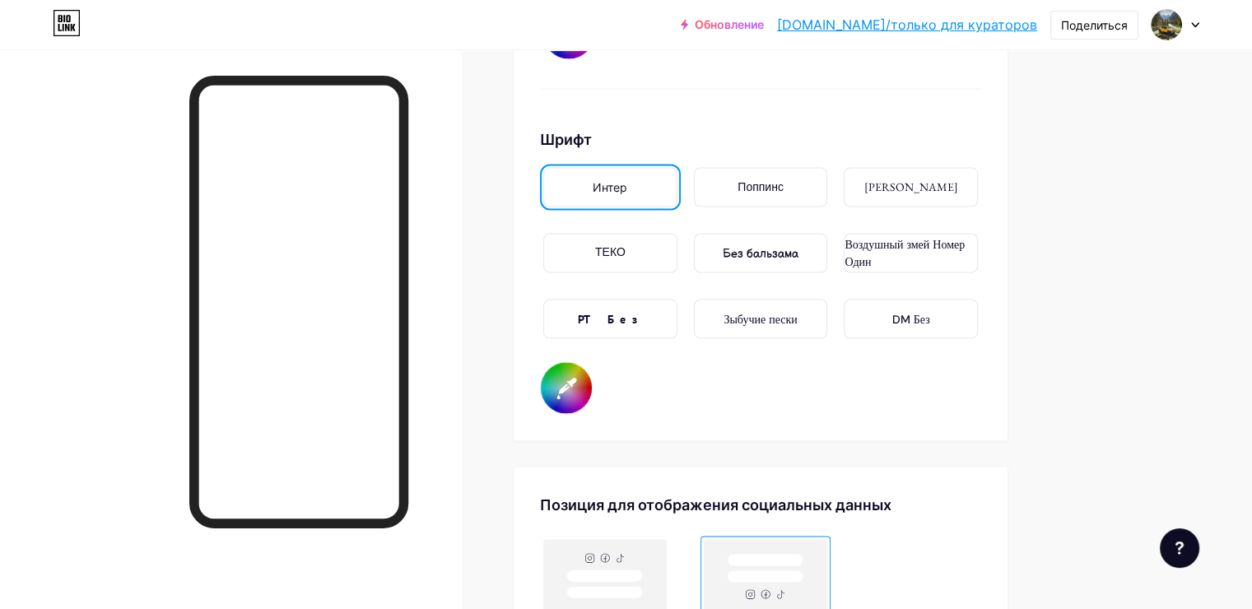
click at [627, 180] on ya-tr-span "Интер" at bounding box center [610, 187] width 35 height 14
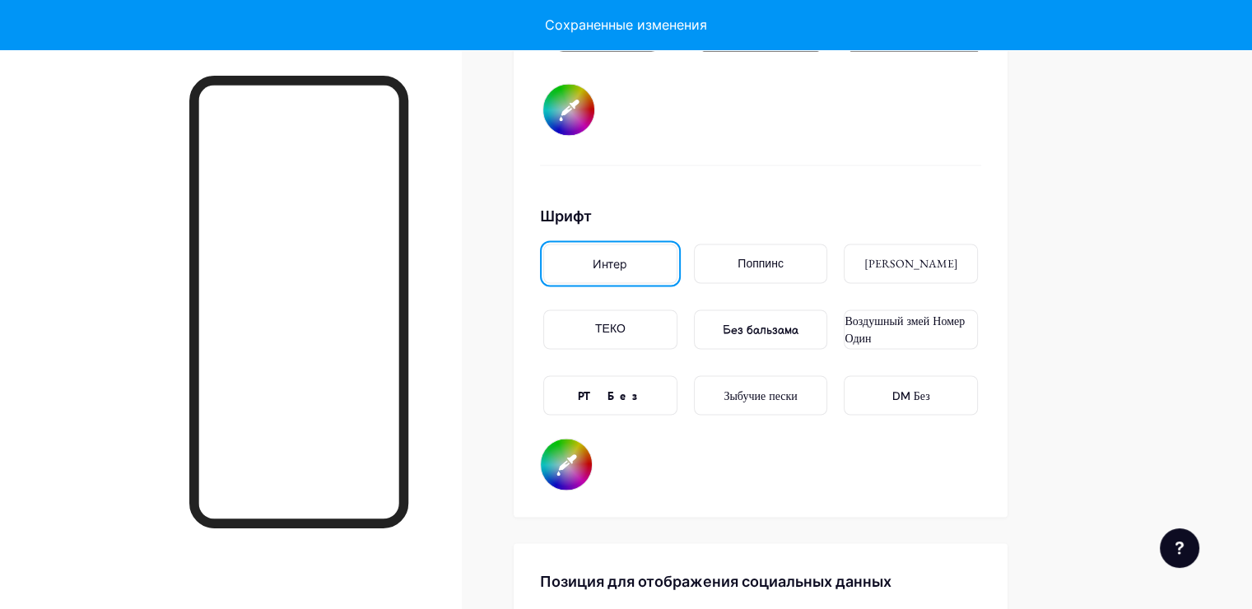
scroll to position [2808, 0]
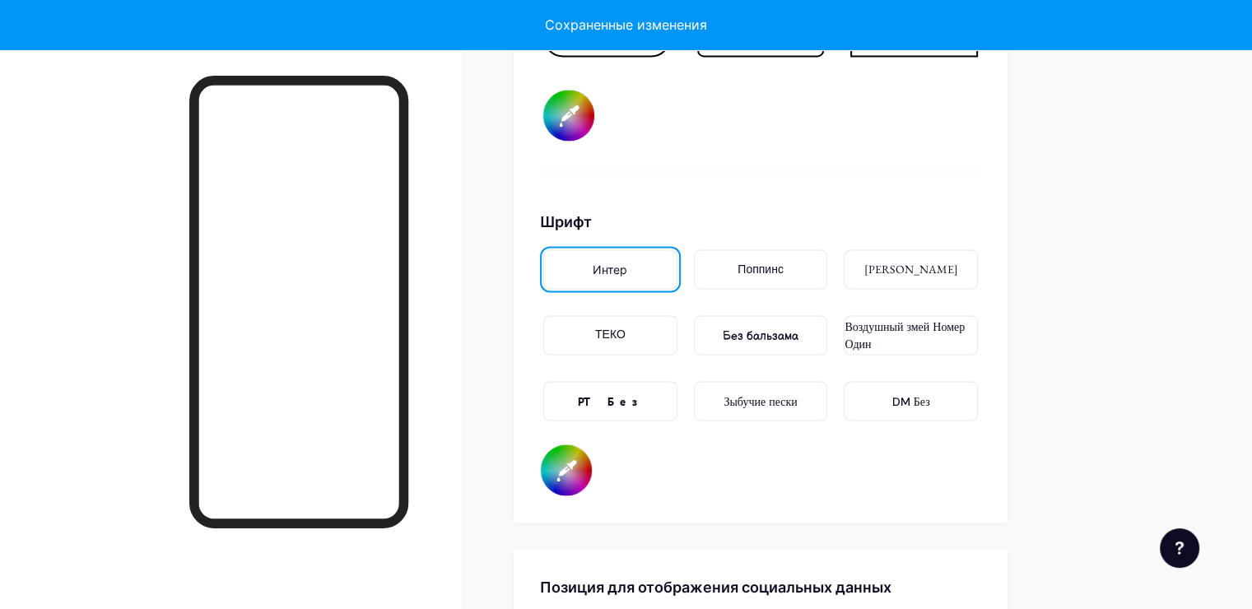
type input "#ffffff"
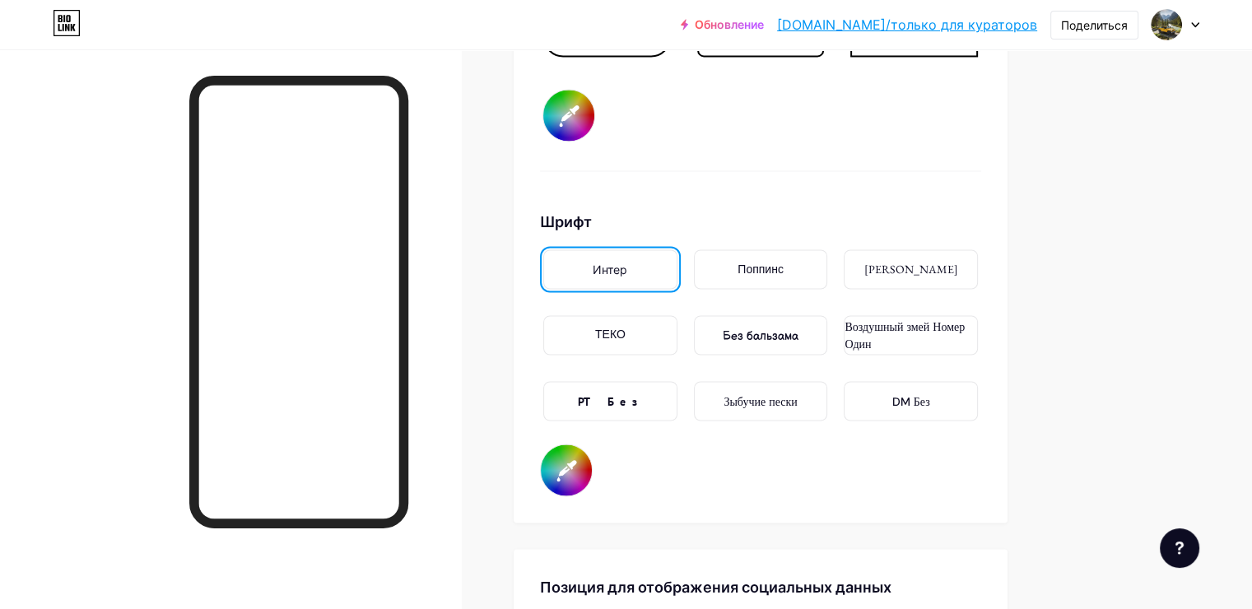
click at [933, 198] on div "Предыстория Цвет Видео Изображение #ffffff Кнопка #000000 Шрифт Интер Поппинс Э…" at bounding box center [760, 9] width 441 height 975
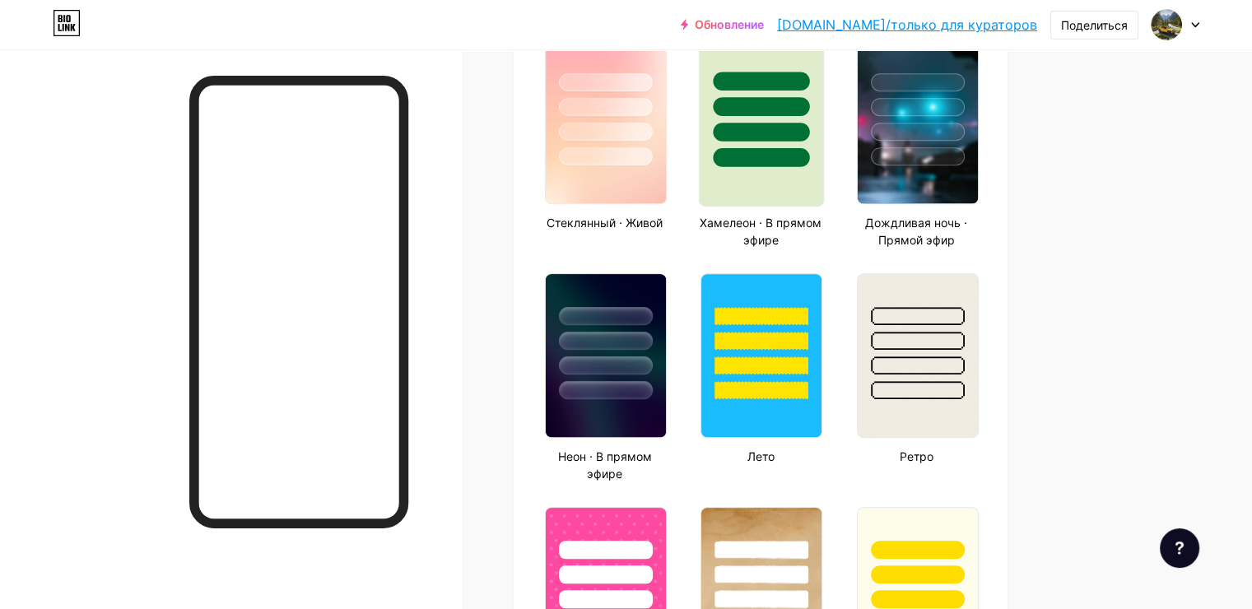
scroll to position [915, 0]
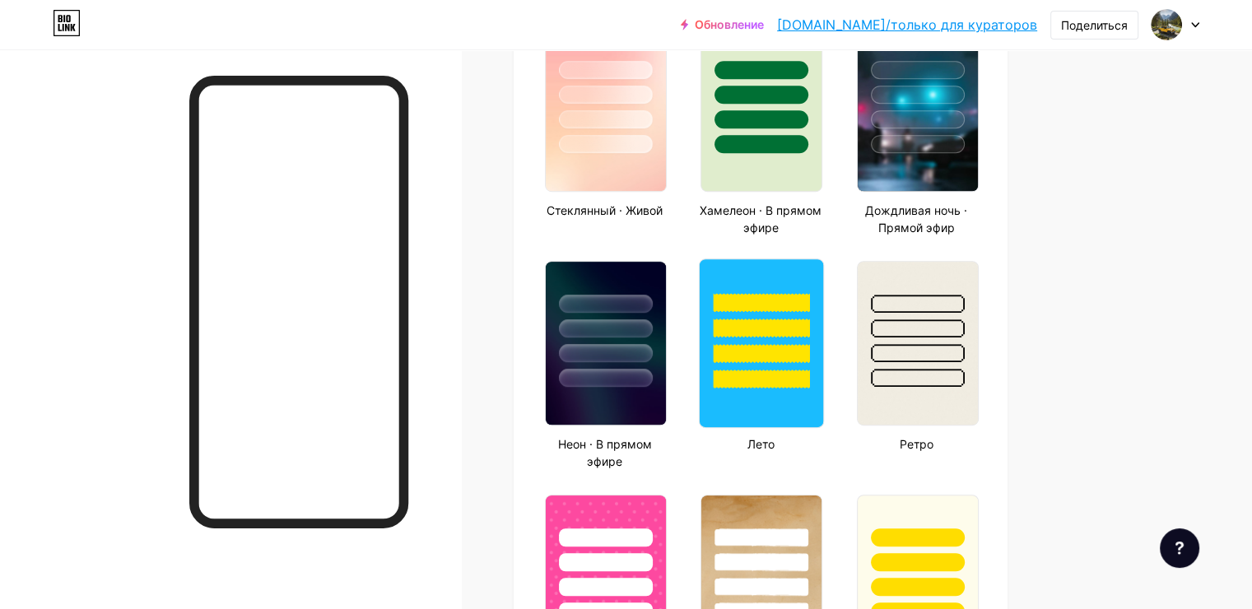
click at [810, 319] on div at bounding box center [762, 328] width 96 height 19
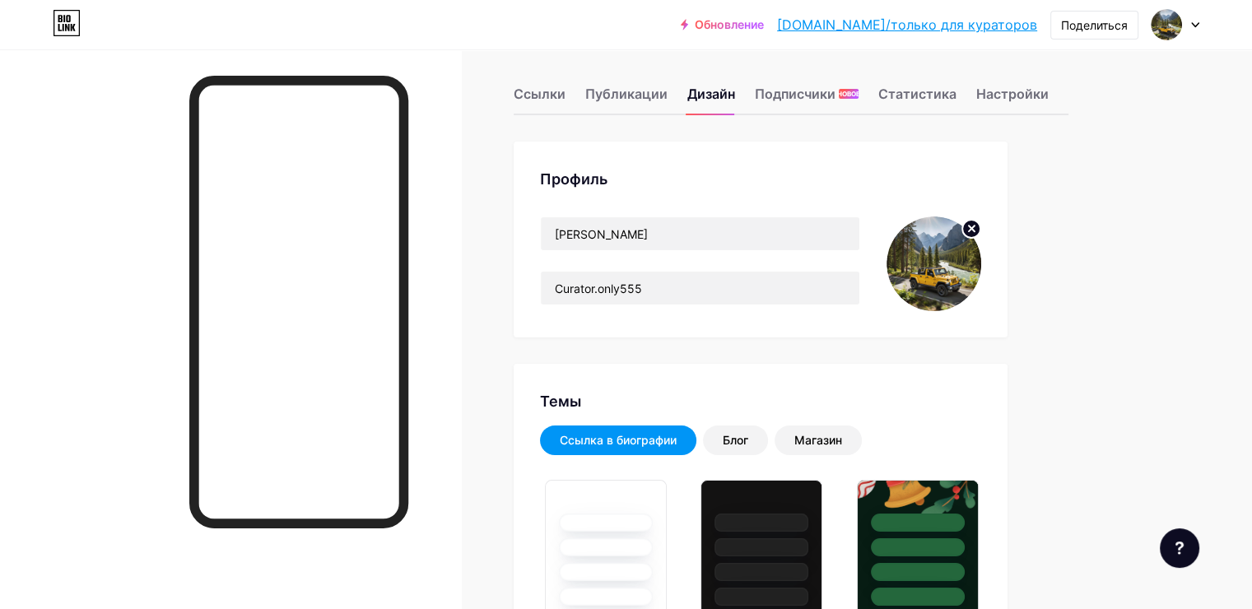
scroll to position [0, 0]
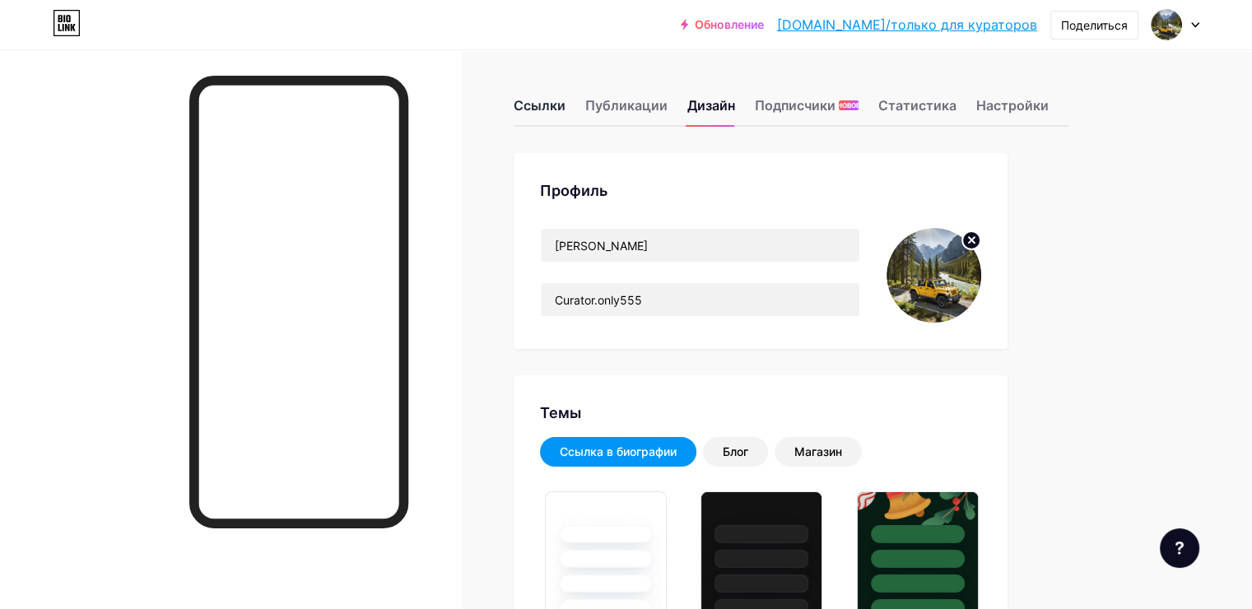
click at [565, 112] on ya-tr-span "Ссылки" at bounding box center [540, 105] width 52 height 16
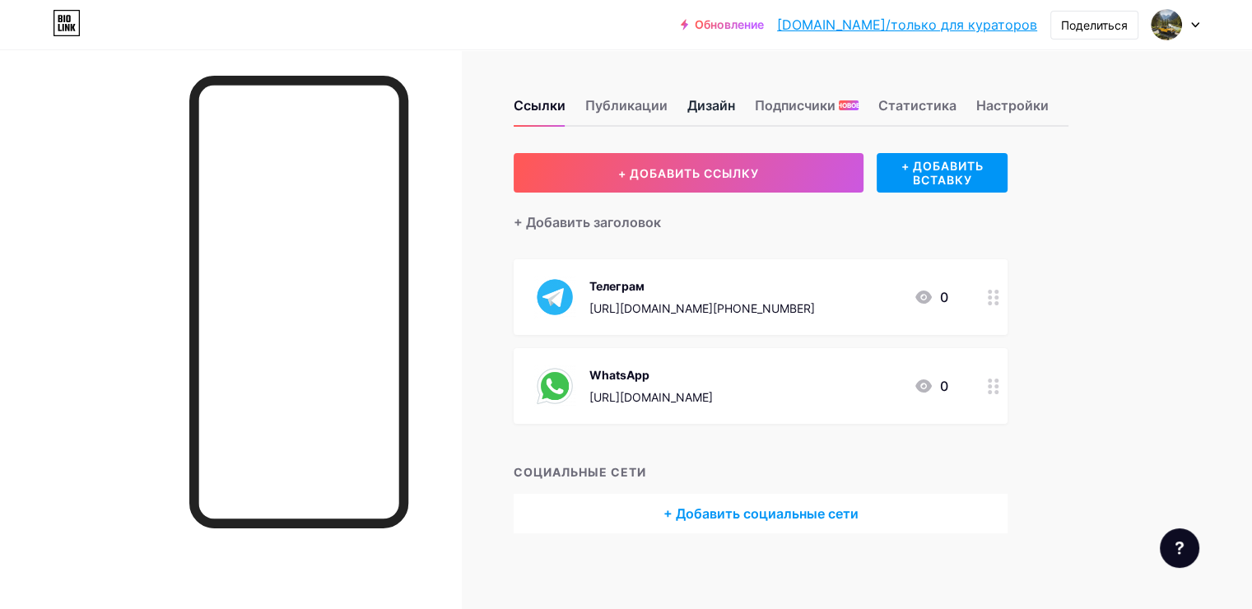
click at [735, 97] on ya-tr-span "Дизайн" at bounding box center [711, 105] width 48 height 16
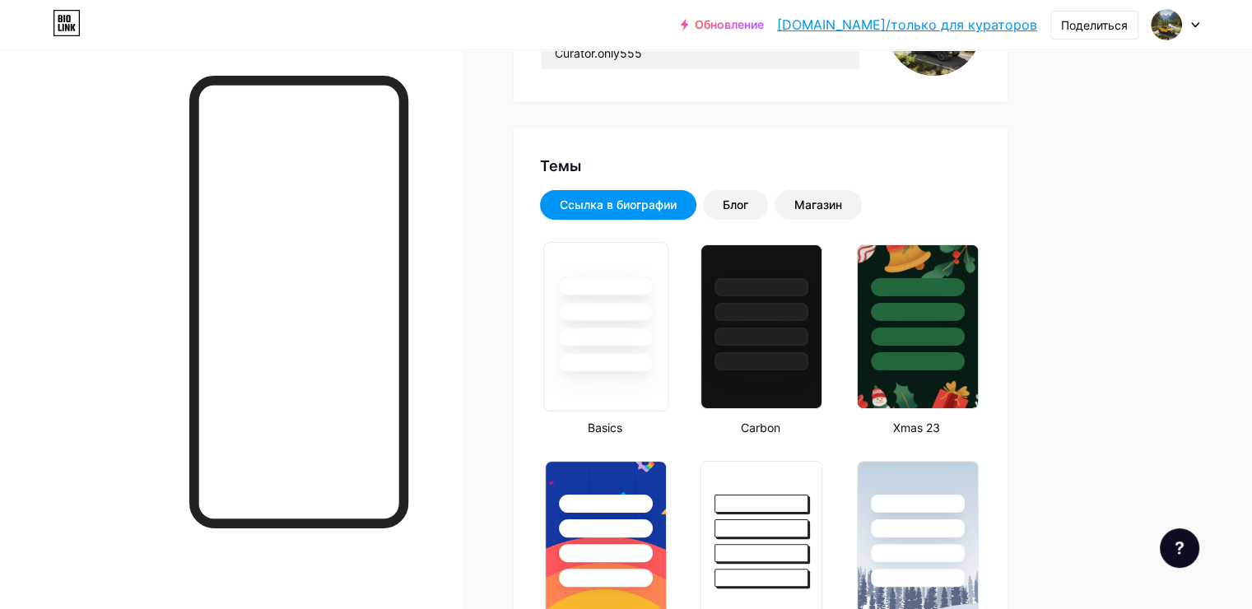
scroll to position [247, 0]
click at [668, 351] on div at bounding box center [605, 307] width 123 height 129
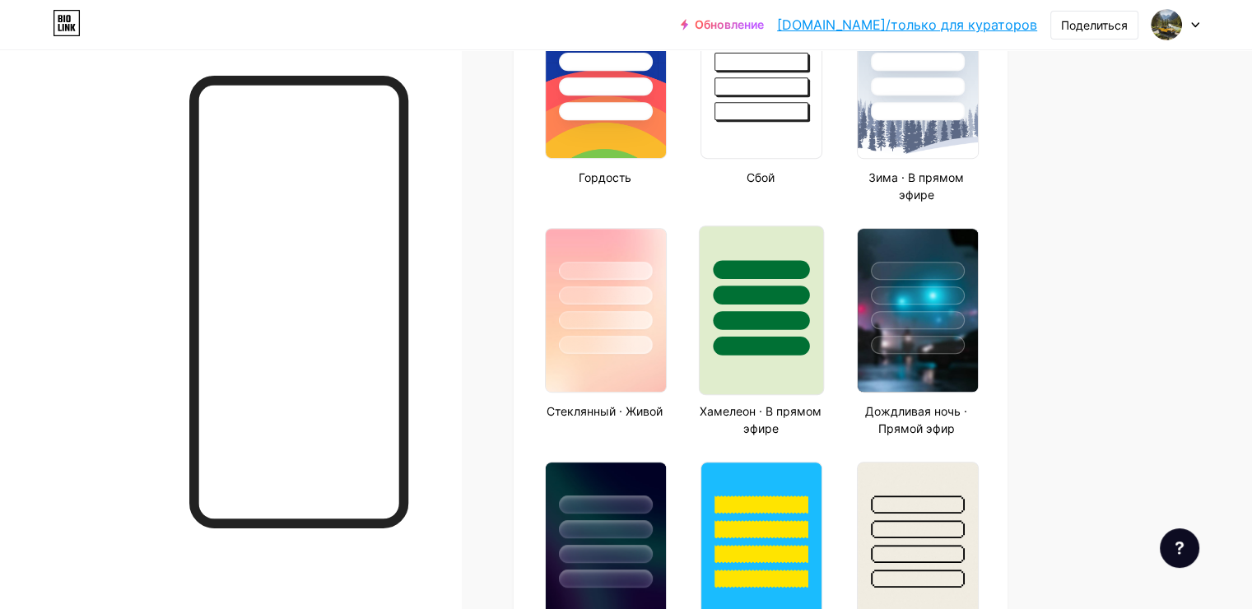
scroll to position [823, 0]
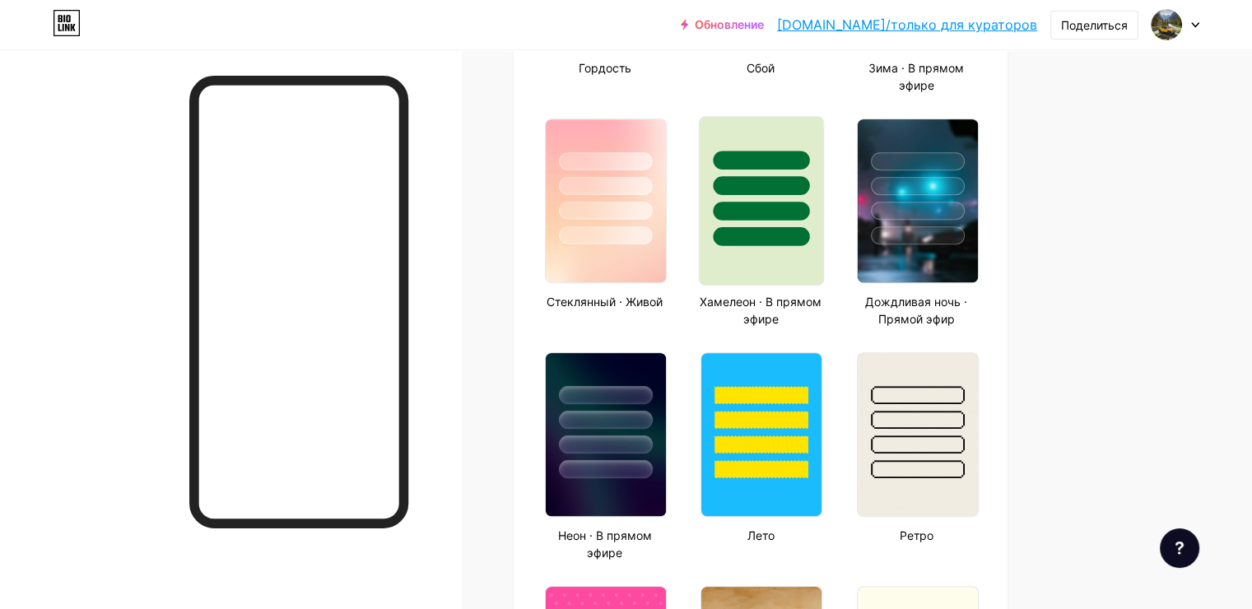
click at [801, 418] on div at bounding box center [761, 420] width 94 height 18
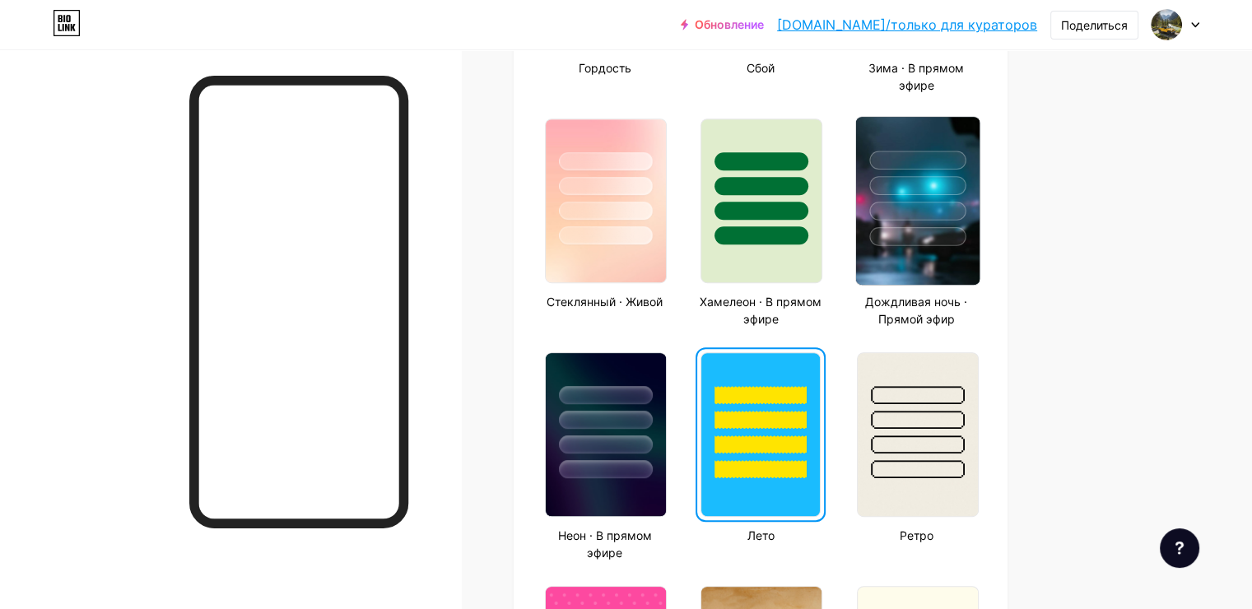
click at [967, 171] on div at bounding box center [916, 181] width 123 height 129
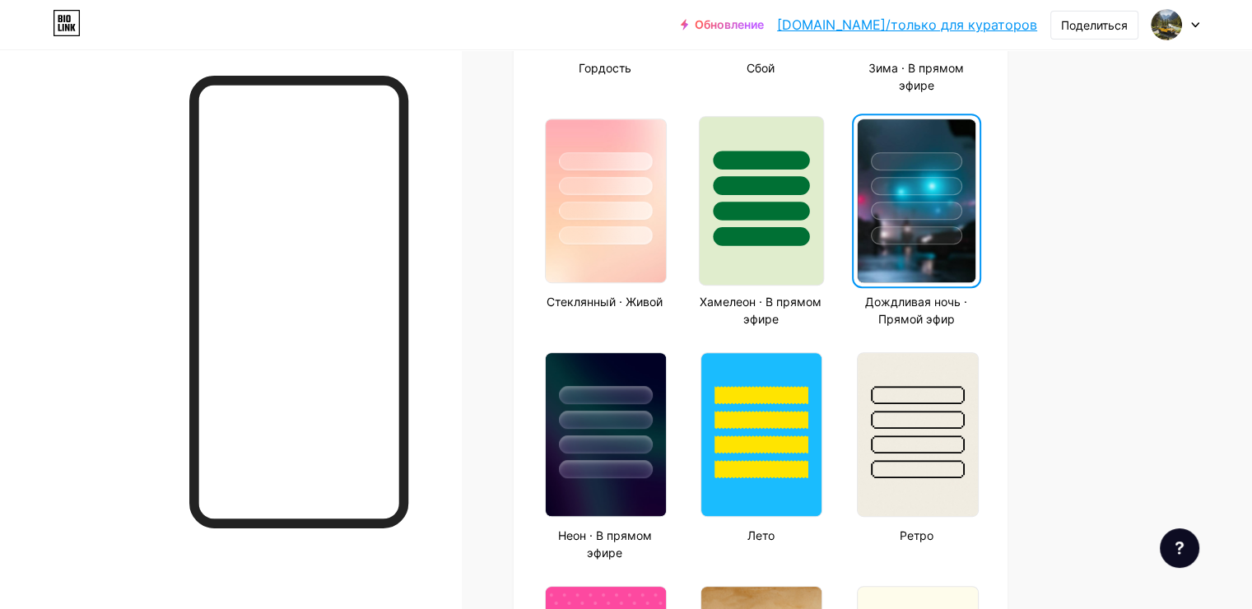
click at [824, 276] on div at bounding box center [761, 201] width 125 height 170
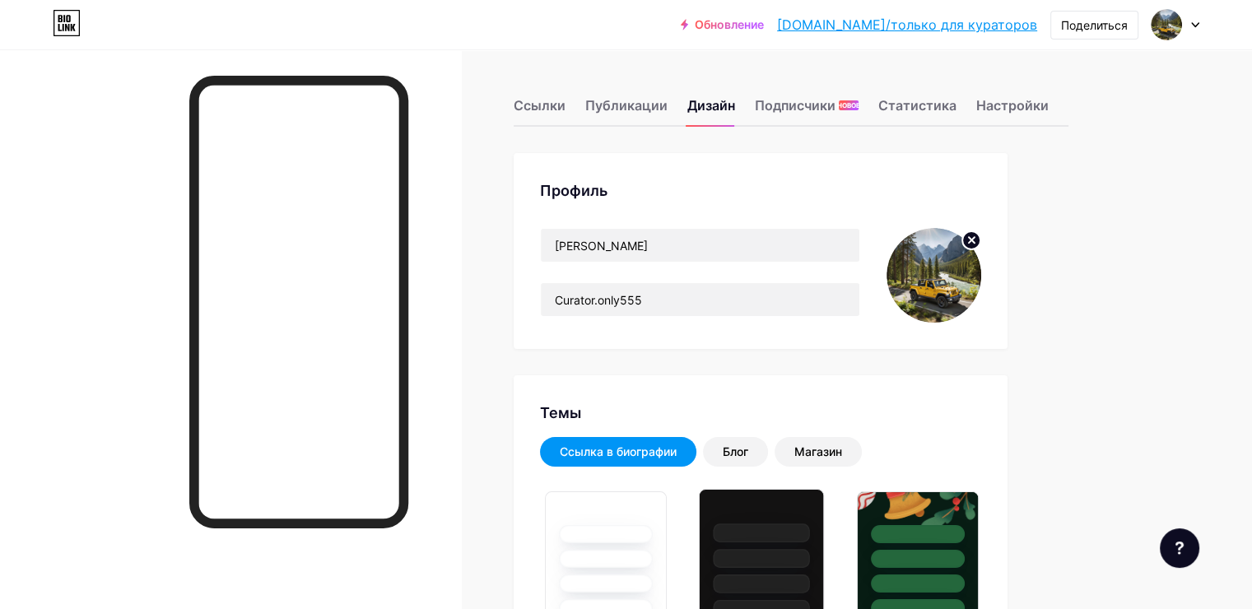
scroll to position [0, 0]
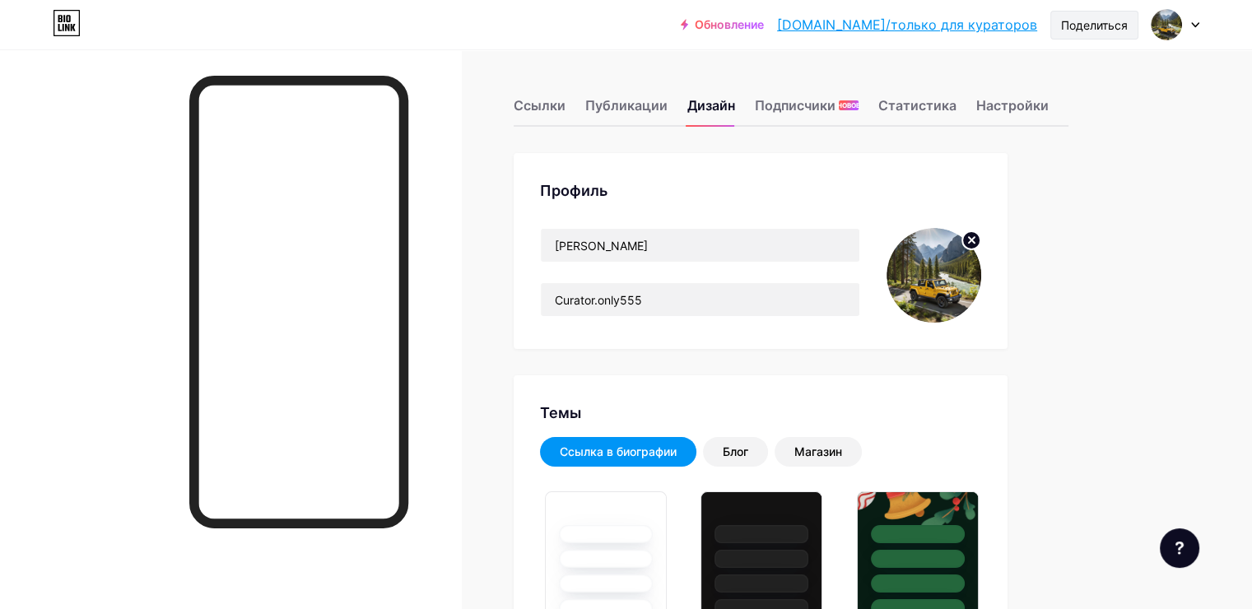
click at [1116, 13] on div "Поделиться" at bounding box center [1094, 25] width 88 height 29
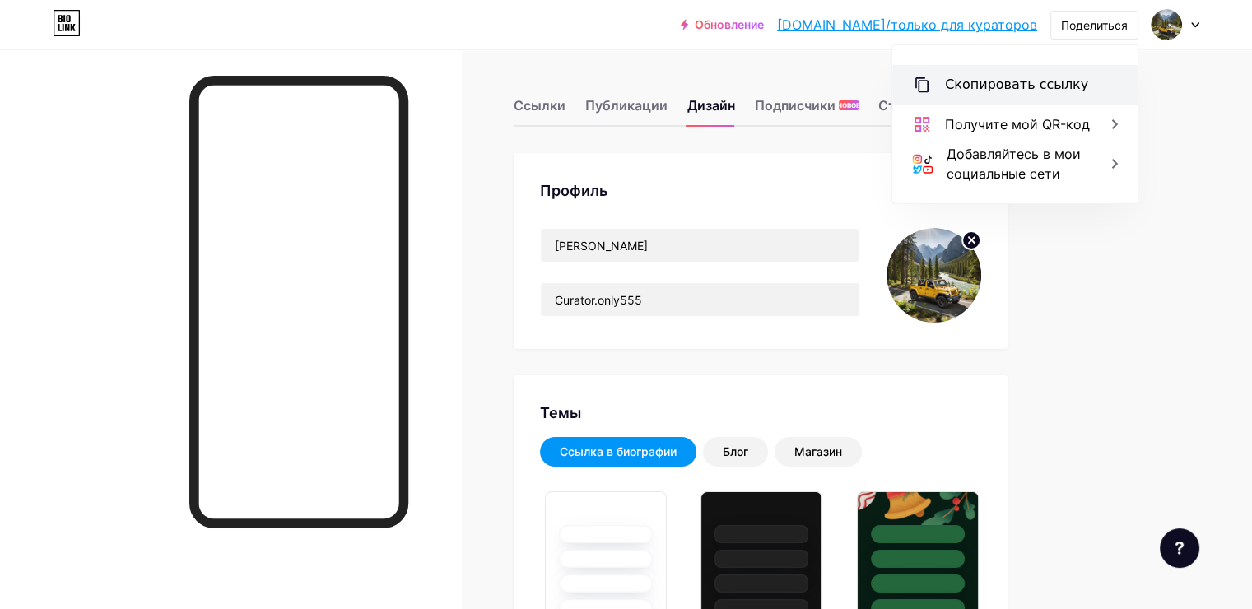
click at [1057, 71] on div "Скопировать ссылку" at bounding box center [1014, 85] width 245 height 40
